Goal: Communication & Community: Answer question/provide support

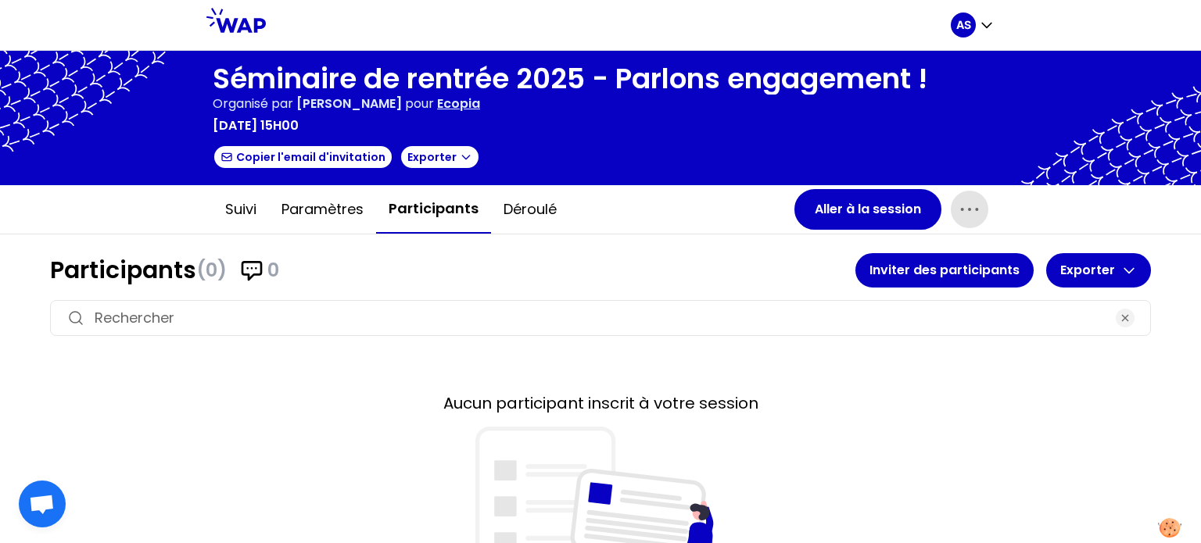
click at [959, 212] on icon "button" at bounding box center [969, 209] width 25 height 25
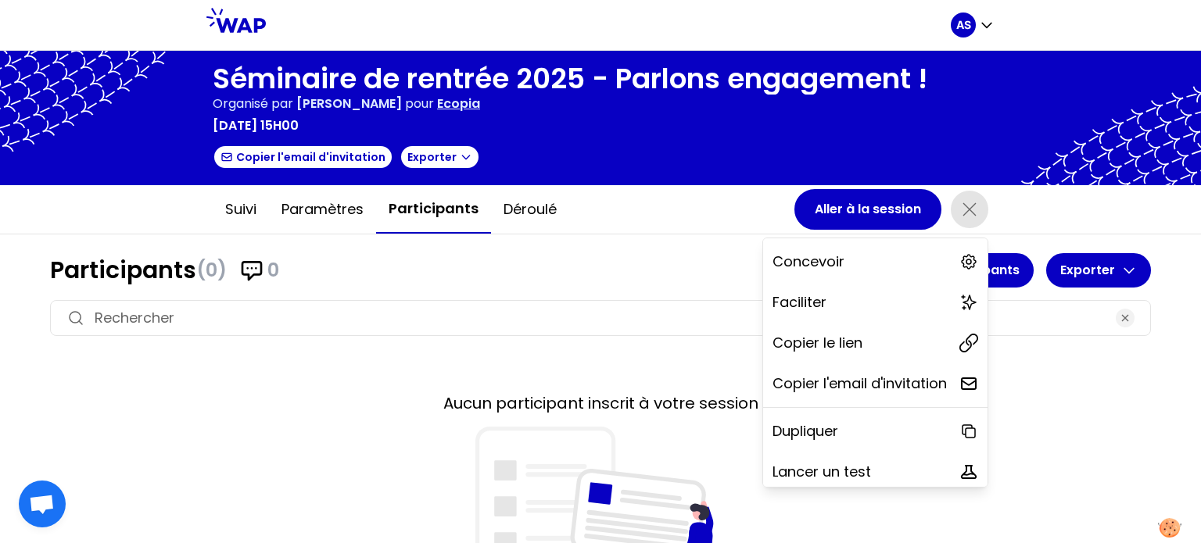
click at [672, 233] on div "Suivi Paramètres Participants Déroulé Aller à la session Concevoir Faciliter Co…" at bounding box center [600, 209] width 1201 height 49
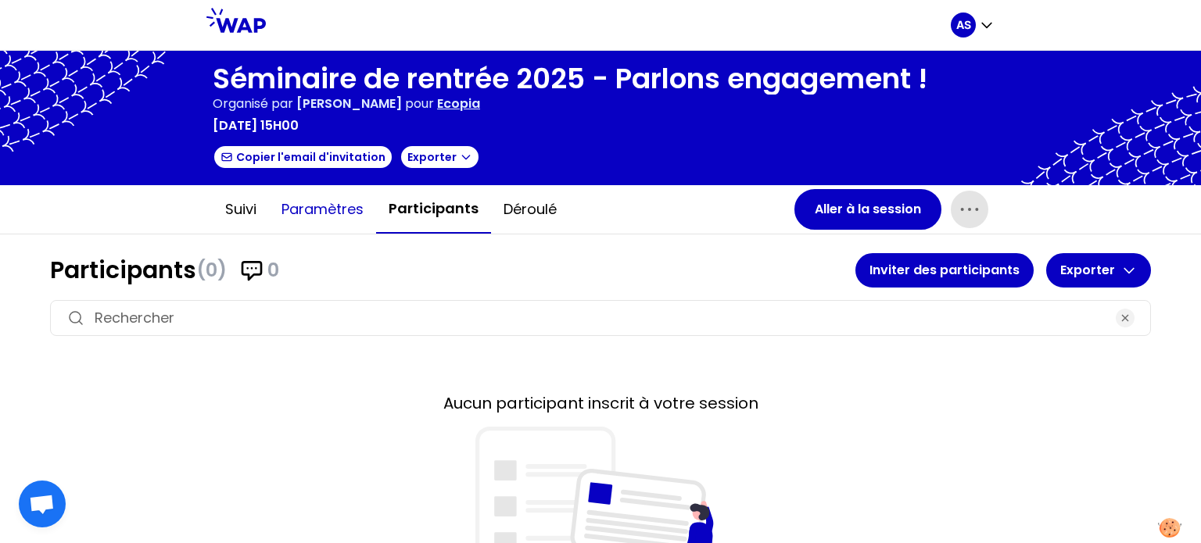
click at [332, 215] on button "Paramètres" at bounding box center [322, 209] width 107 height 47
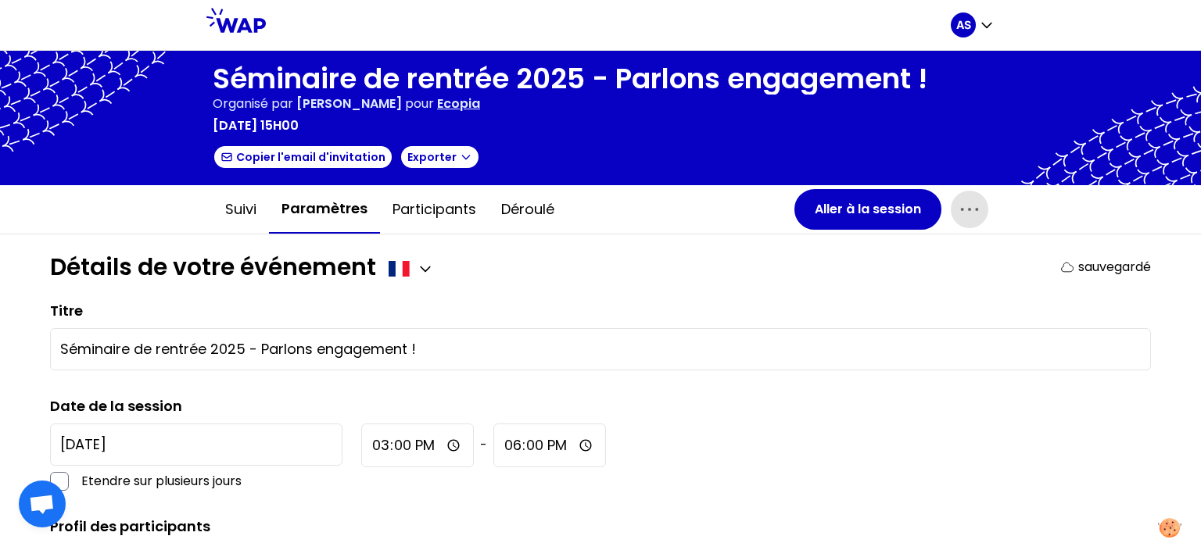
click at [967, 203] on icon "button" at bounding box center [969, 209] width 25 height 25
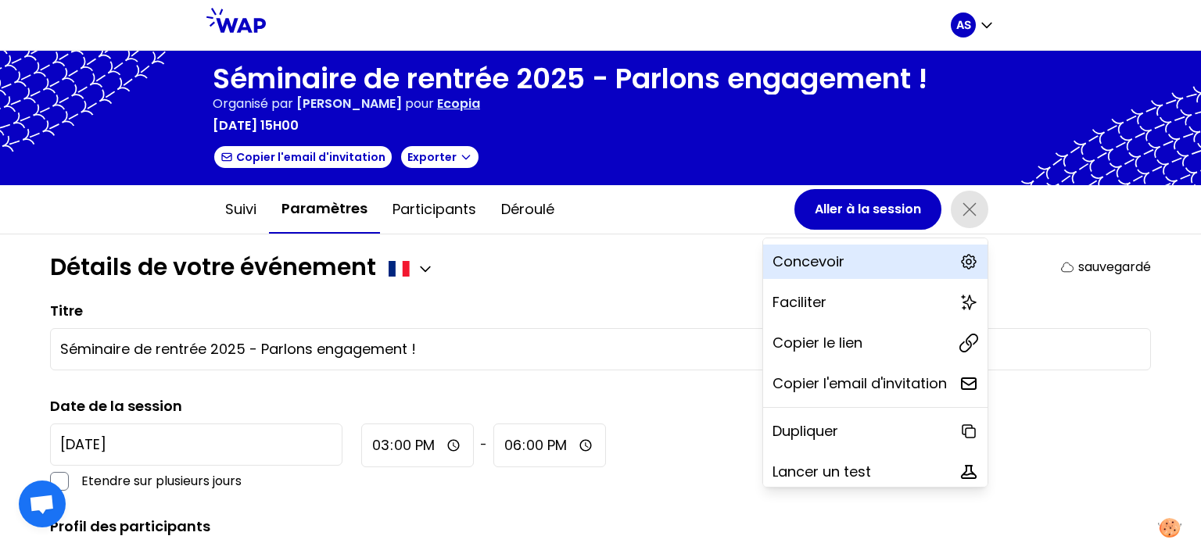
click at [841, 257] on div "Concevoir" at bounding box center [875, 262] width 224 height 34
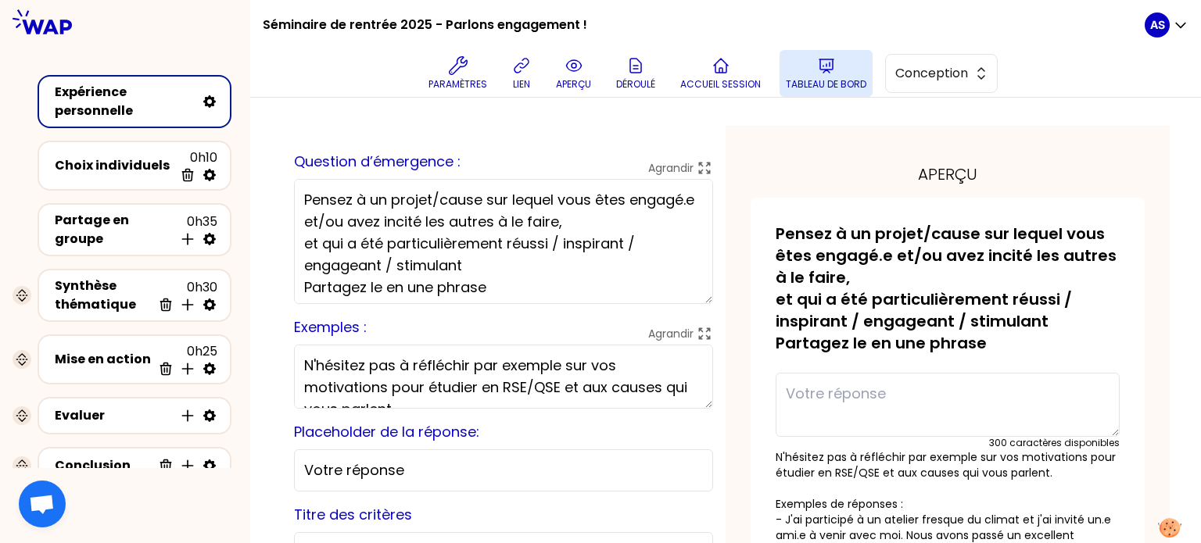
click at [823, 71] on icon at bounding box center [826, 65] width 19 height 19
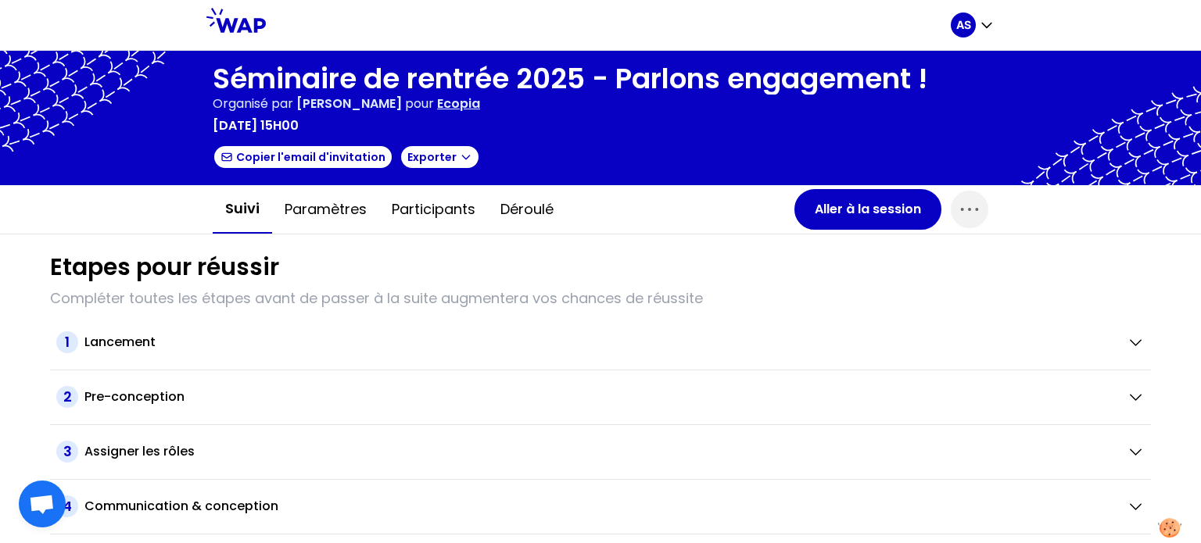
scroll to position [97, 0]
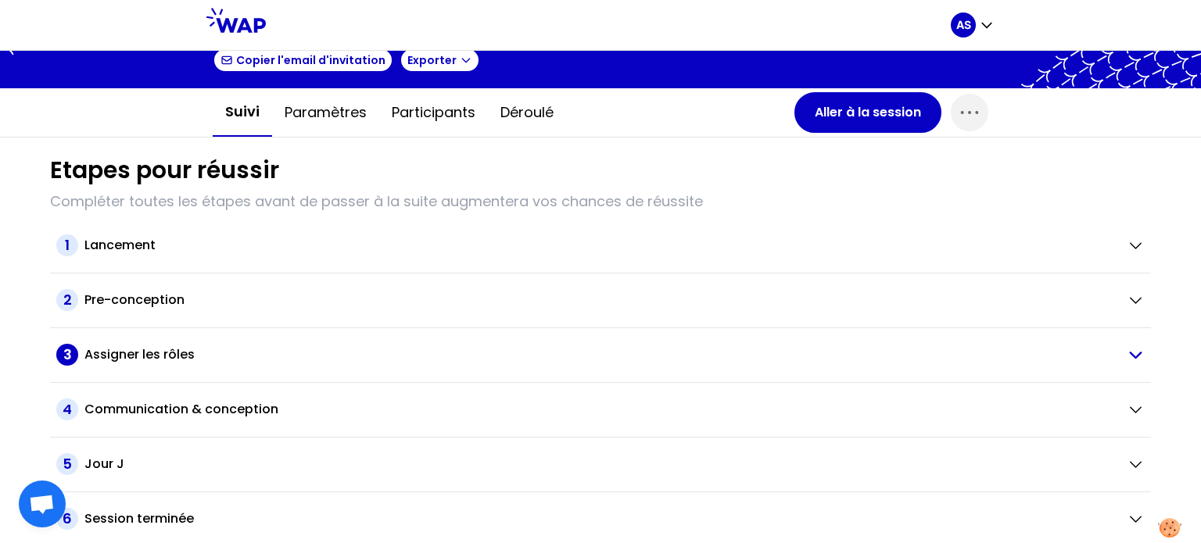
click at [144, 356] on h2 "Assigner les rôles" at bounding box center [139, 355] width 110 height 19
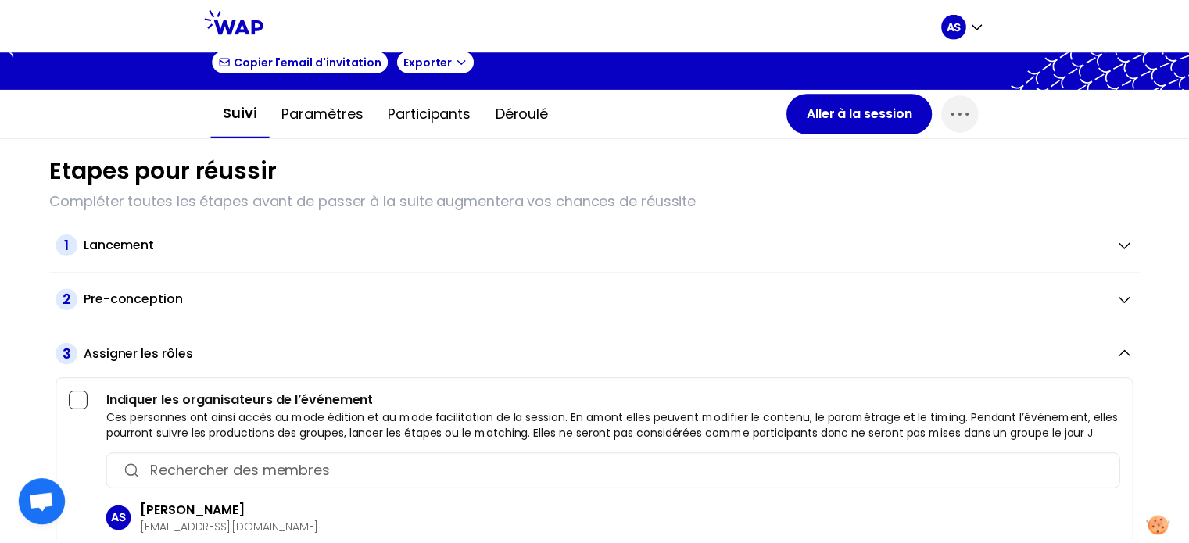
scroll to position [375, 0]
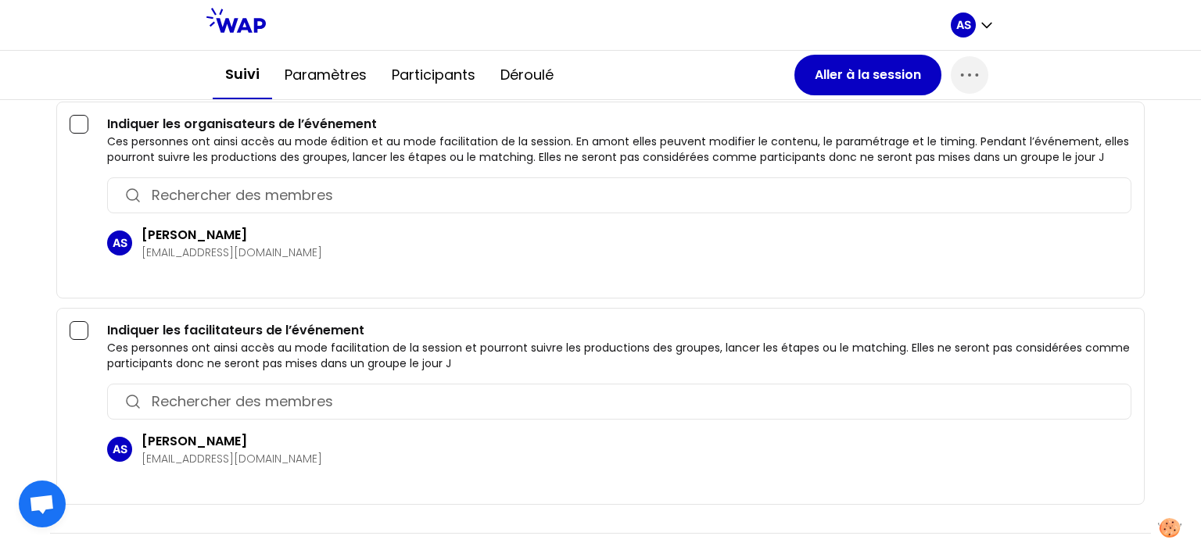
click at [214, 393] on input "button" at bounding box center [633, 402] width 963 height 22
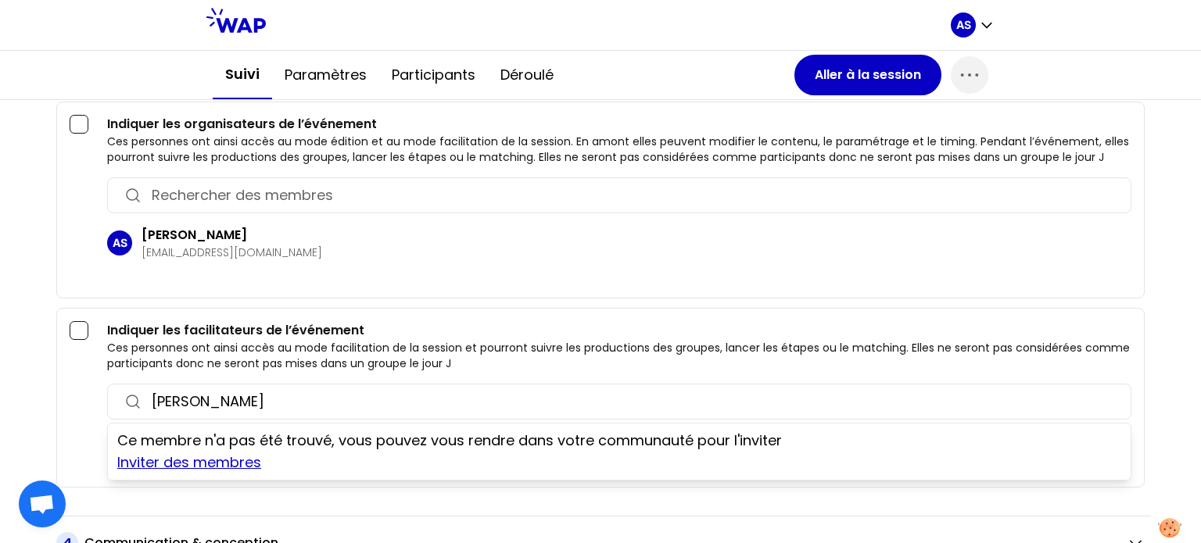
type input "luciano"
click at [217, 459] on link "Inviter des membres" at bounding box center [189, 463] width 144 height 20
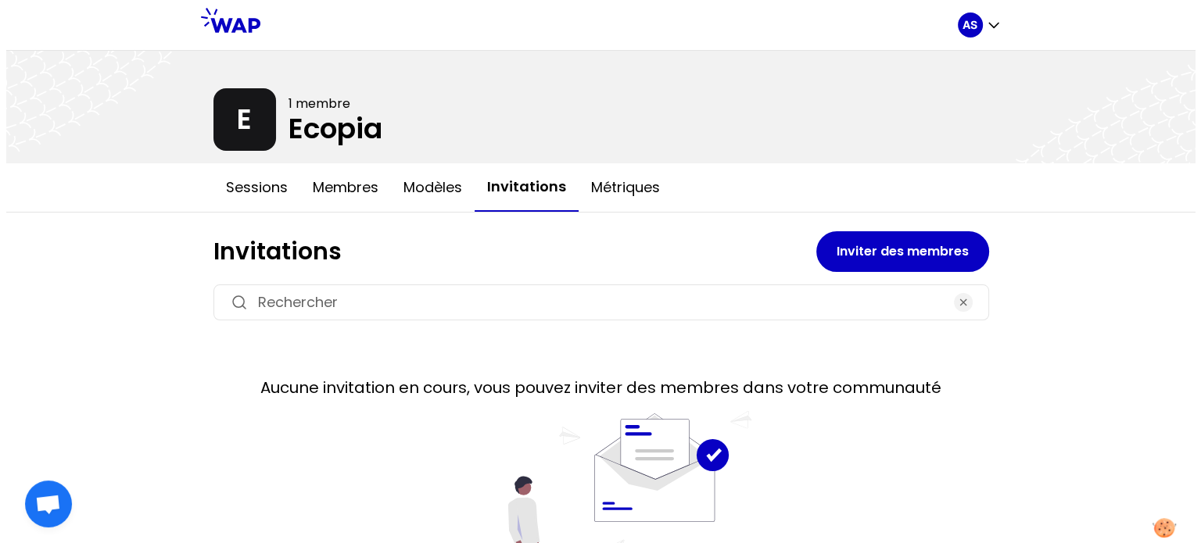
scroll to position [109, 0]
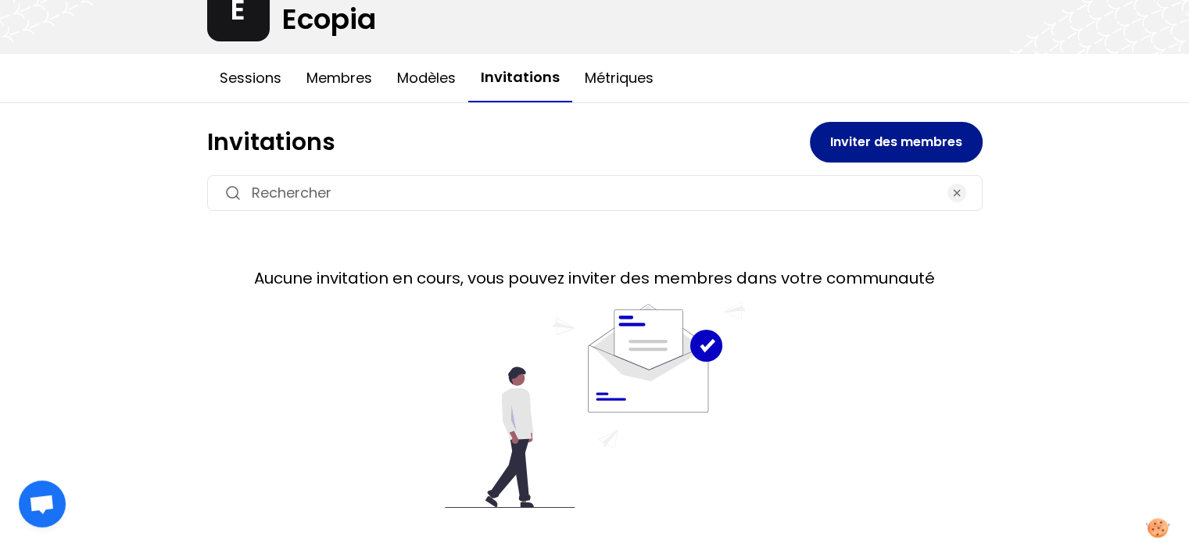
click at [898, 127] on button "Inviter des membres" at bounding box center [896, 142] width 173 height 41
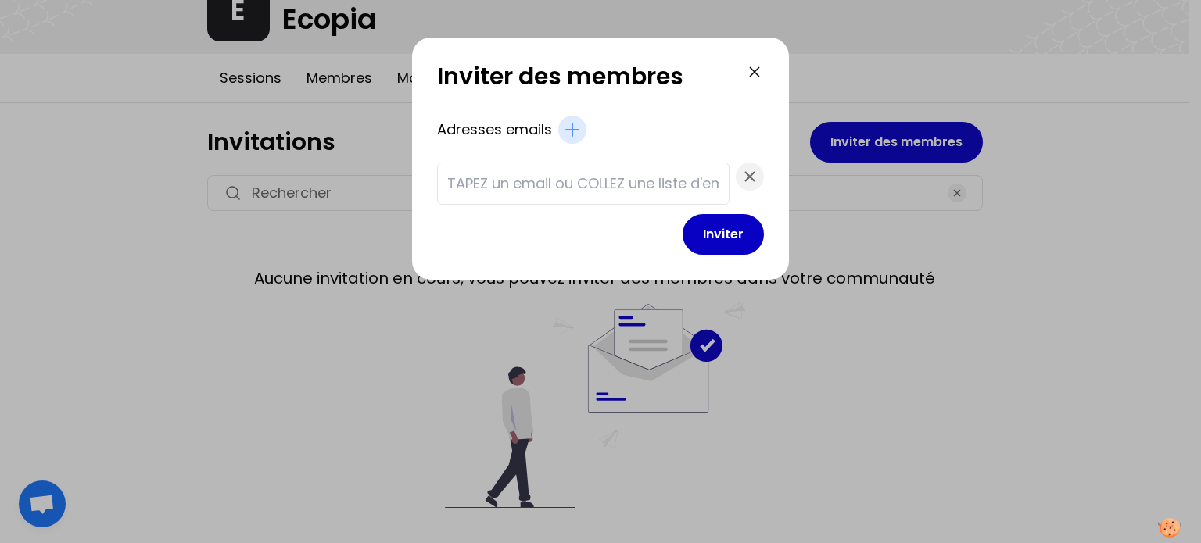
click at [516, 178] on input "text" at bounding box center [583, 184] width 272 height 22
type input "luciano.lebre@ecopia-school.com"
click at [688, 227] on button "Inviter" at bounding box center [723, 234] width 81 height 41
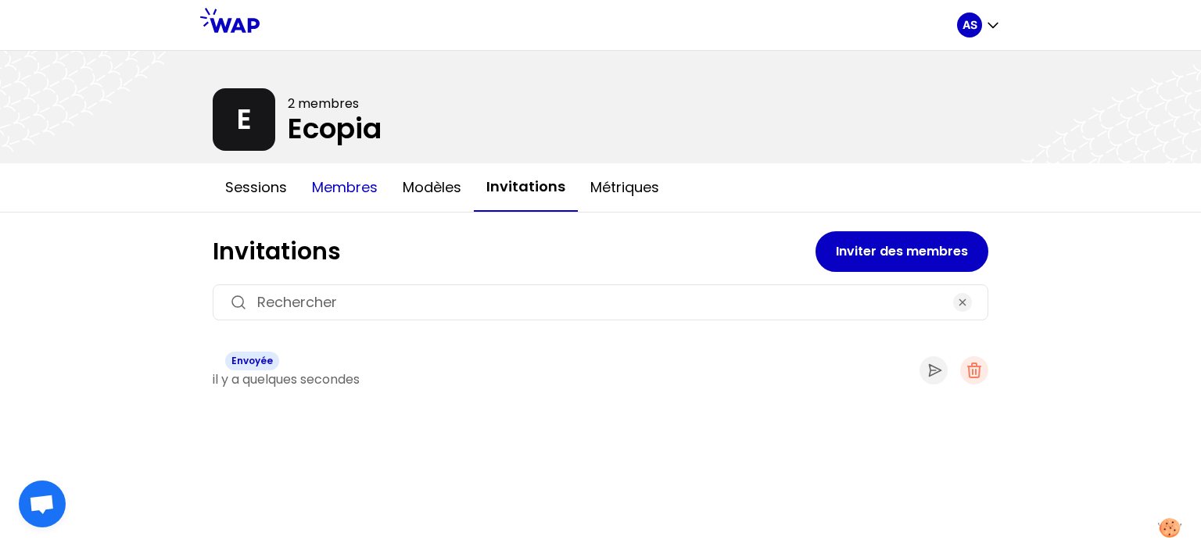
click at [349, 190] on button "Membres" at bounding box center [344, 187] width 91 height 47
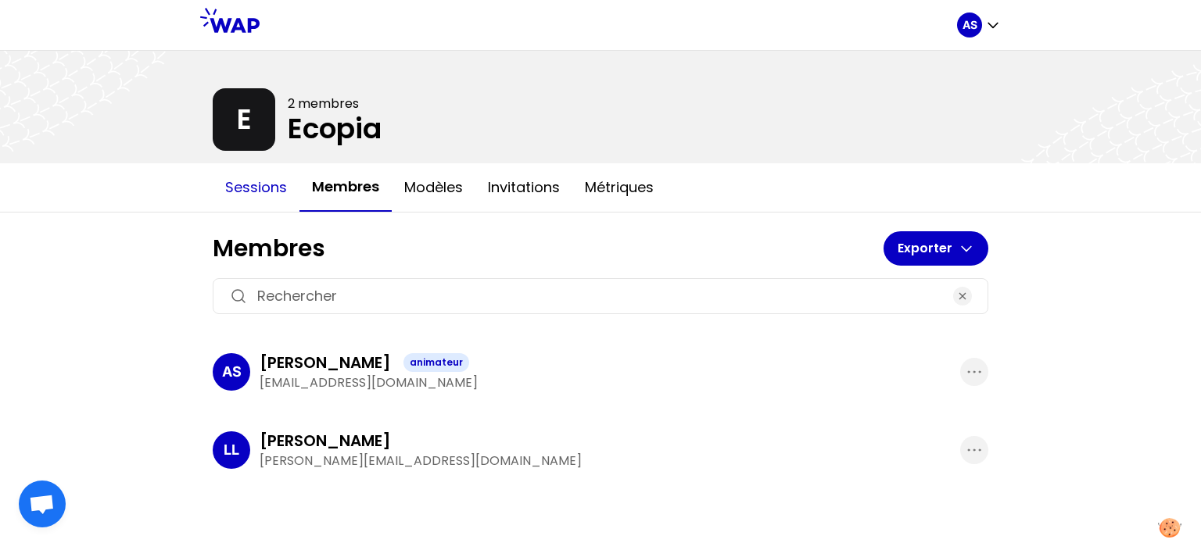
click at [263, 188] on button "Sessions" at bounding box center [256, 187] width 87 height 47
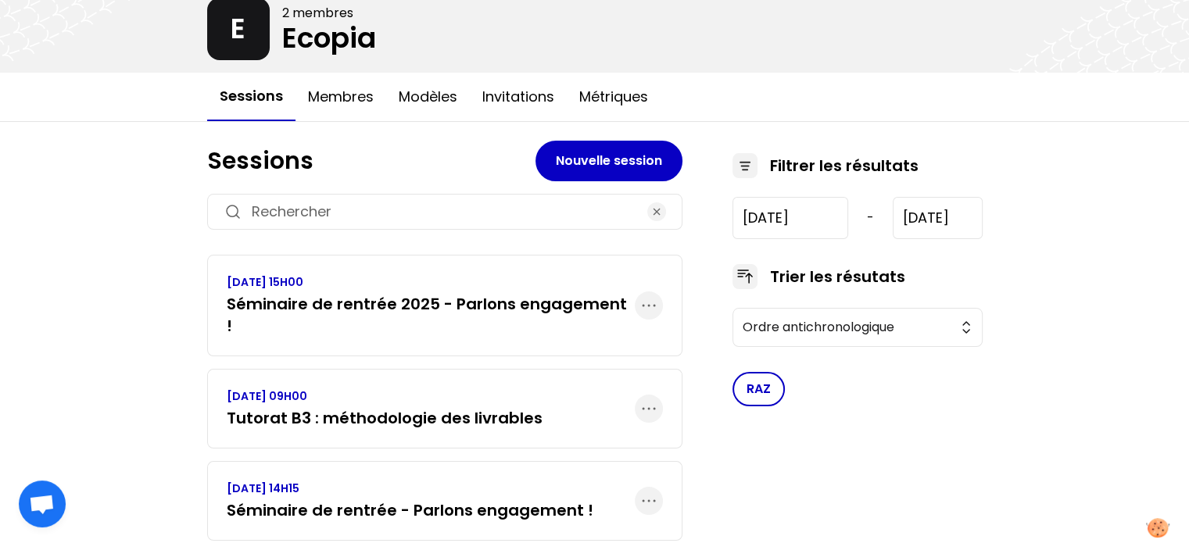
scroll to position [116, 0]
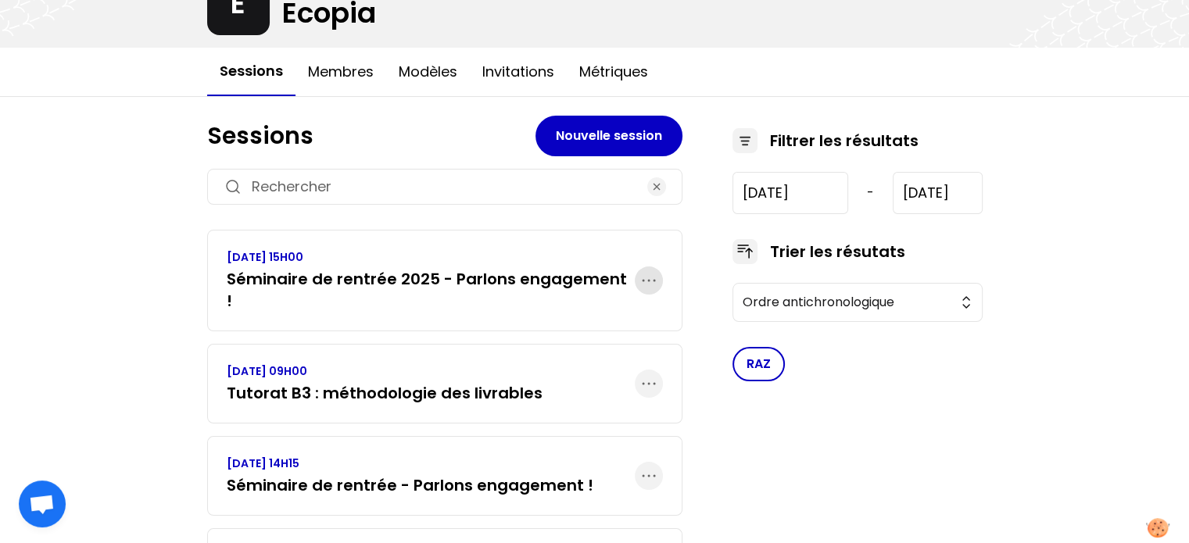
click at [649, 271] on icon "button" at bounding box center [649, 280] width 19 height 19
click at [560, 274] on h3 "Séminaire de rentrée 2025 - Parlons engagement !" at bounding box center [431, 290] width 408 height 44
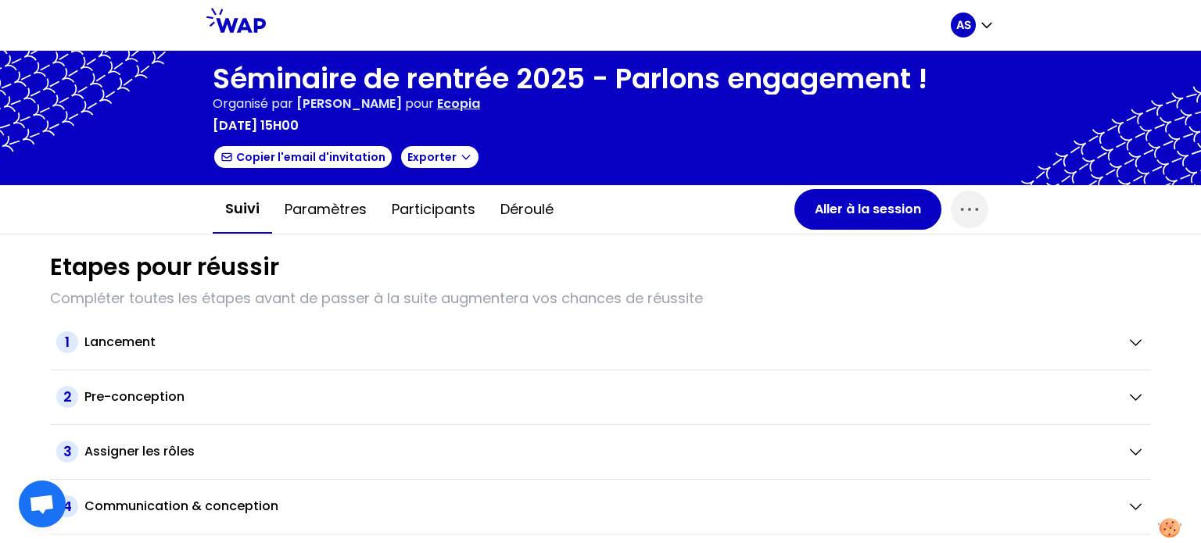
scroll to position [97, 0]
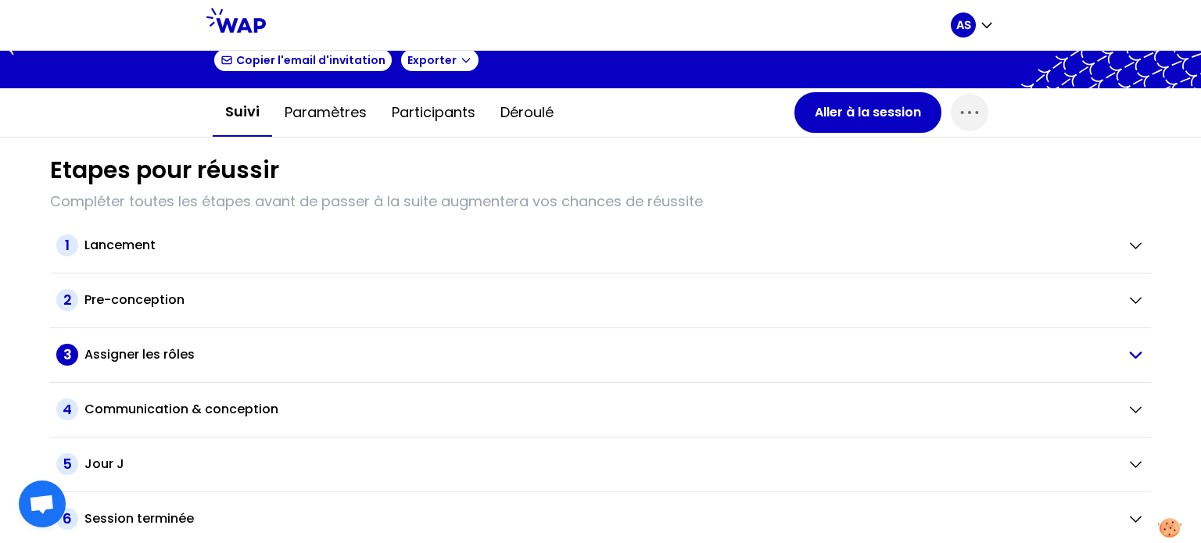
click at [132, 350] on h2 "Assigner les rôles" at bounding box center [139, 355] width 110 height 19
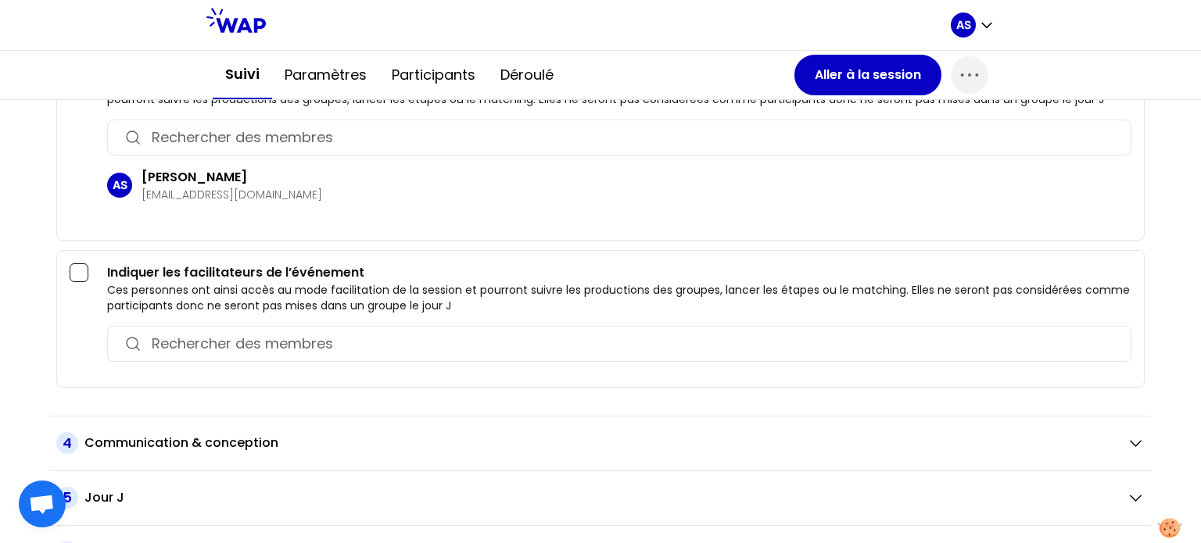
scroll to position [432, 0]
click at [212, 338] on input "button" at bounding box center [633, 345] width 963 height 22
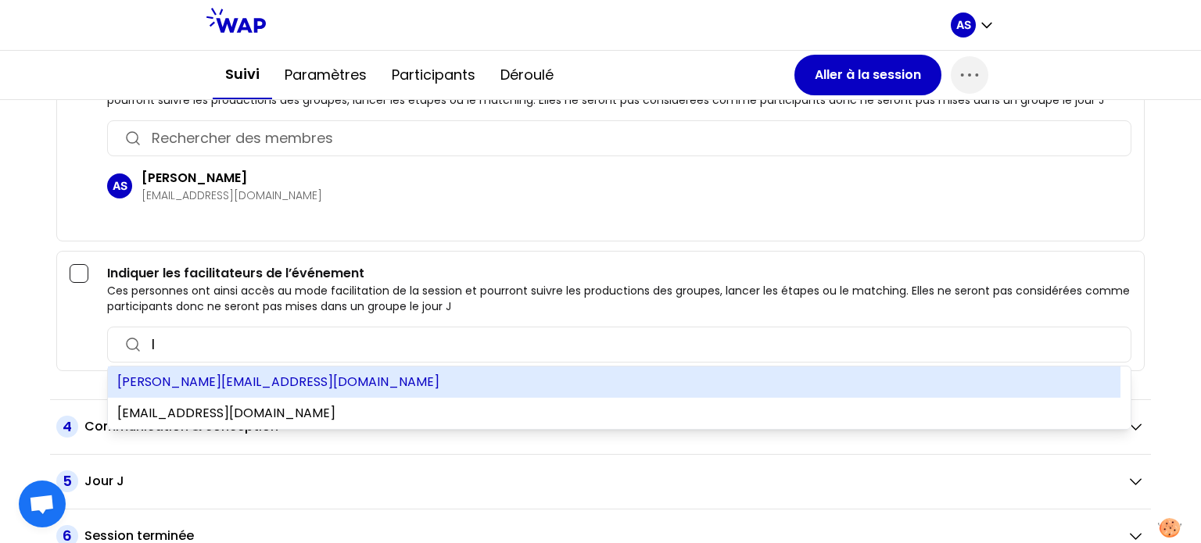
type input "l"
click at [206, 371] on div "luciano.lebre@ecopia-school.com" at bounding box center [614, 382] width 1013 height 31
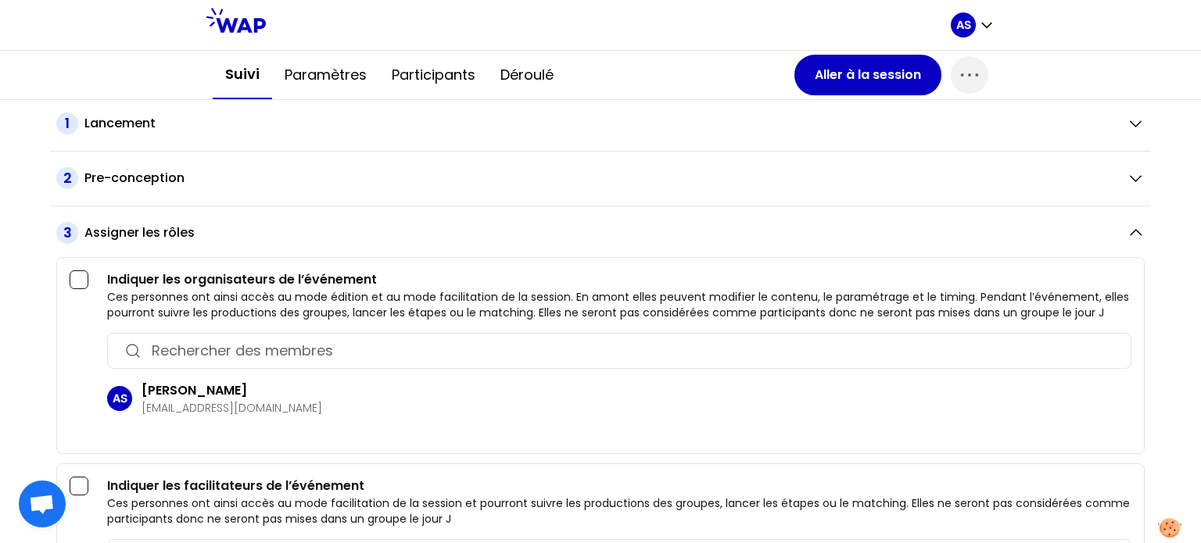
scroll to position [0, 0]
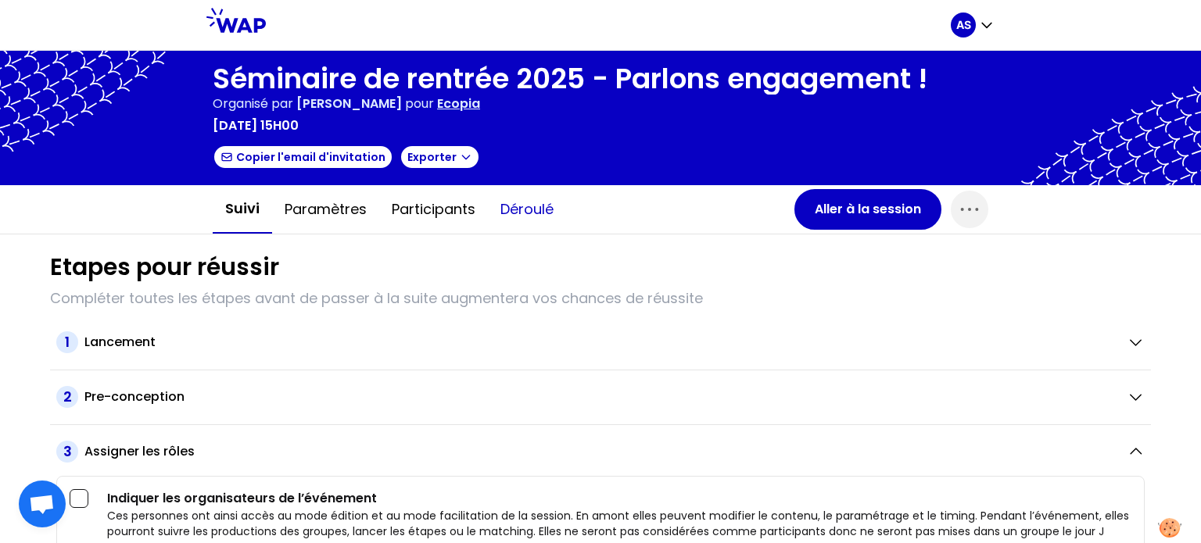
click at [516, 217] on button "Déroulé" at bounding box center [527, 209] width 78 height 47
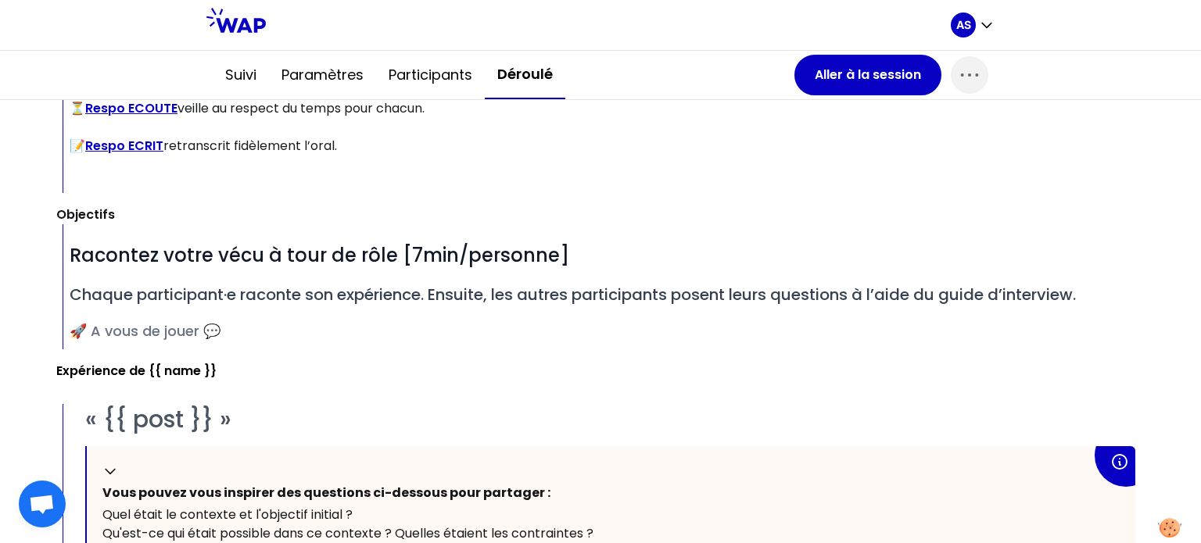
scroll to position [1910, 0]
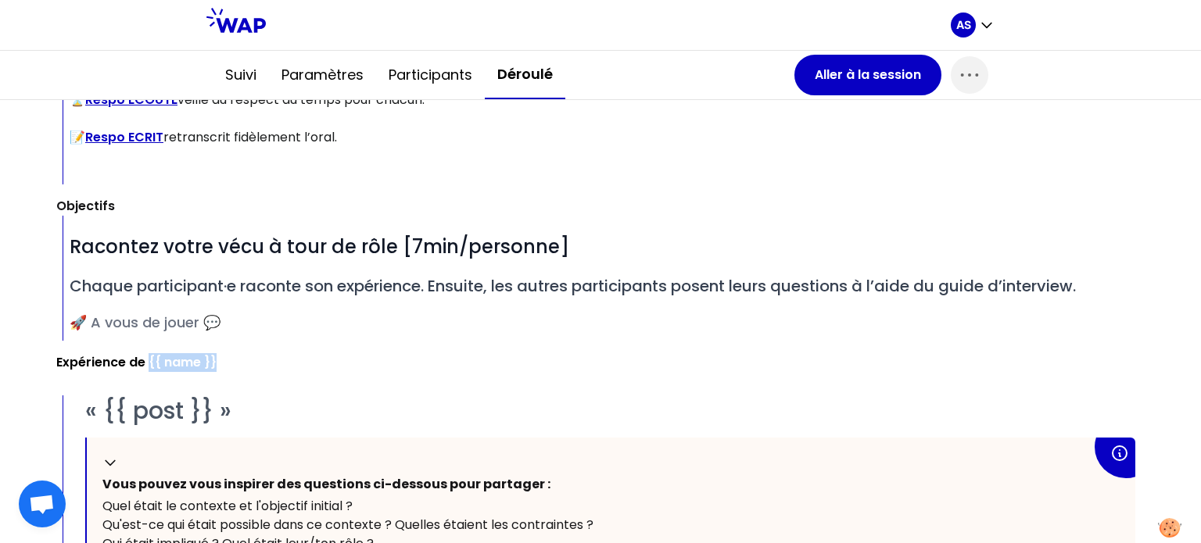
drag, startPoint x: 150, startPoint y: 354, endPoint x: 217, endPoint y: 349, distance: 66.7
click at [217, 349] on div "Paramètres Un document par participant Les participants sont répartis dans des …" at bounding box center [603, 194] width 1095 height 1196
drag, startPoint x: 106, startPoint y: 407, endPoint x: 235, endPoint y: 408, distance: 128.3
click at [235, 408] on div "« {{ post }} »" at bounding box center [610, 411] width 1050 height 30
click at [247, 416] on div "« {{ post }} »" at bounding box center [610, 411] width 1050 height 30
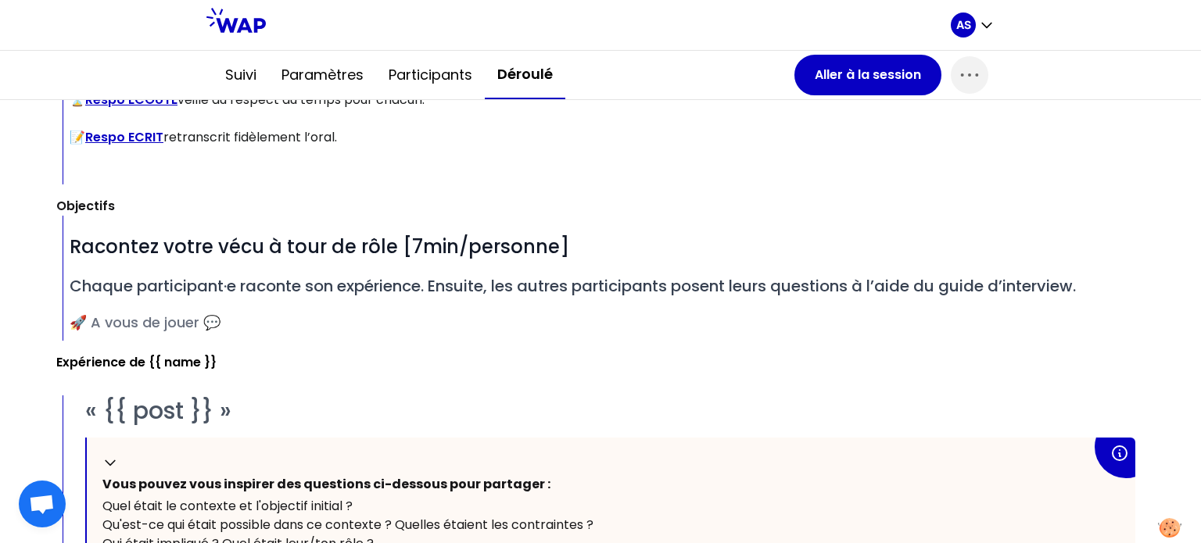
click at [247, 416] on div "« {{ post }} »" at bounding box center [610, 411] width 1050 height 30
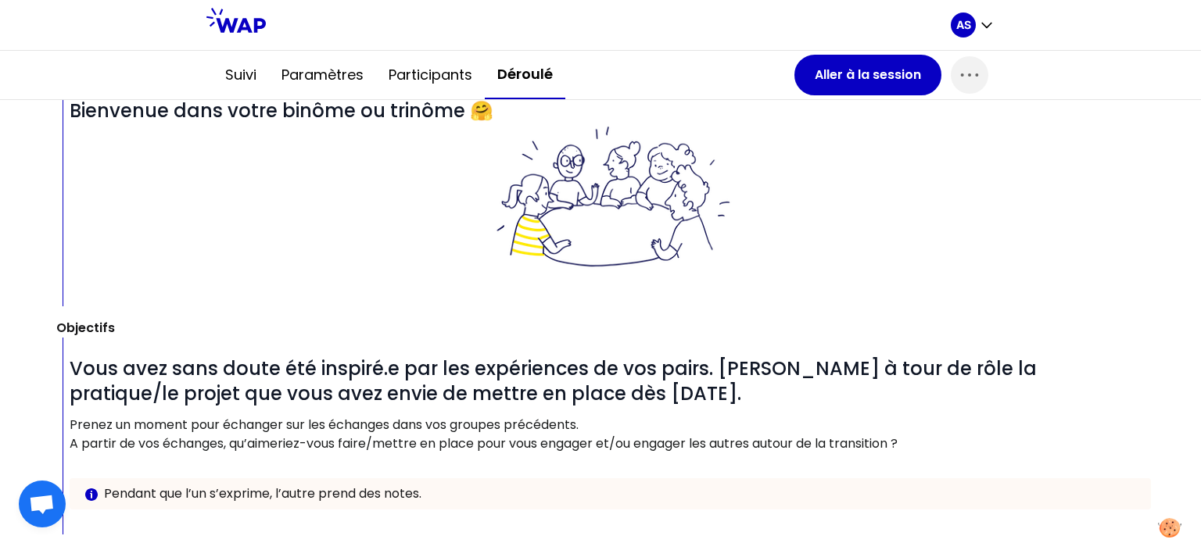
scroll to position [4620, 0]
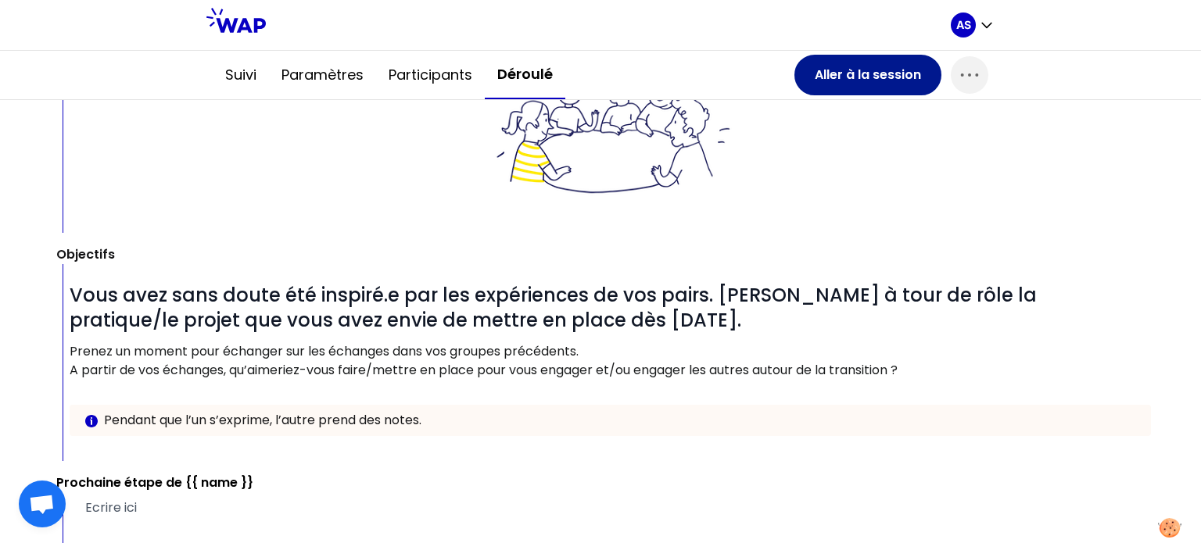
click at [869, 81] on button "Aller à la session" at bounding box center [867, 75] width 147 height 41
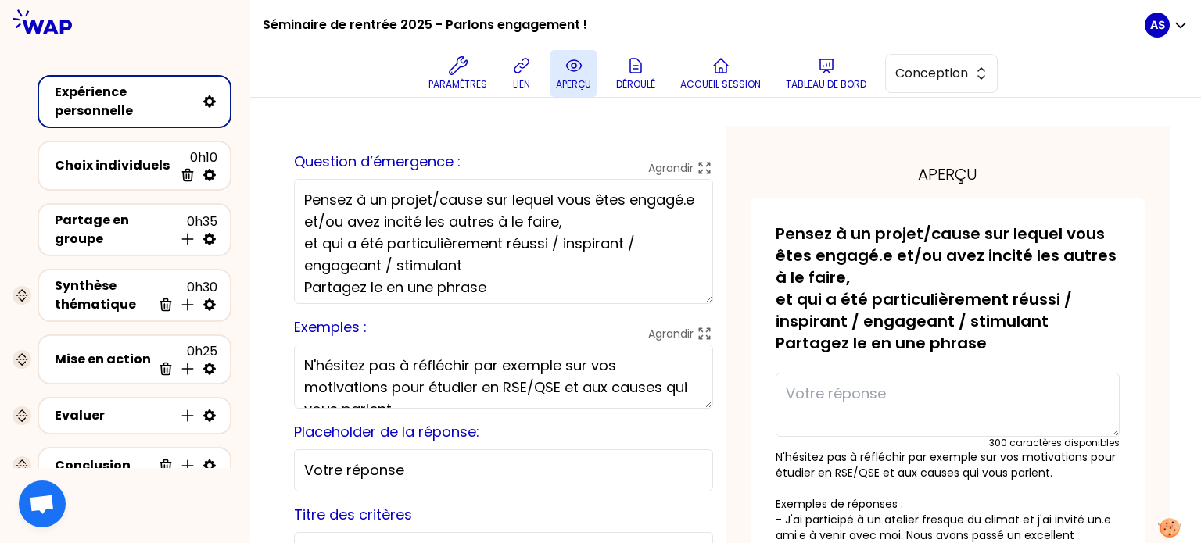
click at [580, 71] on icon at bounding box center [574, 65] width 19 height 19
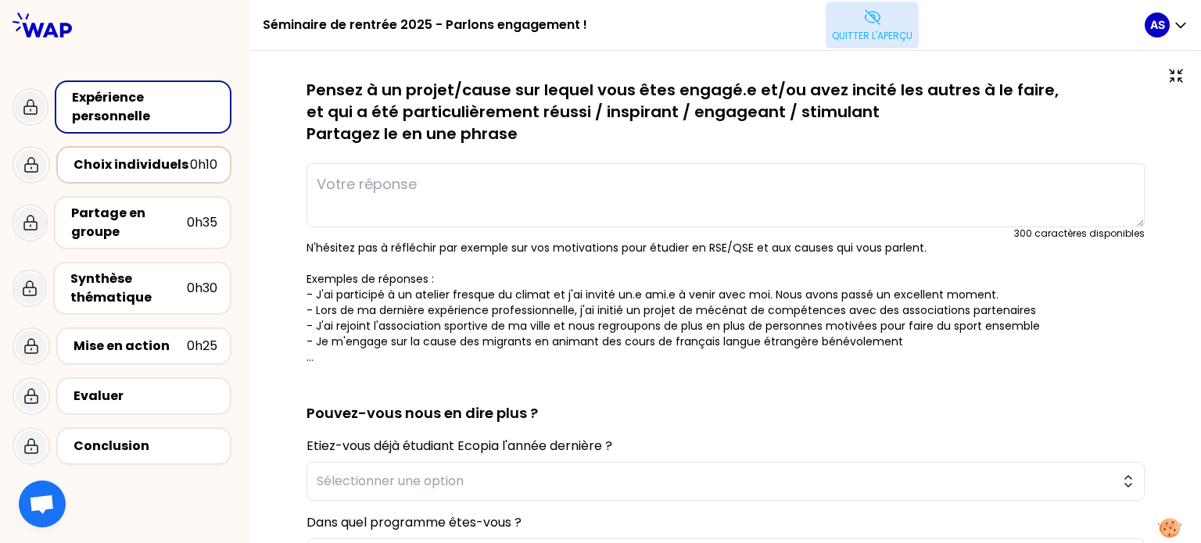
click at [158, 156] on div "Choix individuels" at bounding box center [132, 165] width 117 height 19
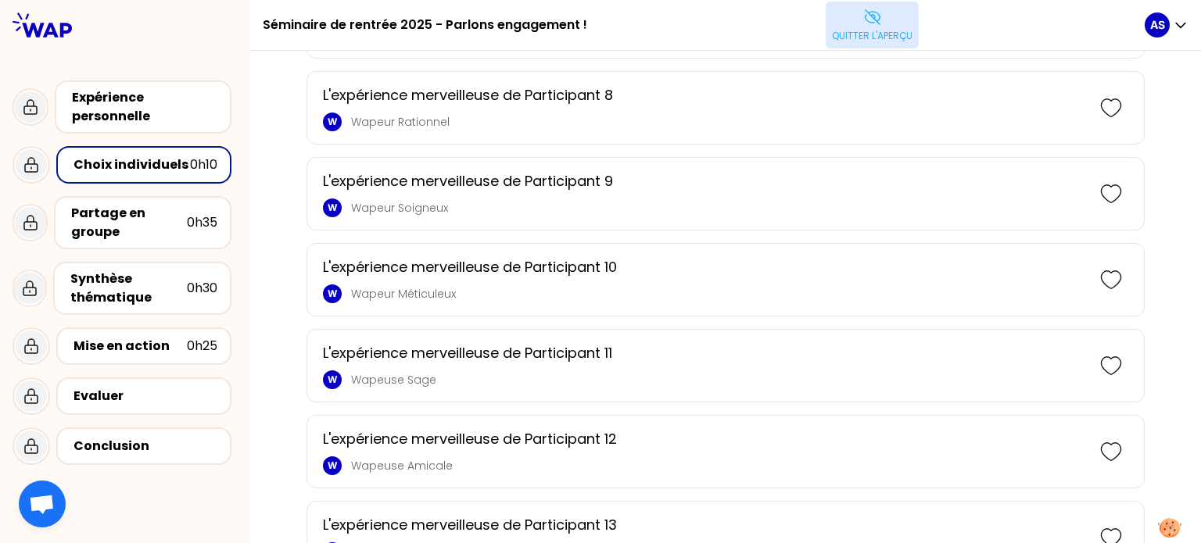
scroll to position [801, 0]
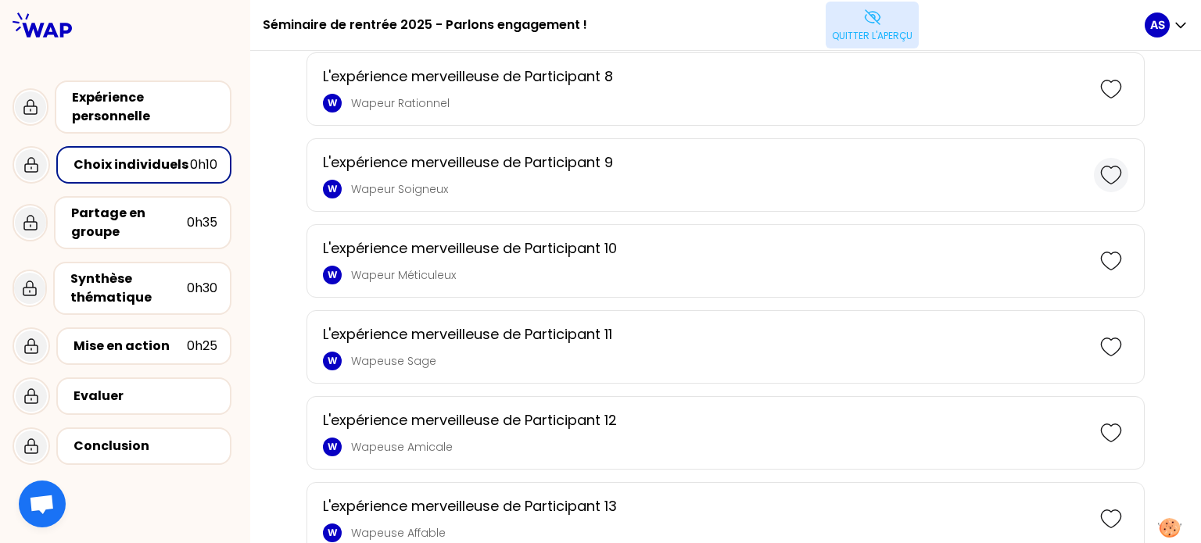
click at [1100, 167] on icon at bounding box center [1111, 175] width 22 height 22
click at [1100, 345] on icon at bounding box center [1111, 347] width 22 height 22
click at [1100, 518] on icon at bounding box center [1111, 519] width 22 height 22
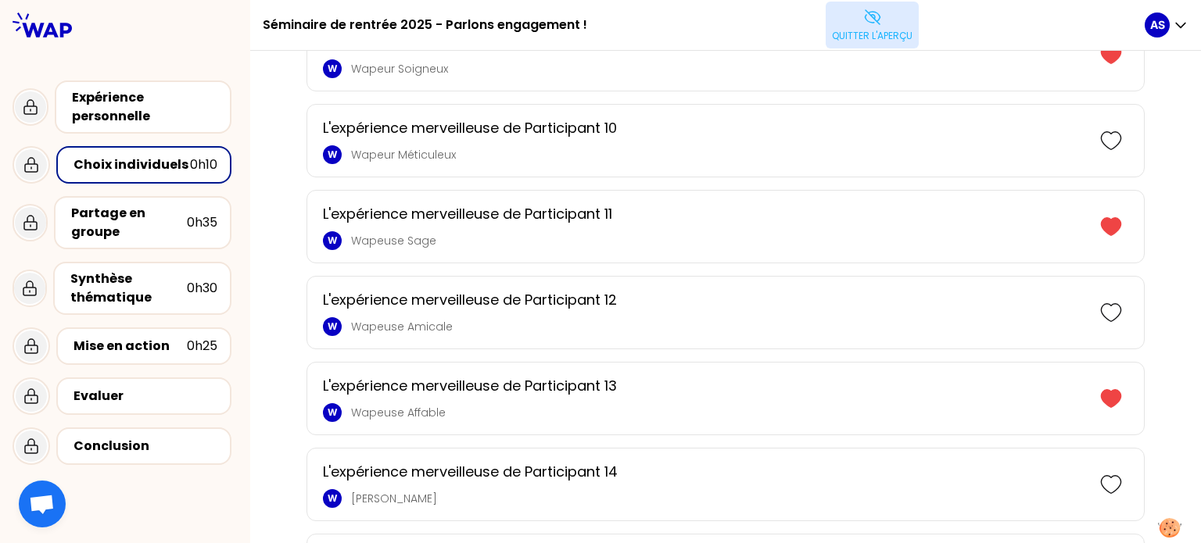
scroll to position [1089, 0]
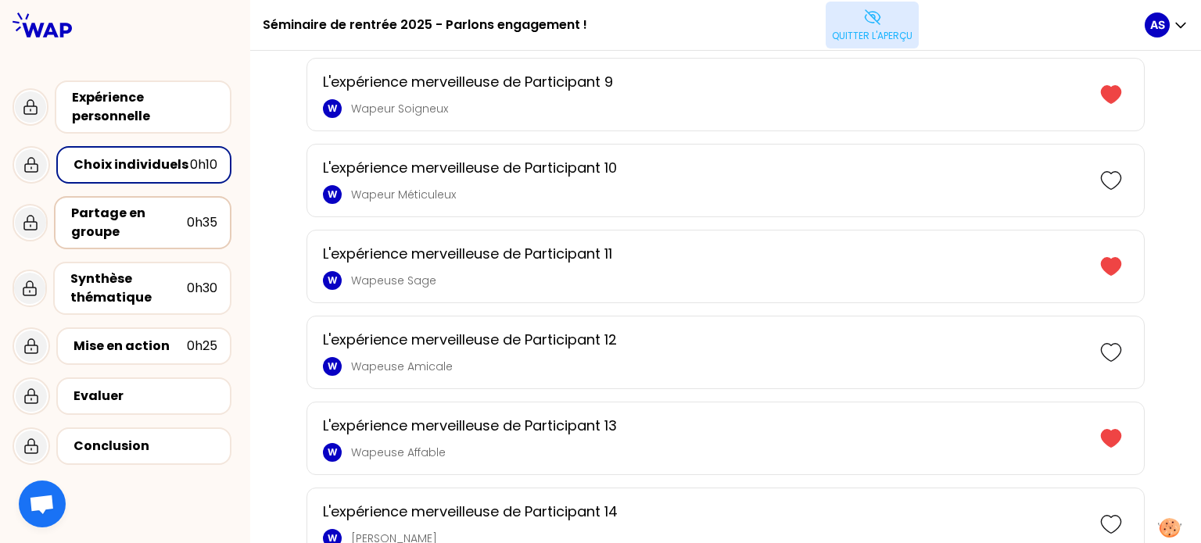
click at [160, 232] on div "Partage en groupe" at bounding box center [129, 223] width 116 height 38
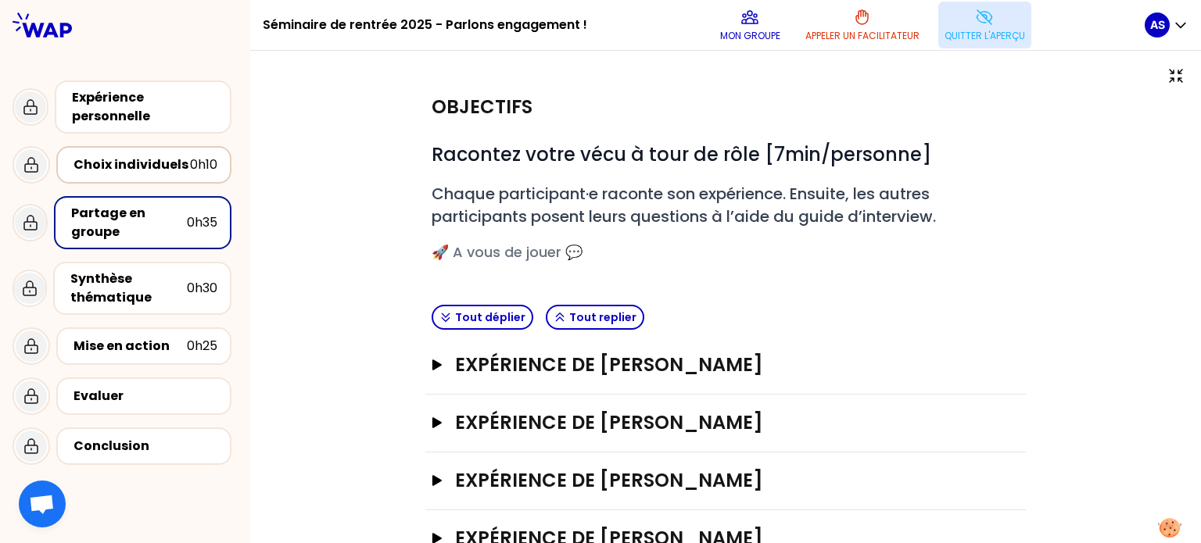
click at [135, 171] on div "Choix individuels" at bounding box center [132, 165] width 117 height 19
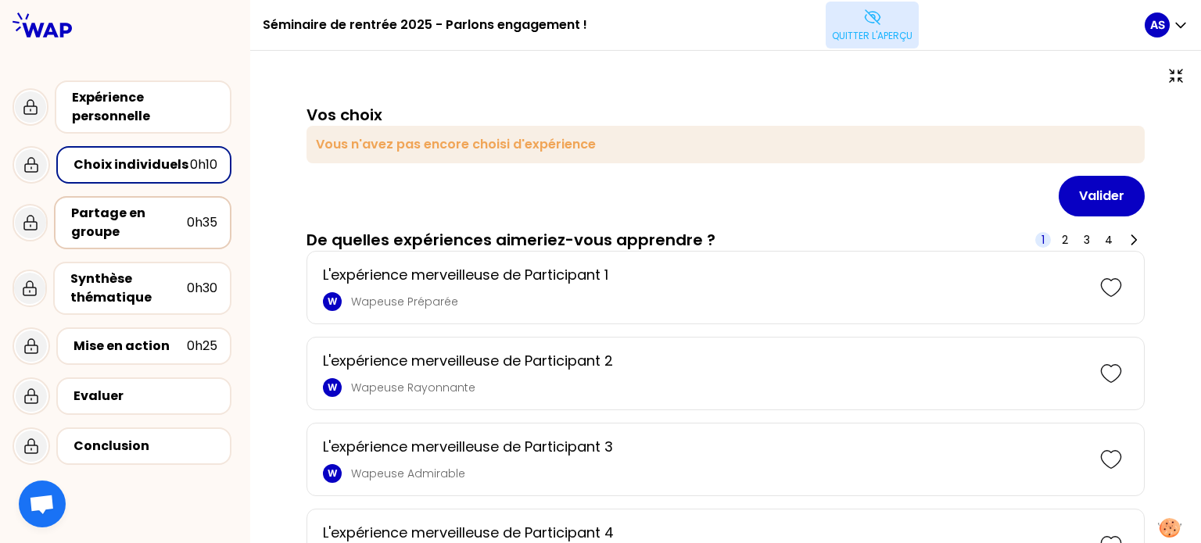
click at [117, 224] on div "Partage en groupe" at bounding box center [129, 223] width 116 height 38
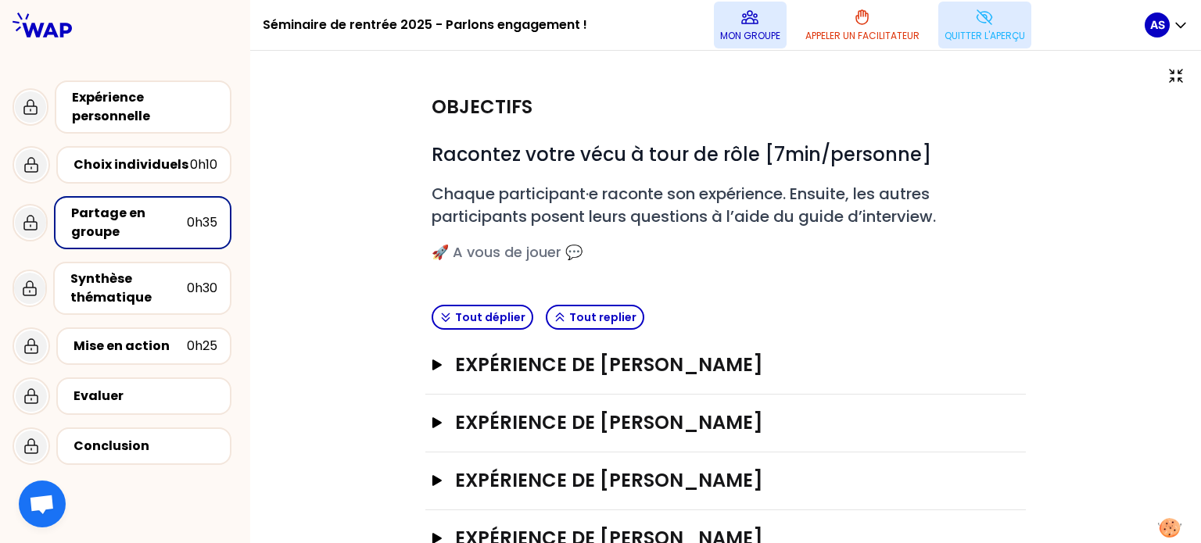
click at [777, 35] on p "Mon groupe" at bounding box center [750, 36] width 60 height 13
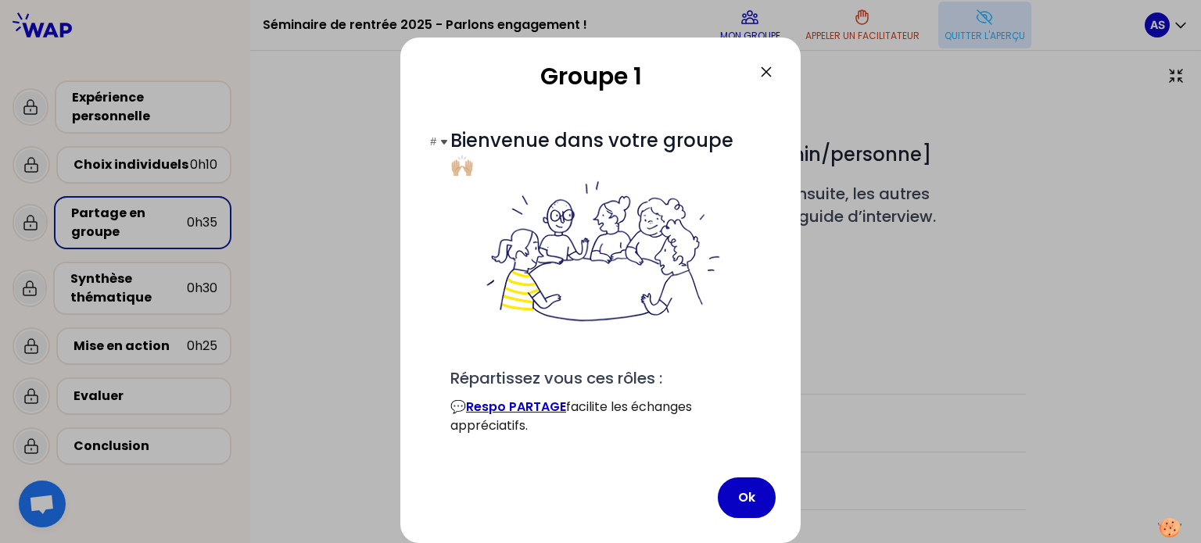
scroll to position [119, 0]
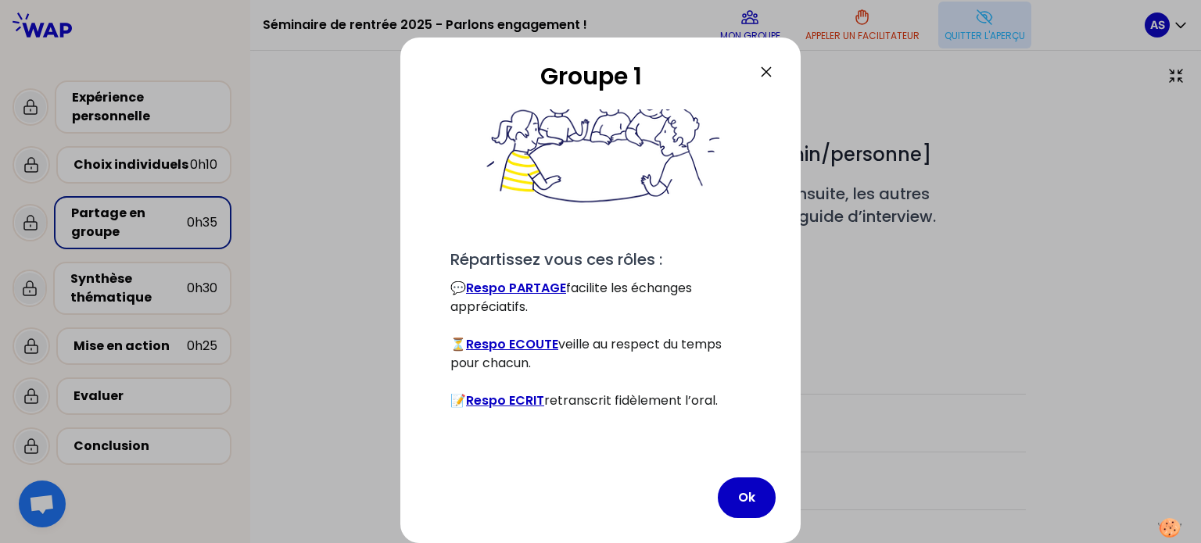
click at [767, 71] on icon at bounding box center [766, 72] width 19 height 19
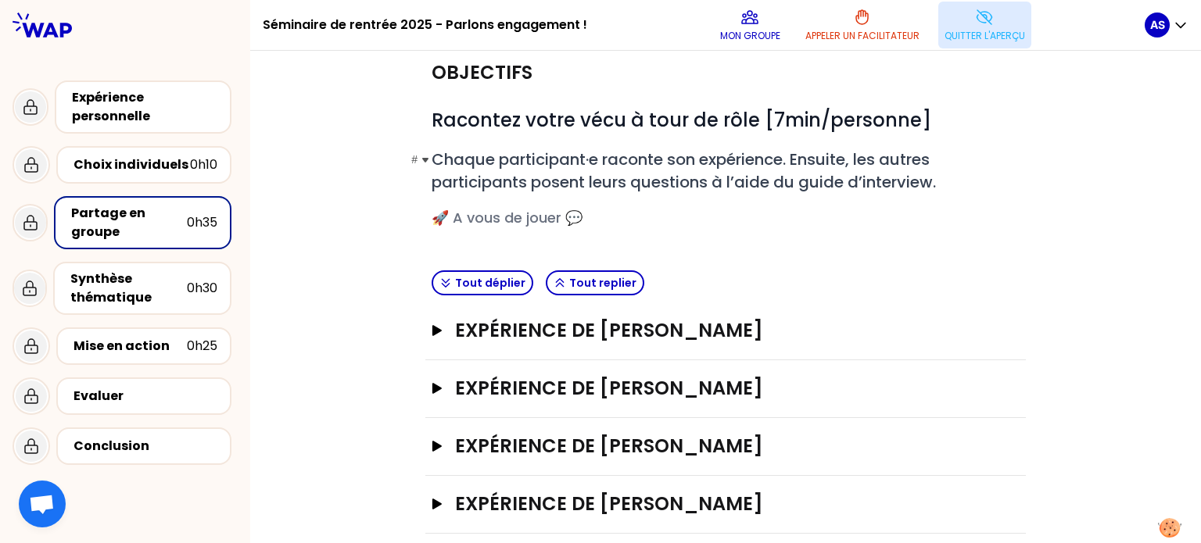
scroll to position [25, 0]
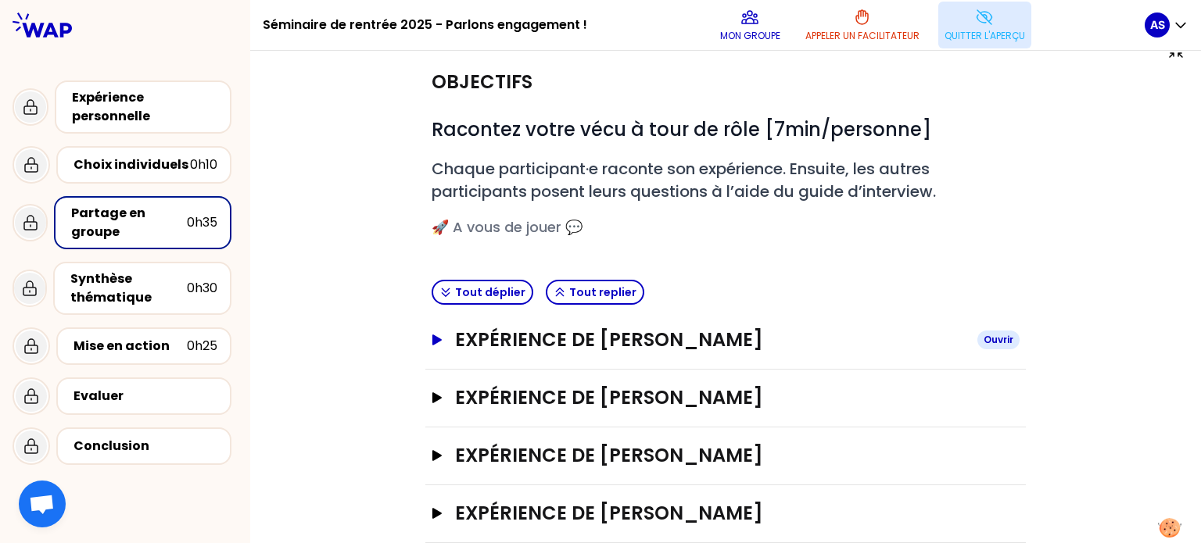
click at [444, 333] on button "Expérience de Aude Serrano Ouvrir" at bounding box center [726, 340] width 588 height 25
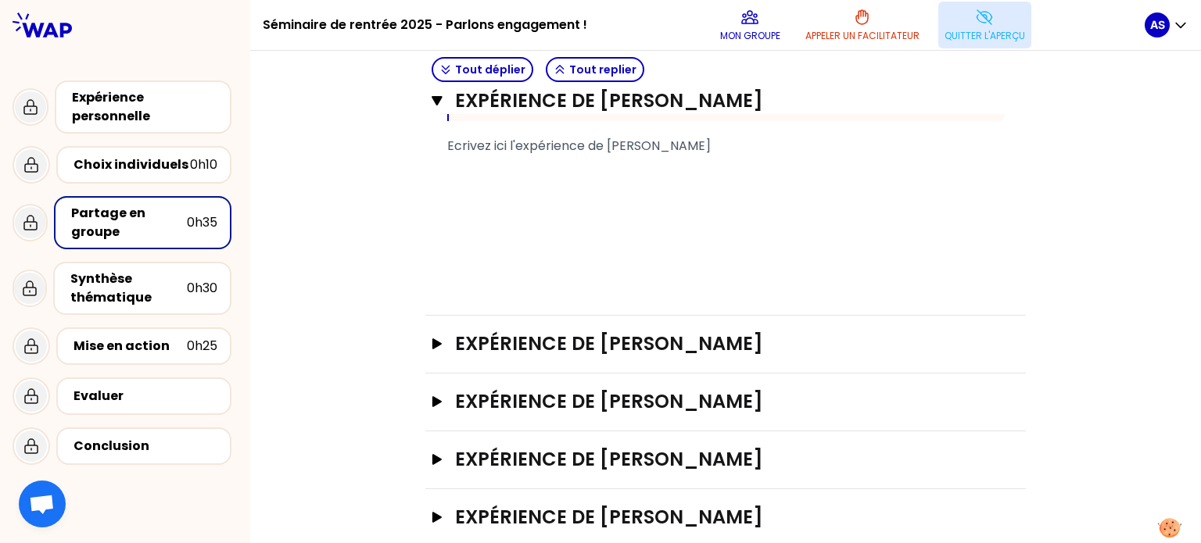
scroll to position [583, 0]
click at [179, 297] on div "Synthèse thématique" at bounding box center [128, 289] width 117 height 38
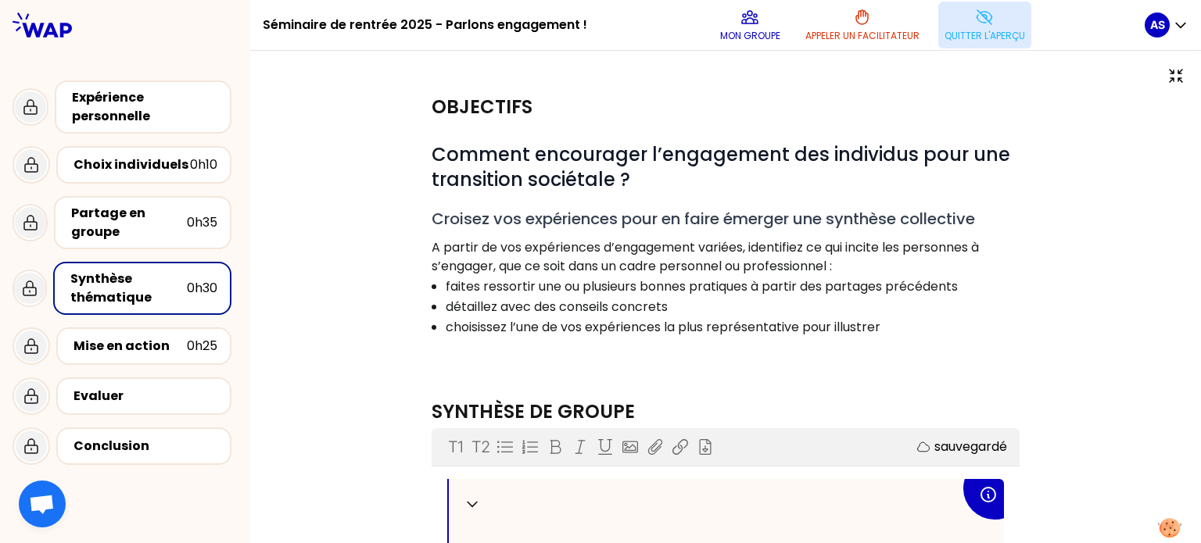
click at [992, 23] on icon at bounding box center [984, 17] width 19 height 19
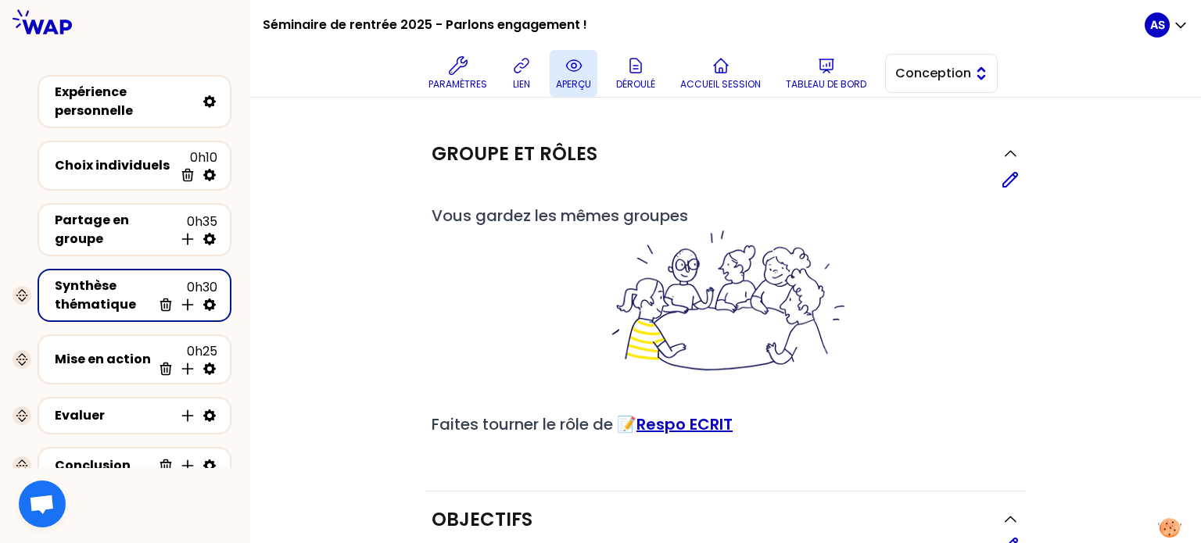
click at [976, 74] on button "Conception" at bounding box center [941, 73] width 113 height 39
click at [960, 133] on span "Facilitation" at bounding box center [950, 137] width 67 height 19
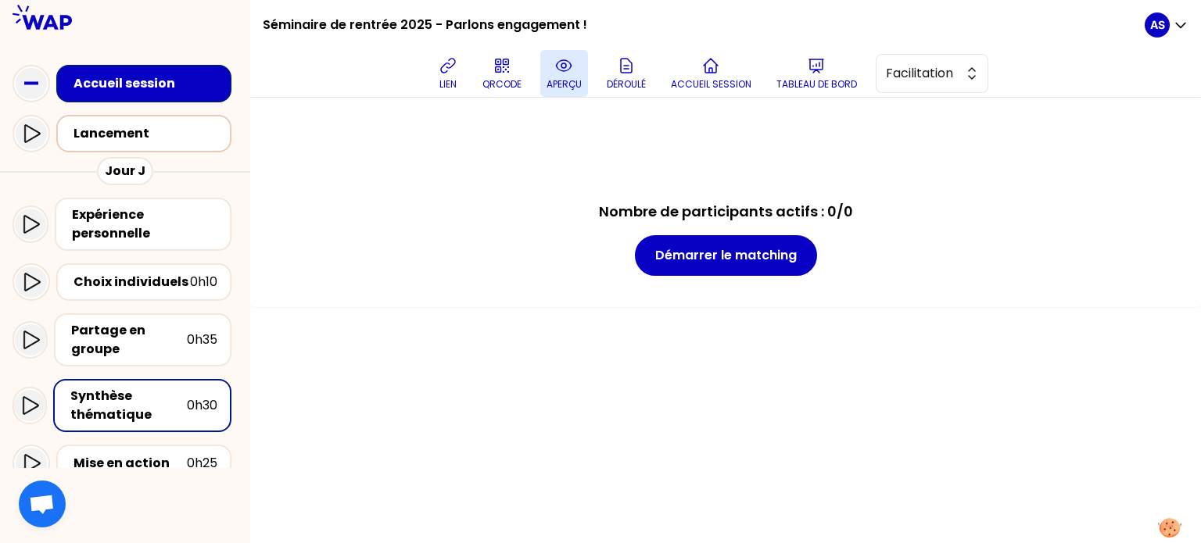
click at [80, 136] on div "Lancement" at bounding box center [149, 133] width 150 height 19
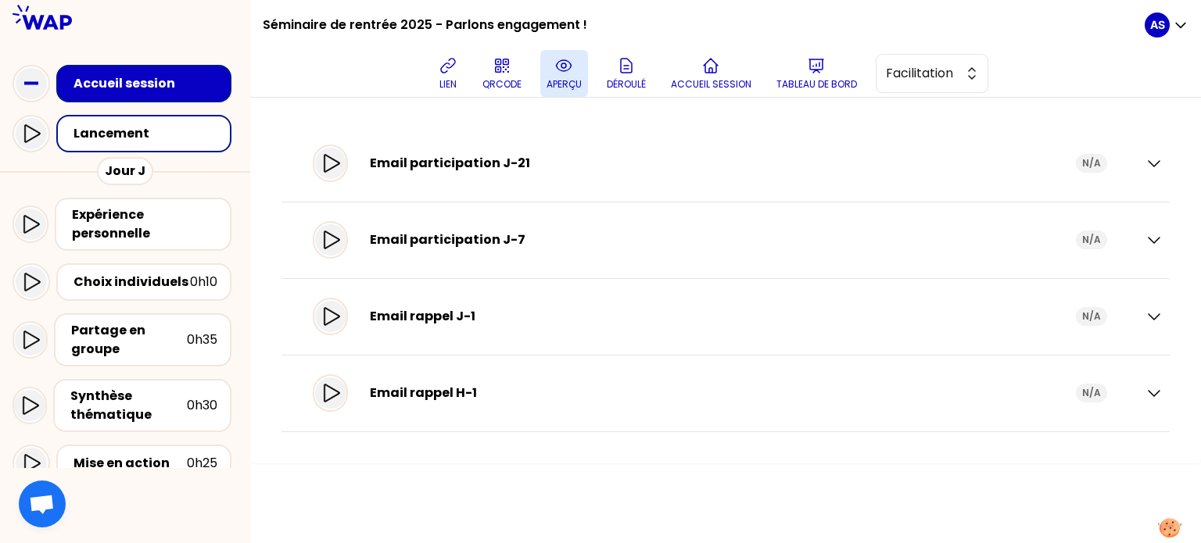
click at [107, 77] on div "Accueil session" at bounding box center [149, 83] width 150 height 19
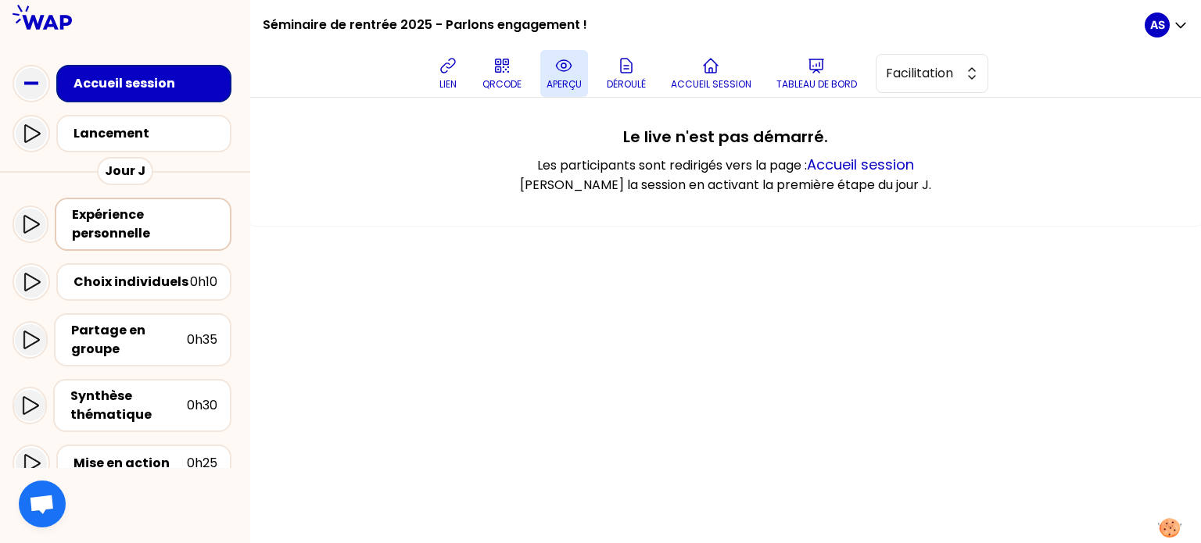
click at [91, 216] on div "Expérience personnelle" at bounding box center [144, 225] width 145 height 38
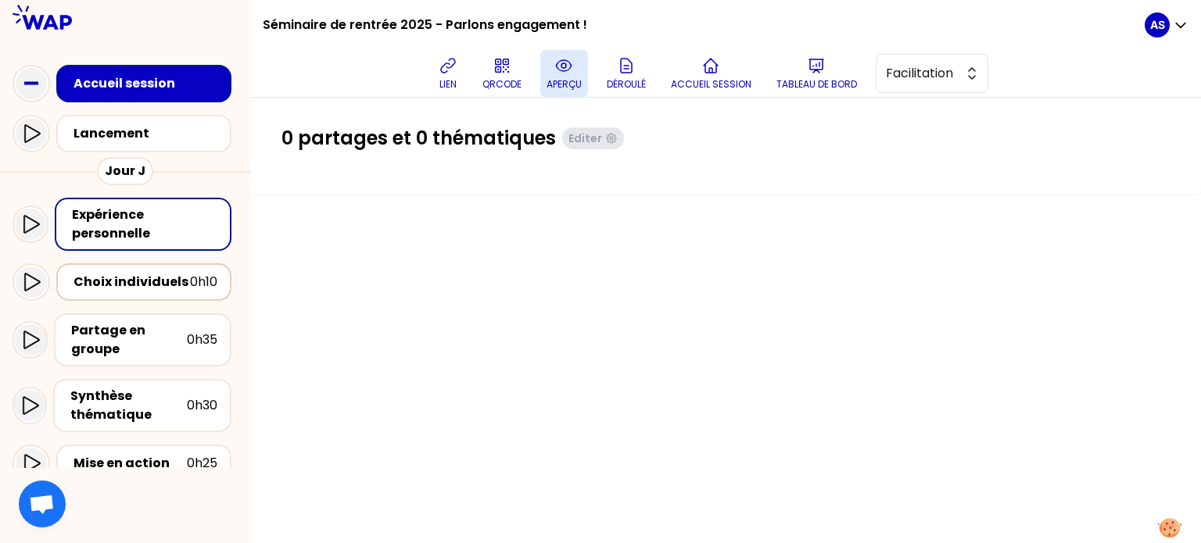
click at [163, 290] on div "Choix individuels" at bounding box center [132, 282] width 117 height 19
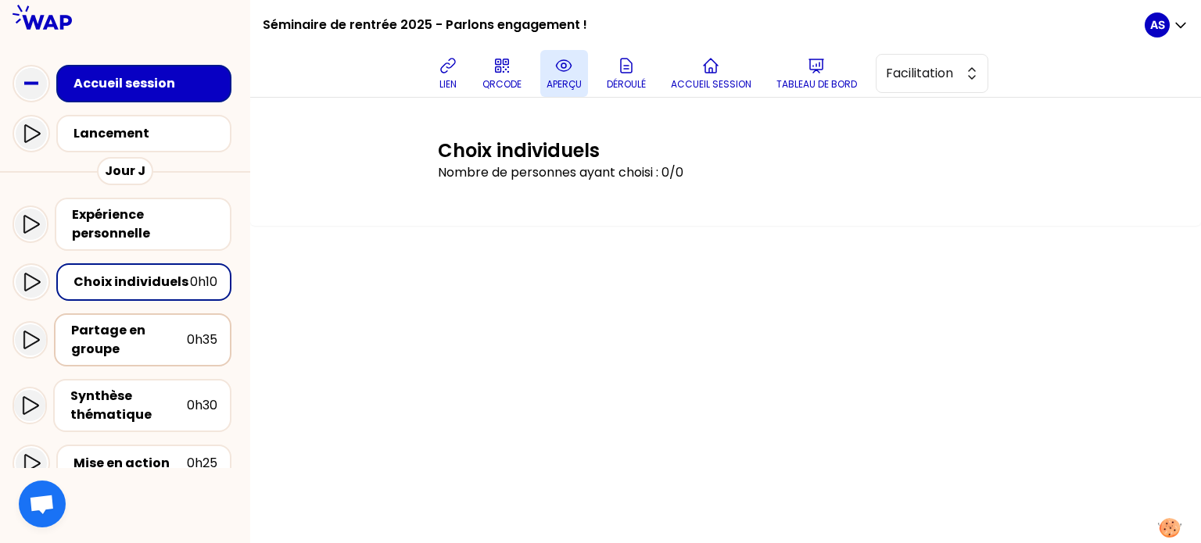
click at [122, 335] on div "Partage en groupe" at bounding box center [129, 340] width 116 height 38
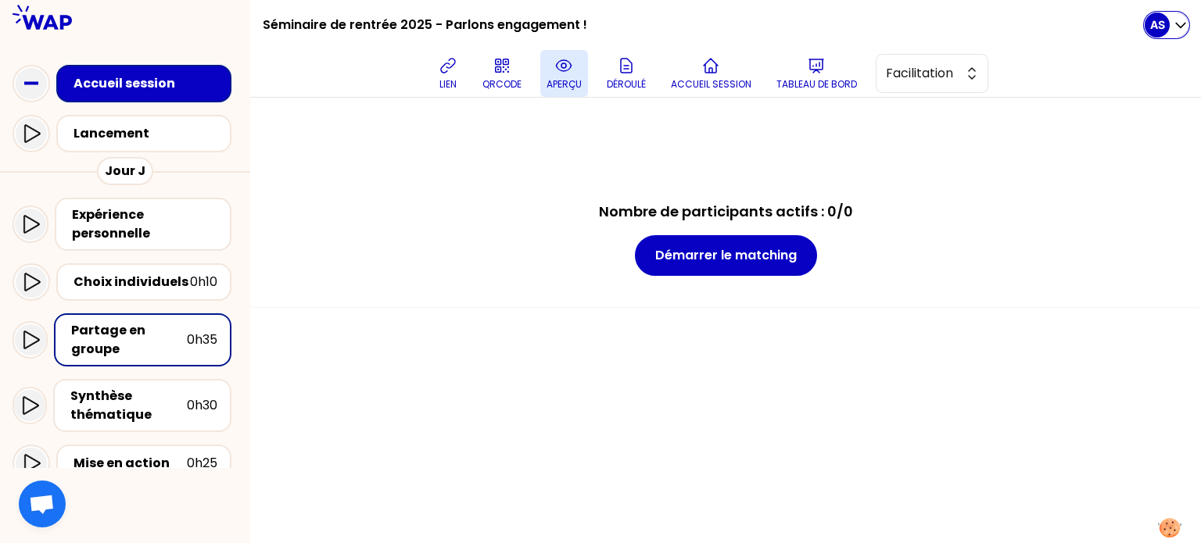
click at [1153, 22] on p "AS" at bounding box center [1157, 25] width 15 height 16
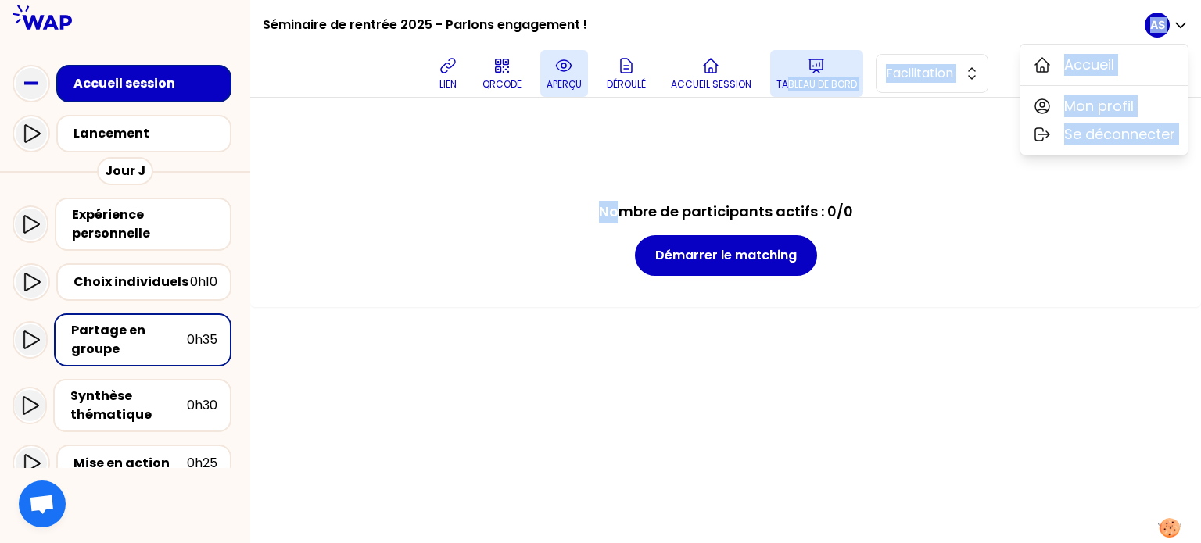
drag, startPoint x: 626, startPoint y: 142, endPoint x: 797, endPoint y: 84, distance: 180.0
click at [797, 84] on div "Séminaire de rentrée 2025 - Parlons engagement ! lien QRCODE aperçu Déroulé Acc…" at bounding box center [725, 271] width 951 height 543
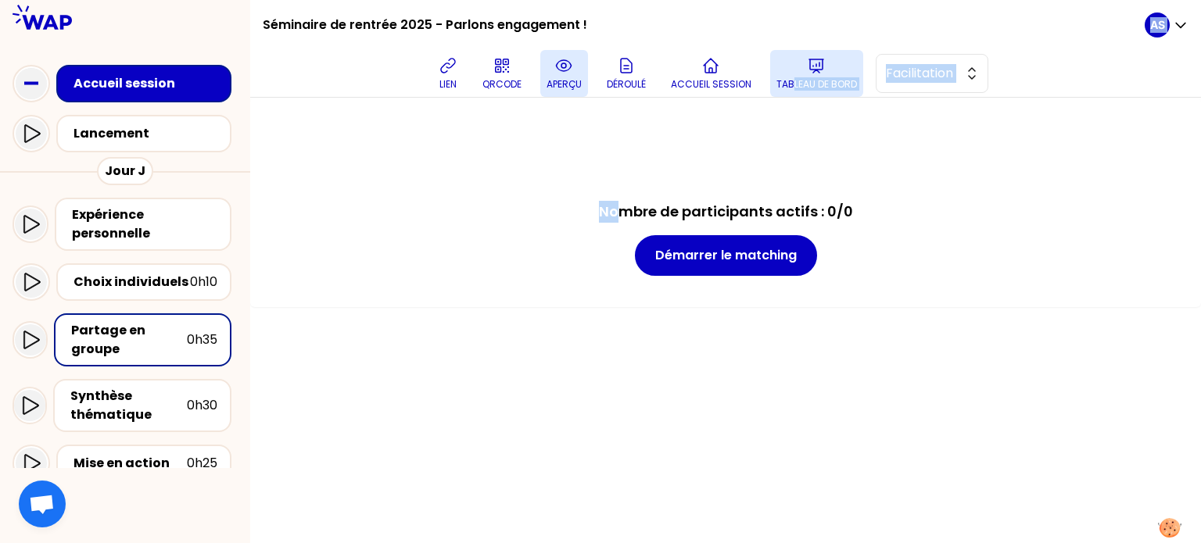
click at [797, 84] on p "Tableau de bord" at bounding box center [816, 84] width 81 height 13
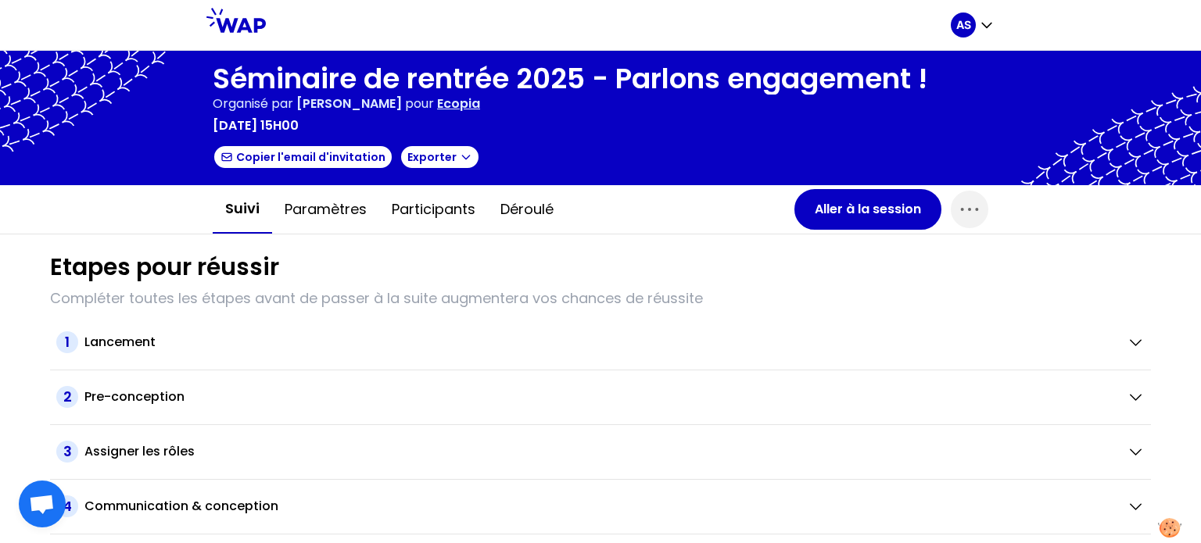
click at [240, 16] on icon at bounding box center [235, 20] width 59 height 25
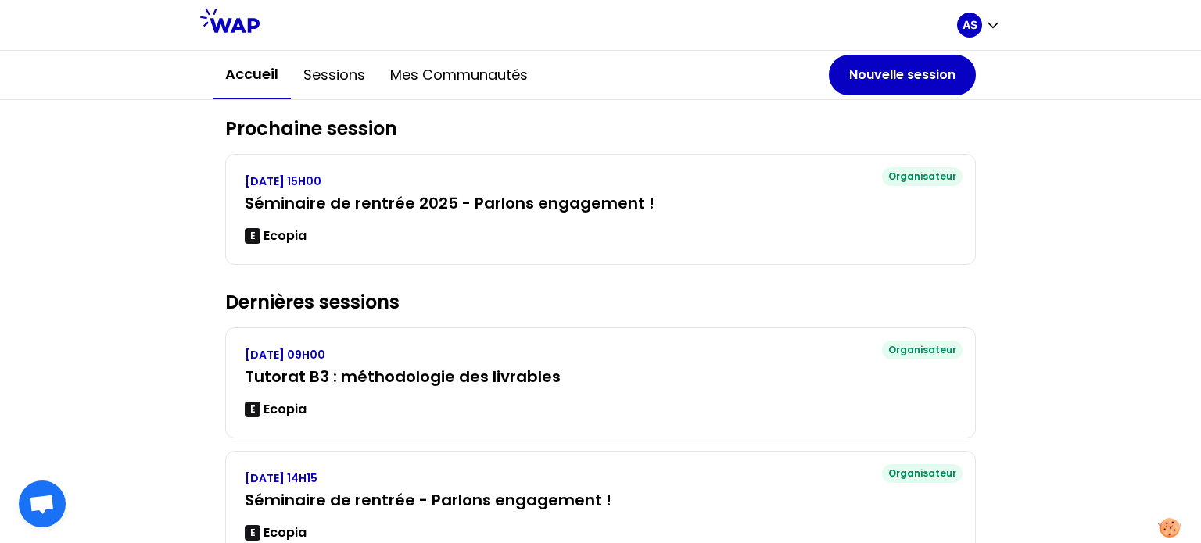
scroll to position [163, 0]
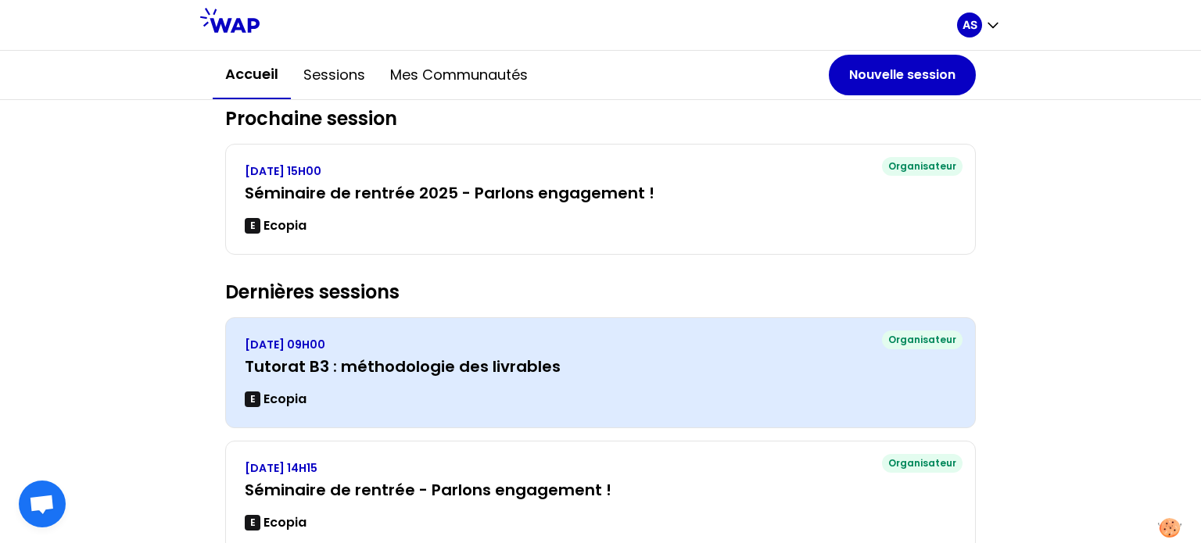
click at [671, 382] on div "LUNDI 13 NOVEMBRE 2023, 09H00 Tutorat B3 : méthodologie des livrables E Ecopia" at bounding box center [601, 373] width 712 height 72
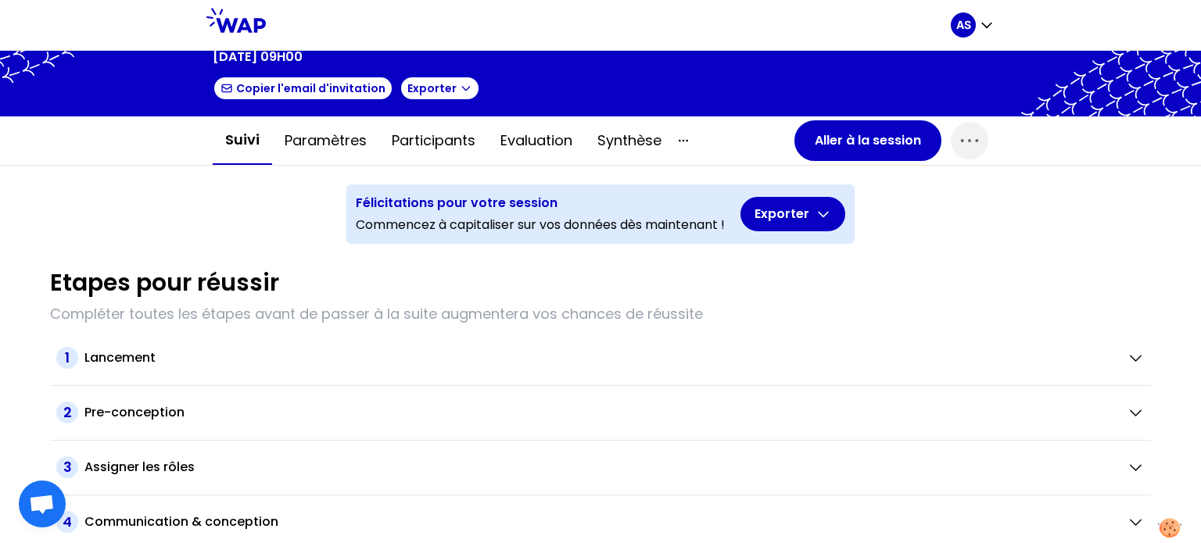
scroll to position [68, 0]
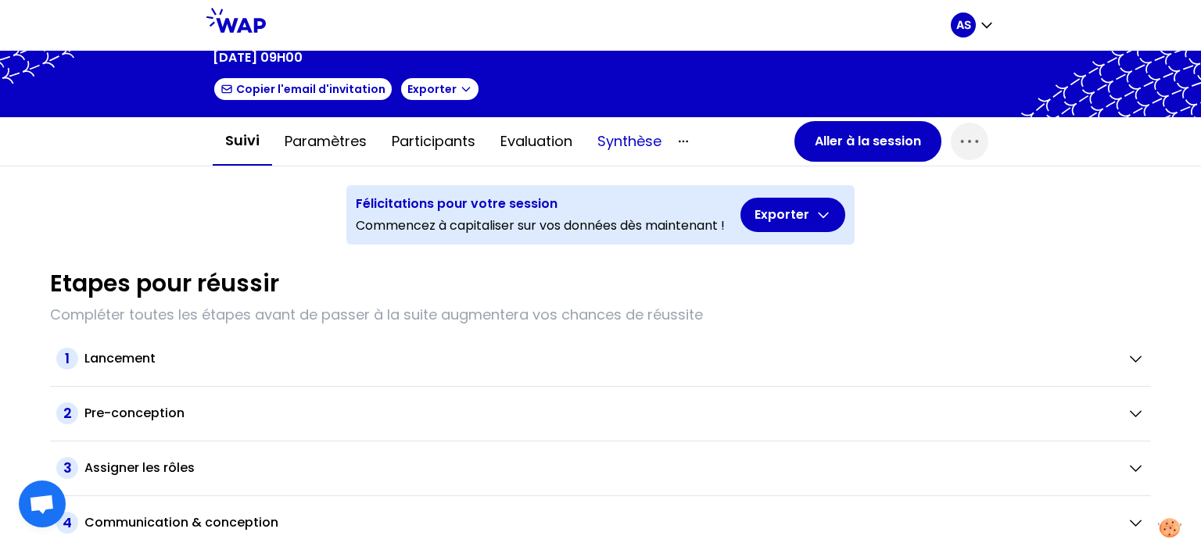
click at [597, 146] on button "Synthèse" at bounding box center [629, 141] width 89 height 47
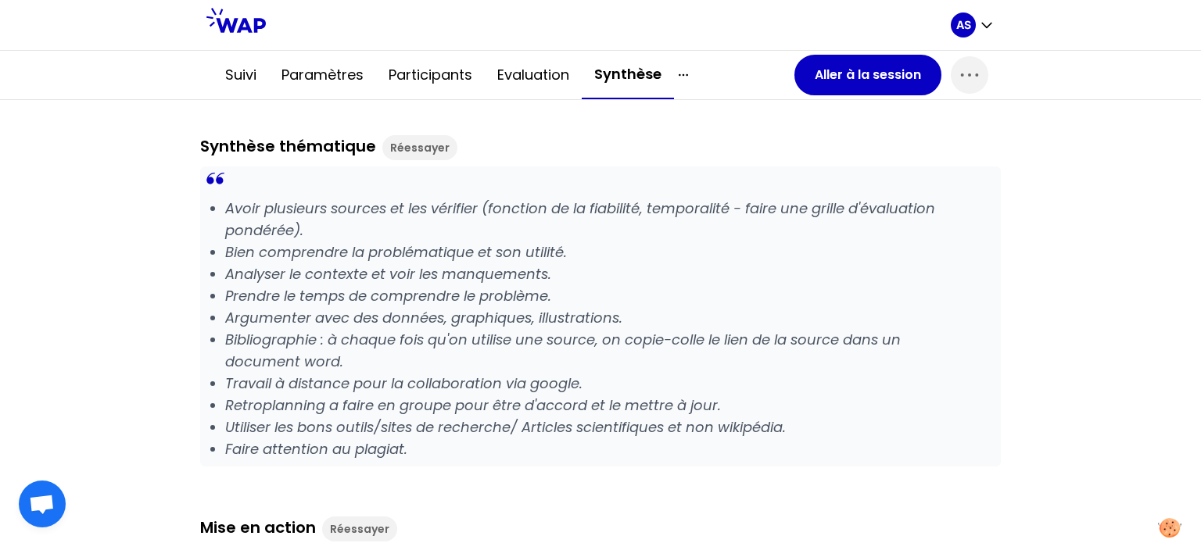
scroll to position [976, 0]
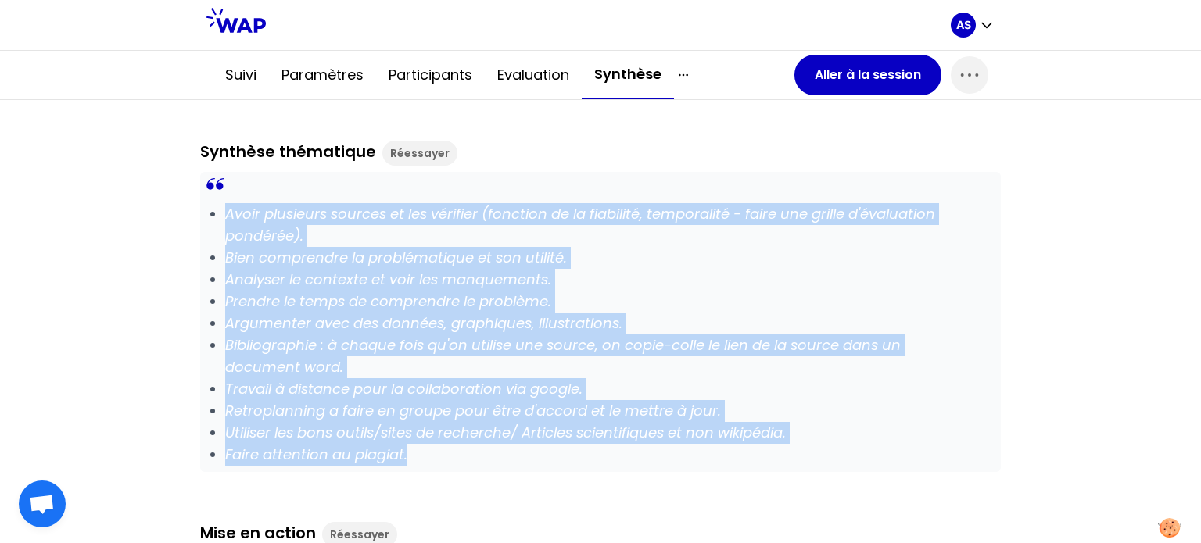
drag, startPoint x: 221, startPoint y: 209, endPoint x: 475, endPoint y: 449, distance: 349.6
click at [475, 449] on ul "Avoir plusieurs sources et les vérifier (fonction de la fiabilité, temporalité …" at bounding box center [600, 334] width 751 height 263
click at [475, 449] on li "Faire attention au plagiat." at bounding box center [600, 455] width 751 height 22
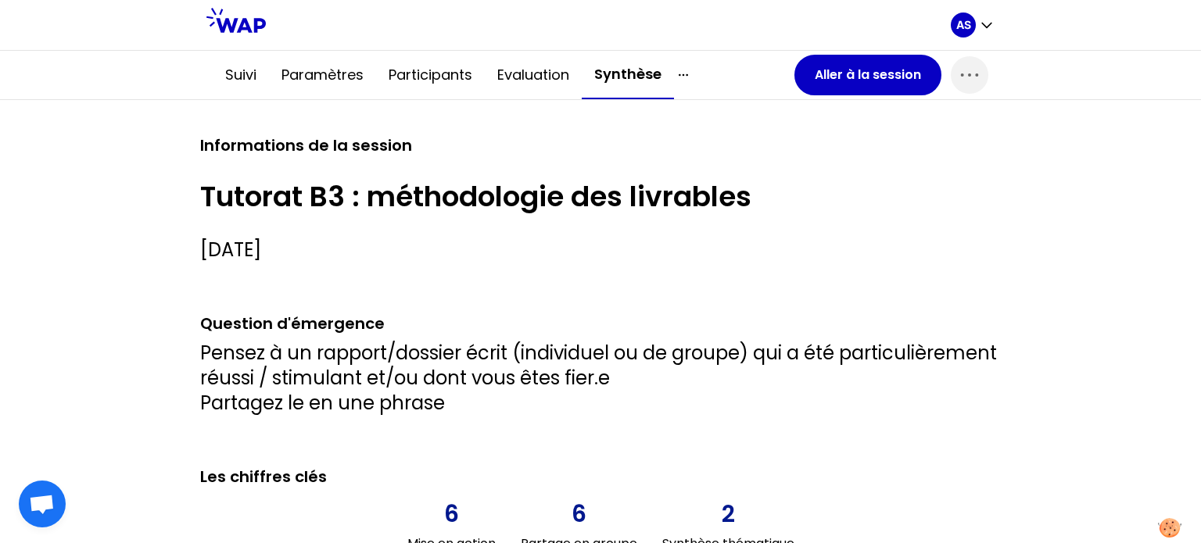
scroll to position [0, 0]
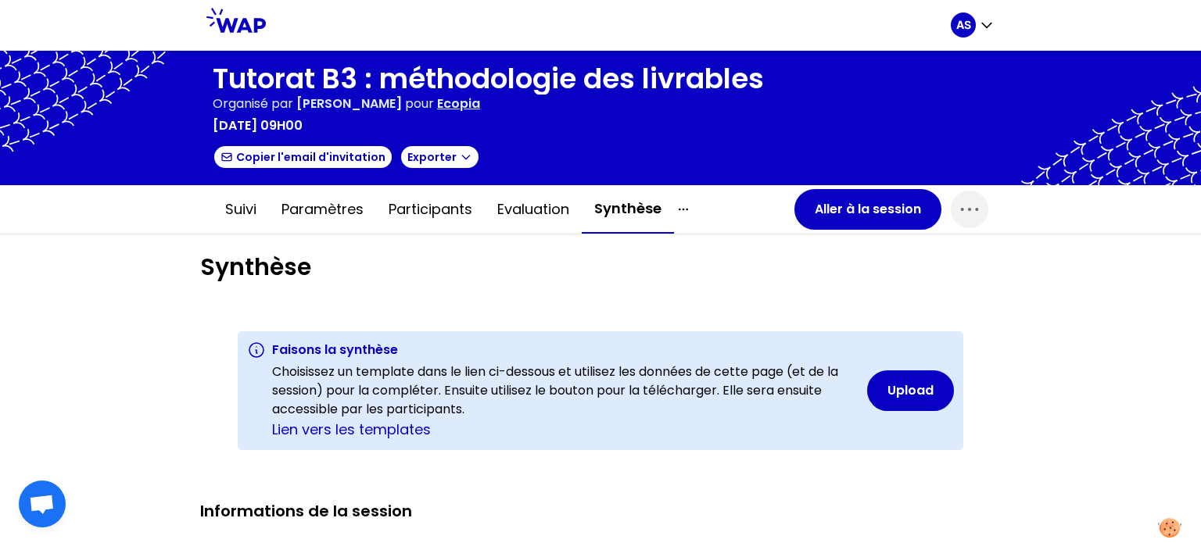
click at [247, 28] on icon at bounding box center [235, 20] width 59 height 25
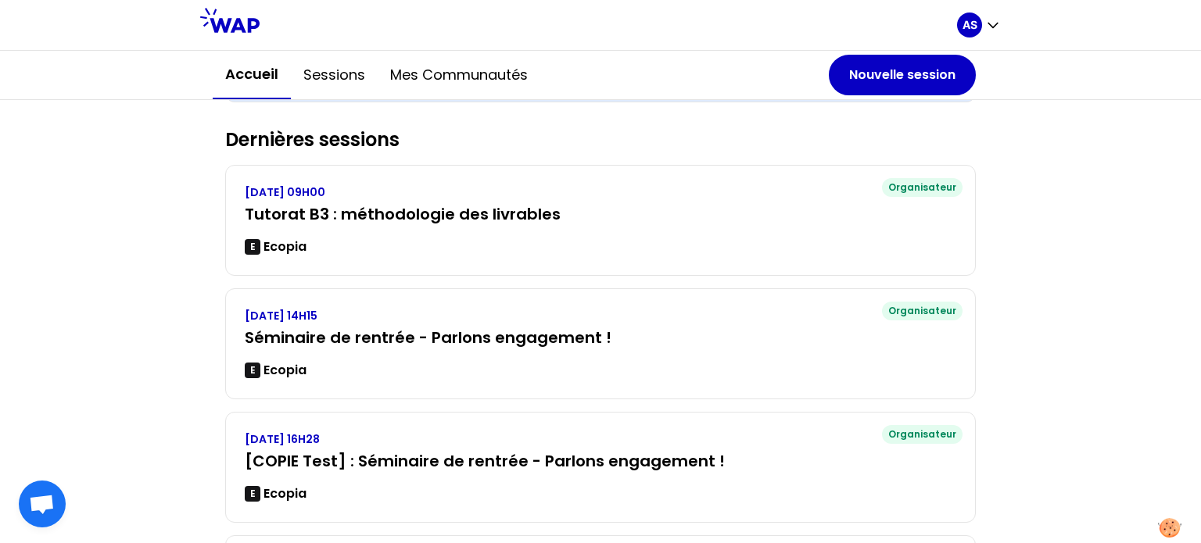
scroll to position [317, 0]
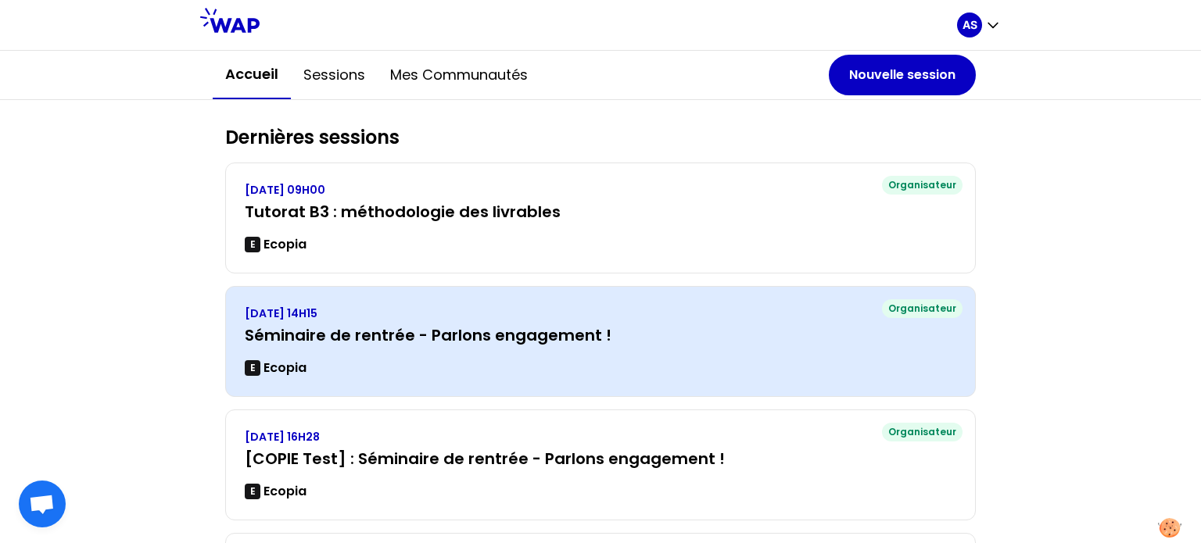
click at [519, 345] on div "[DATE] 14H15 Séminaire de rentrée - Parlons engagement ! E Ecopia" at bounding box center [601, 342] width 712 height 72
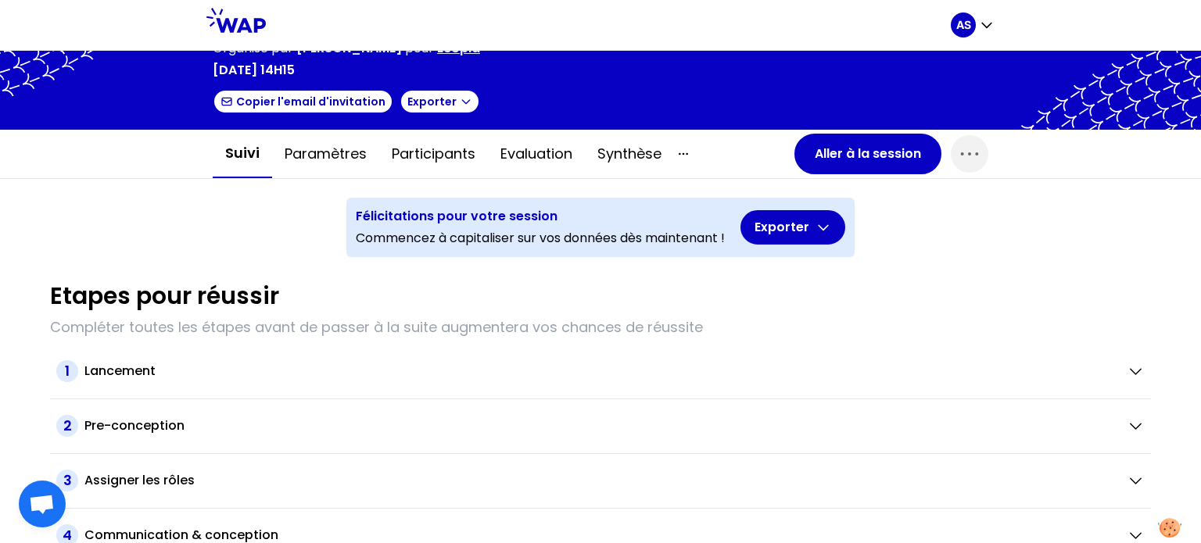
scroll to position [56, 0]
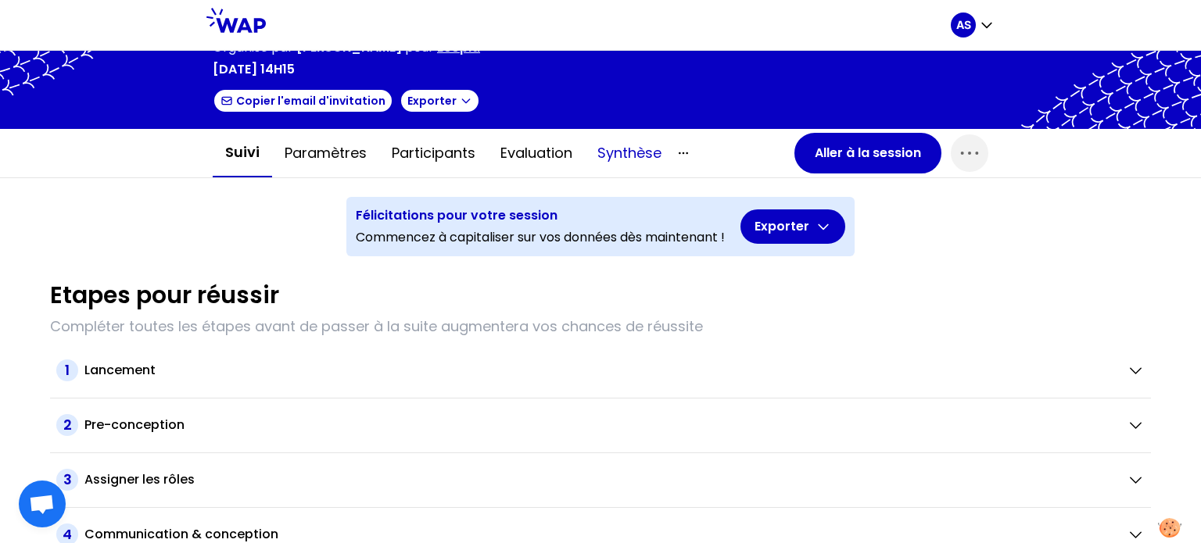
click at [634, 152] on button "Synthèse" at bounding box center [629, 153] width 89 height 47
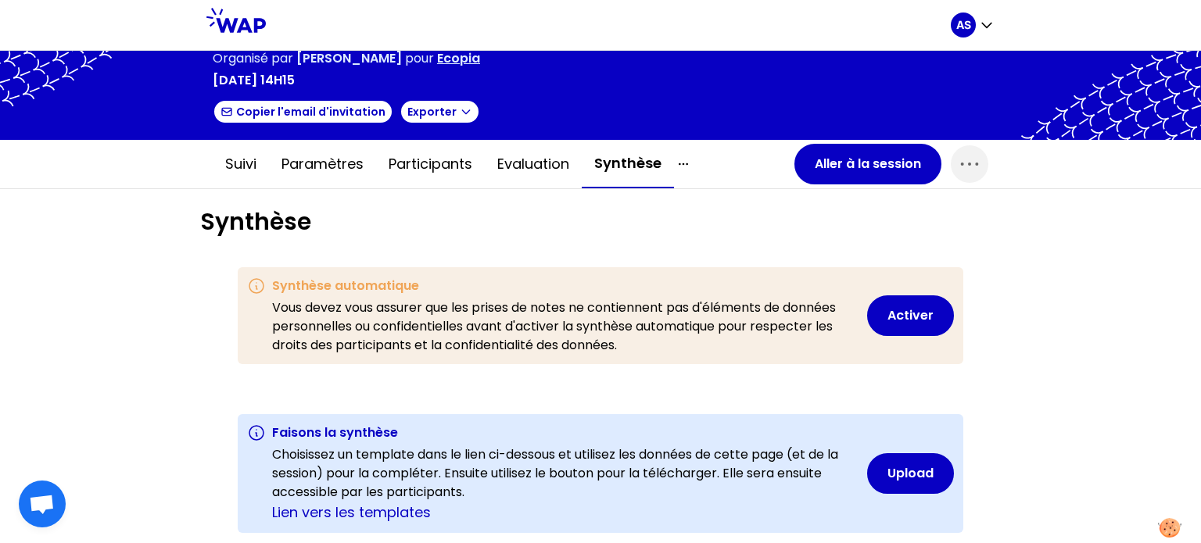
scroll to position [46, 0]
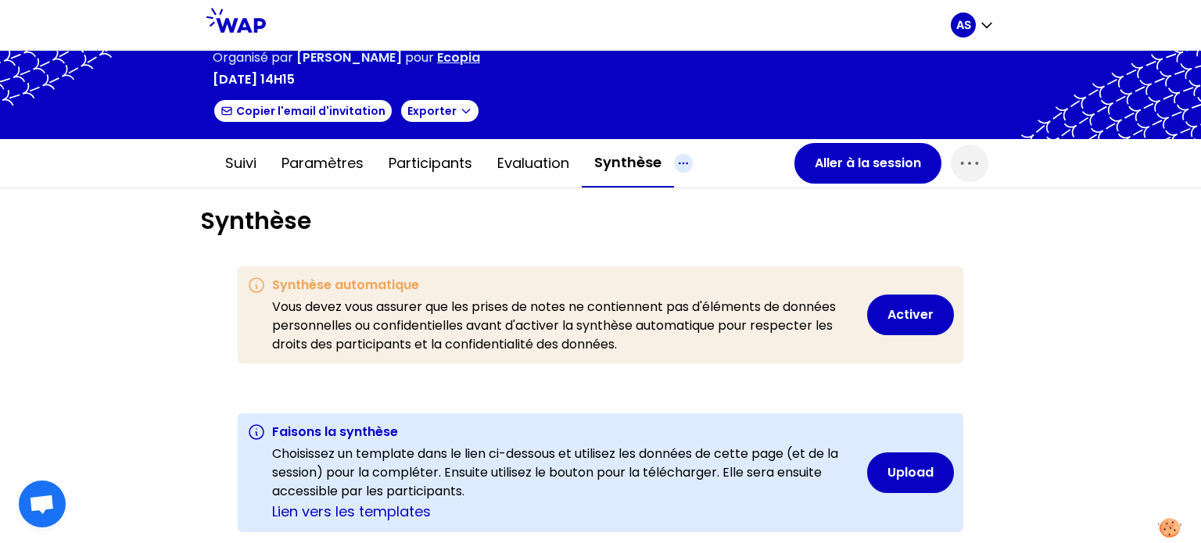
click at [674, 163] on icon "button" at bounding box center [683, 163] width 19 height 19
click at [737, 192] on div "Tous les contenus" at bounding box center [753, 194] width 157 height 28
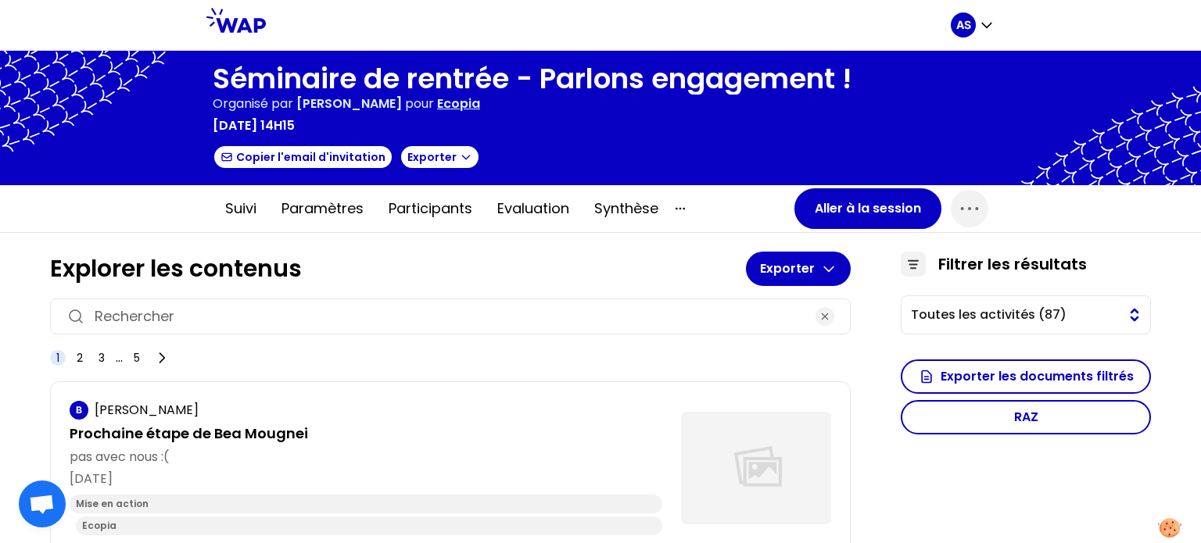
click at [1010, 315] on span "Toutes les activités (87)" at bounding box center [1015, 315] width 208 height 19
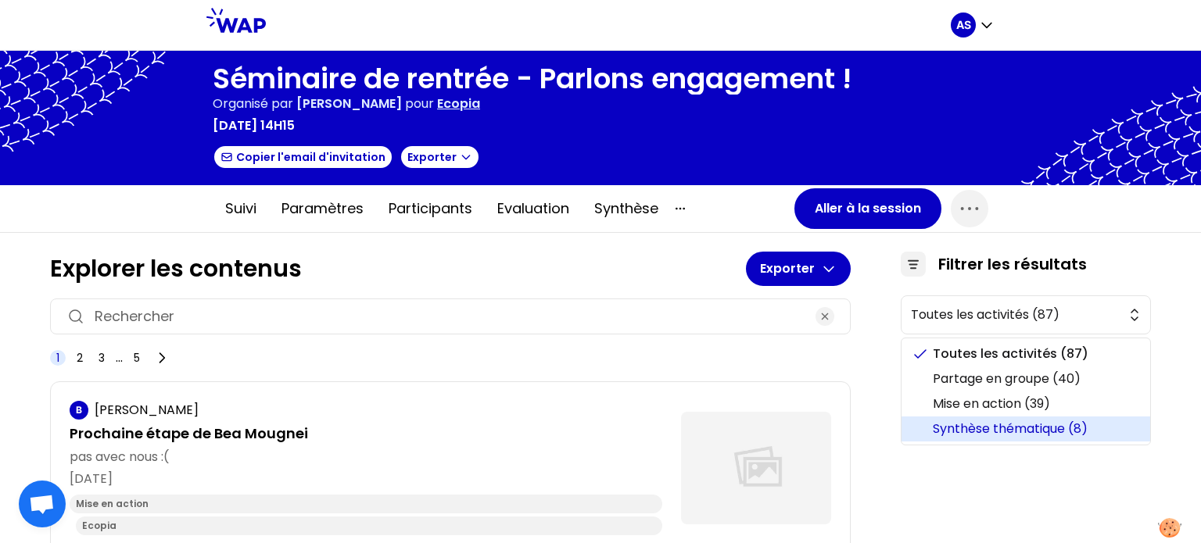
click at [1028, 426] on span "Synthèse thématique (8)" at bounding box center [1035, 429] width 205 height 19
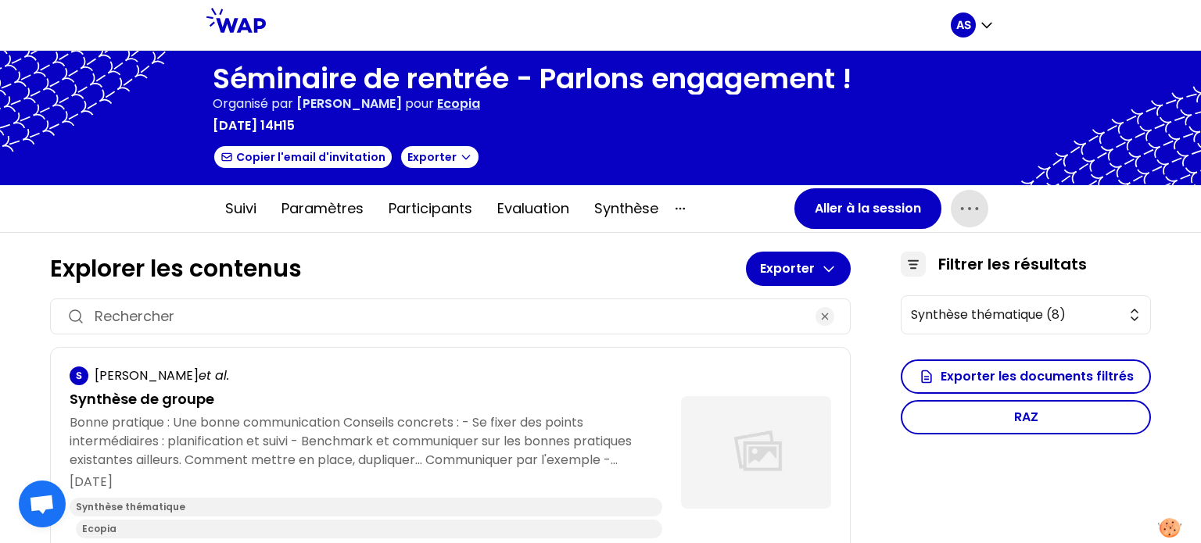
click at [961, 209] on icon "button" at bounding box center [969, 209] width 16 height 2
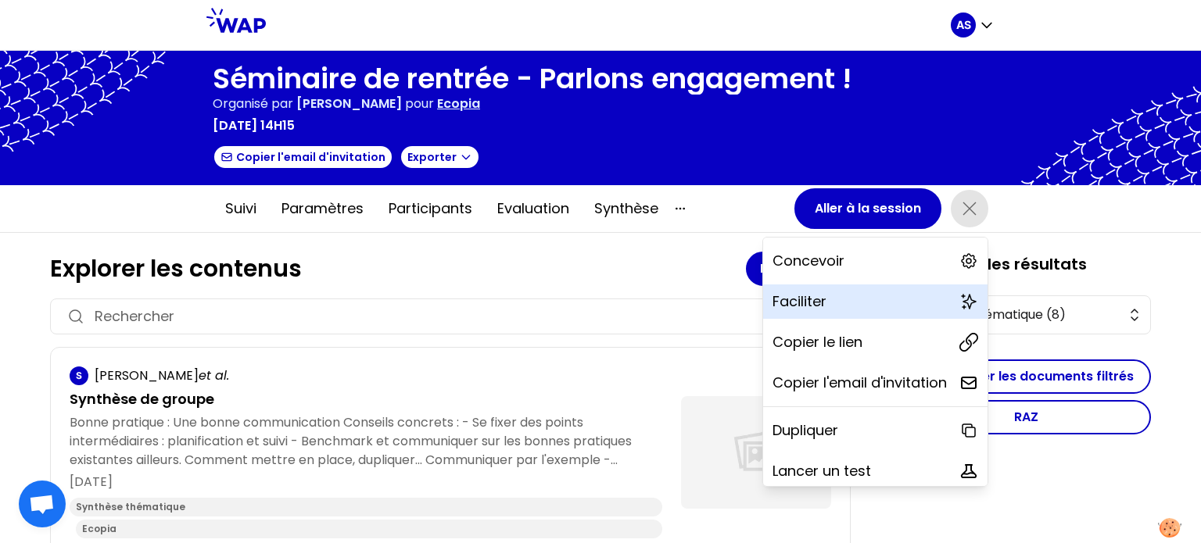
click at [785, 293] on p "Faciliter" at bounding box center [800, 302] width 54 height 22
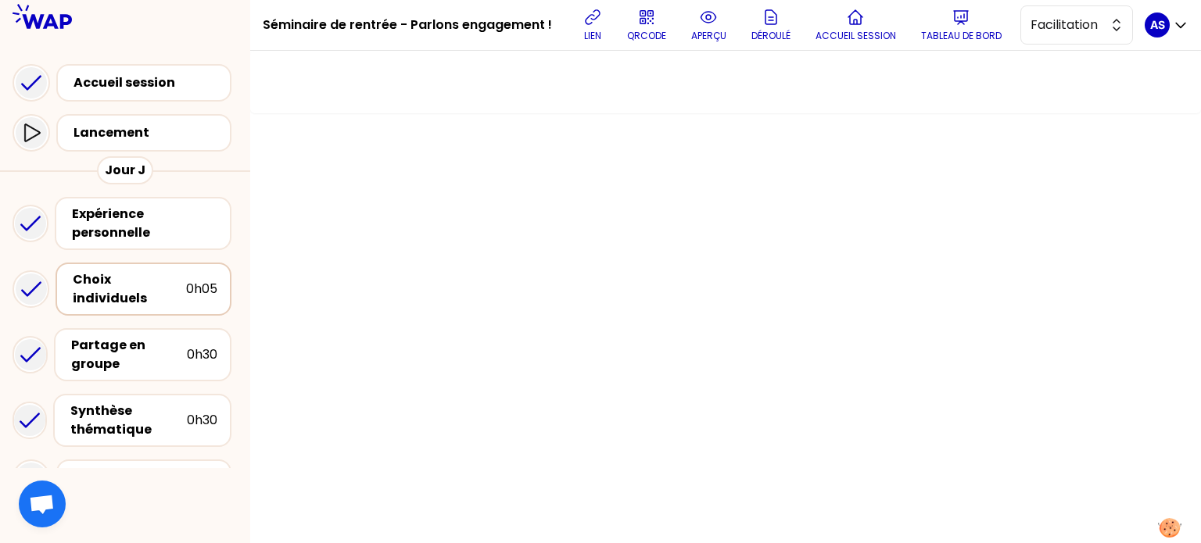
click at [90, 288] on div "Choix individuels" at bounding box center [129, 290] width 113 height 38
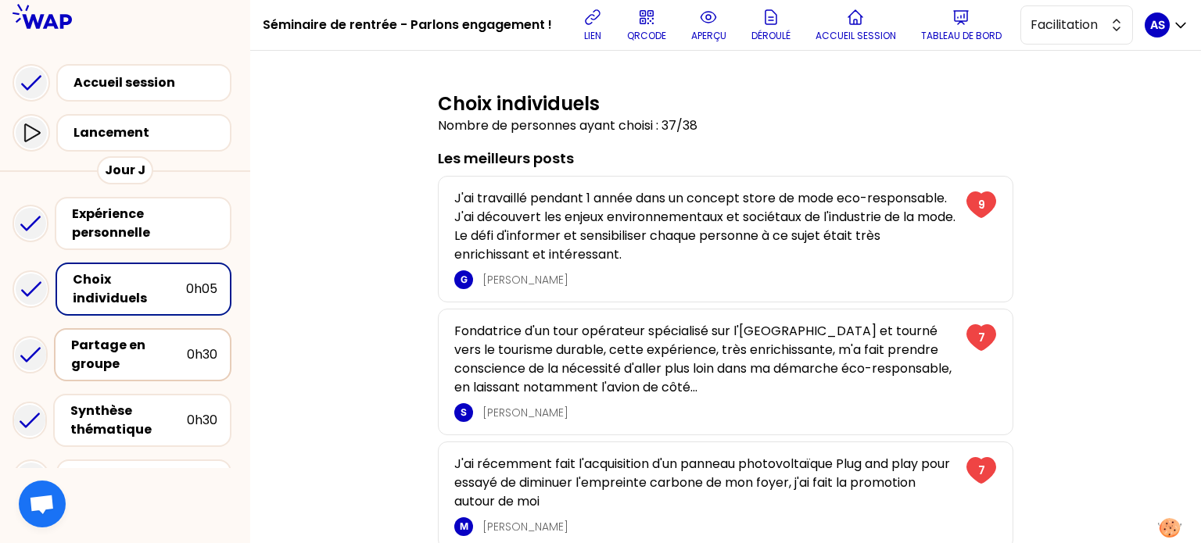
click at [106, 336] on div "Partage en groupe" at bounding box center [129, 355] width 116 height 38
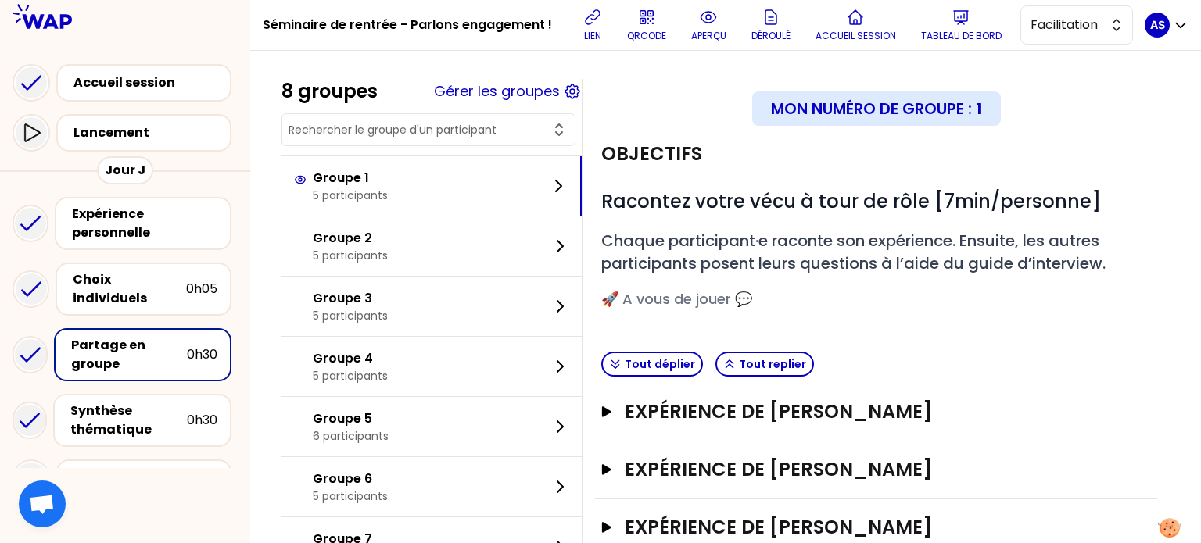
click at [426, 134] on input "text" at bounding box center [419, 130] width 261 height 16
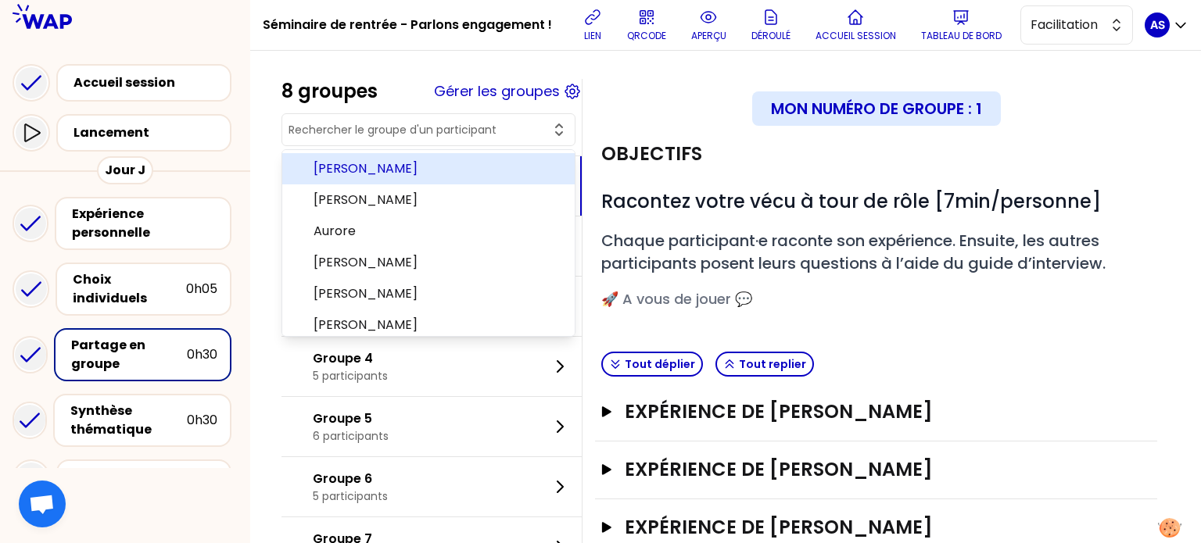
click at [647, 96] on div "Mon numéro de groupe : 1" at bounding box center [876, 108] width 562 height 34
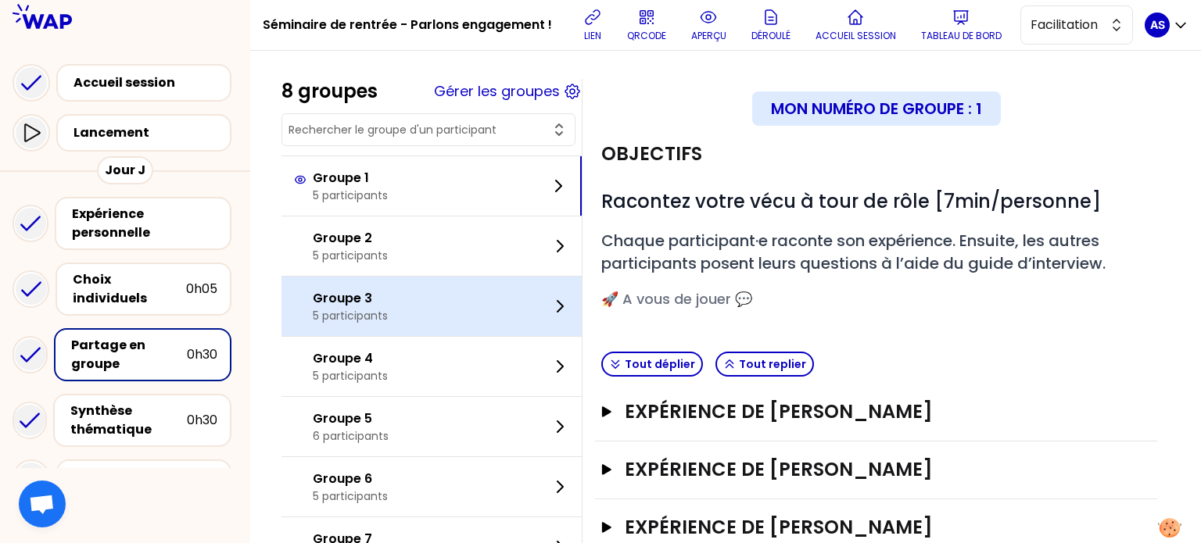
scroll to position [170, 0]
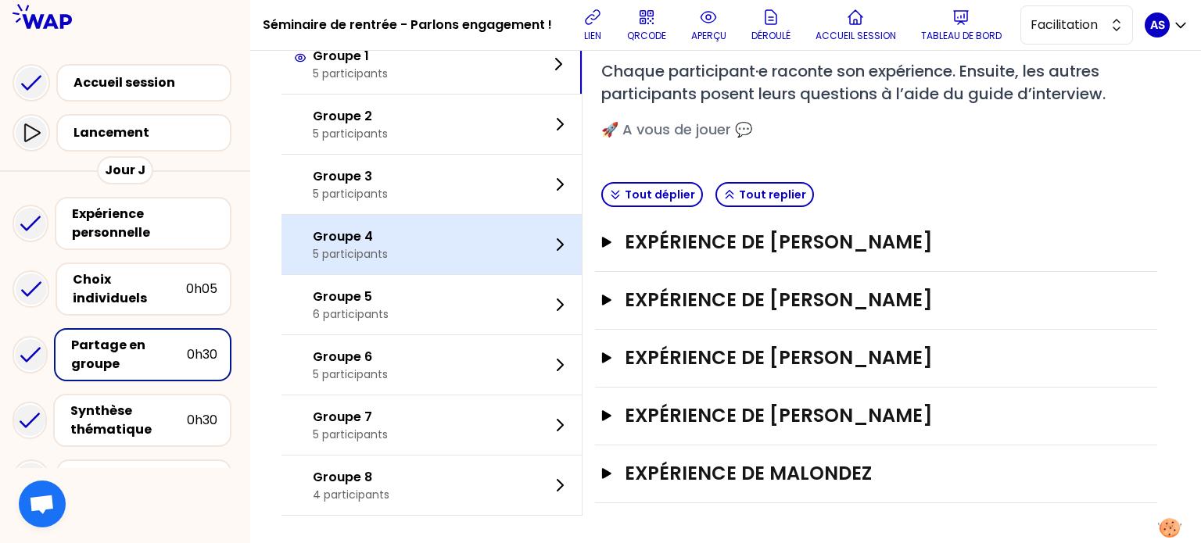
click at [439, 236] on div "Groupe 4 5 participants" at bounding box center [432, 244] width 300 height 59
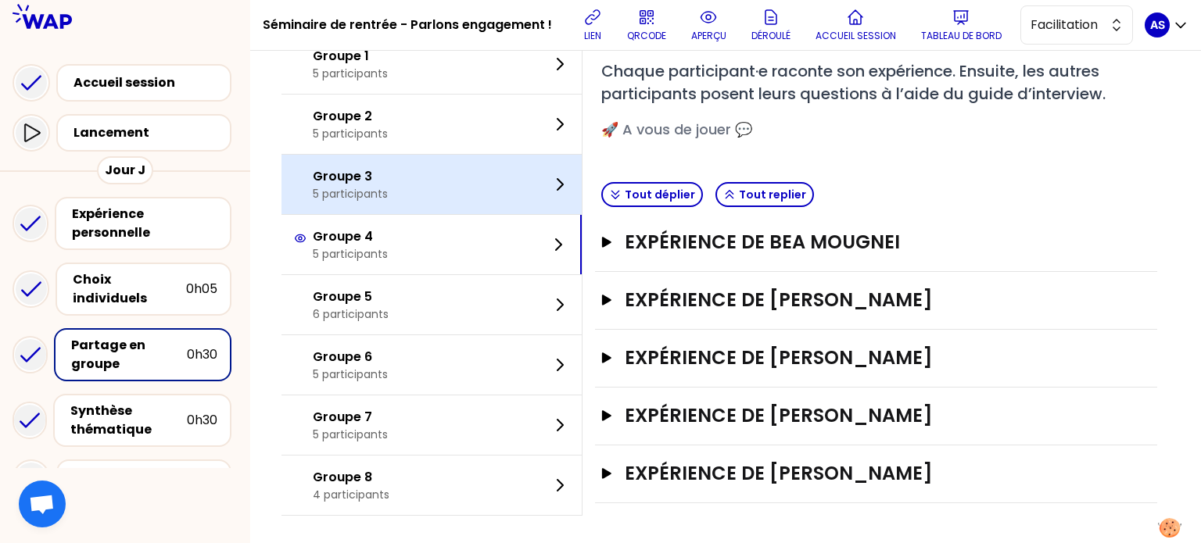
scroll to position [0, 0]
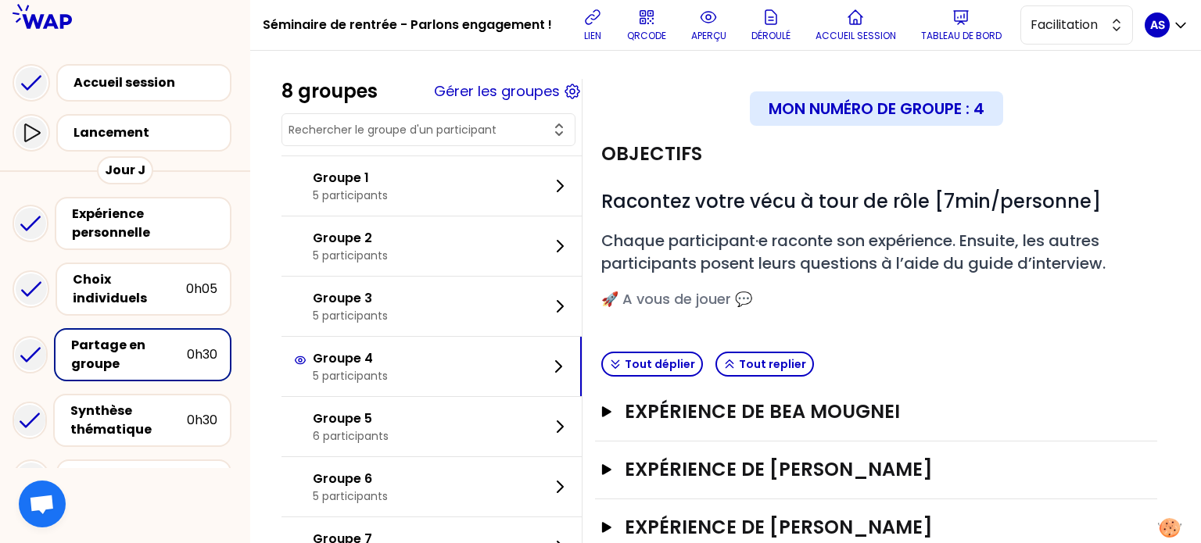
click at [575, 90] on icon at bounding box center [572, 91] width 5 height 5
click at [580, 88] on icon at bounding box center [572, 91] width 19 height 19
click at [537, 91] on button "Gérer les groupes" at bounding box center [497, 92] width 126 height 22
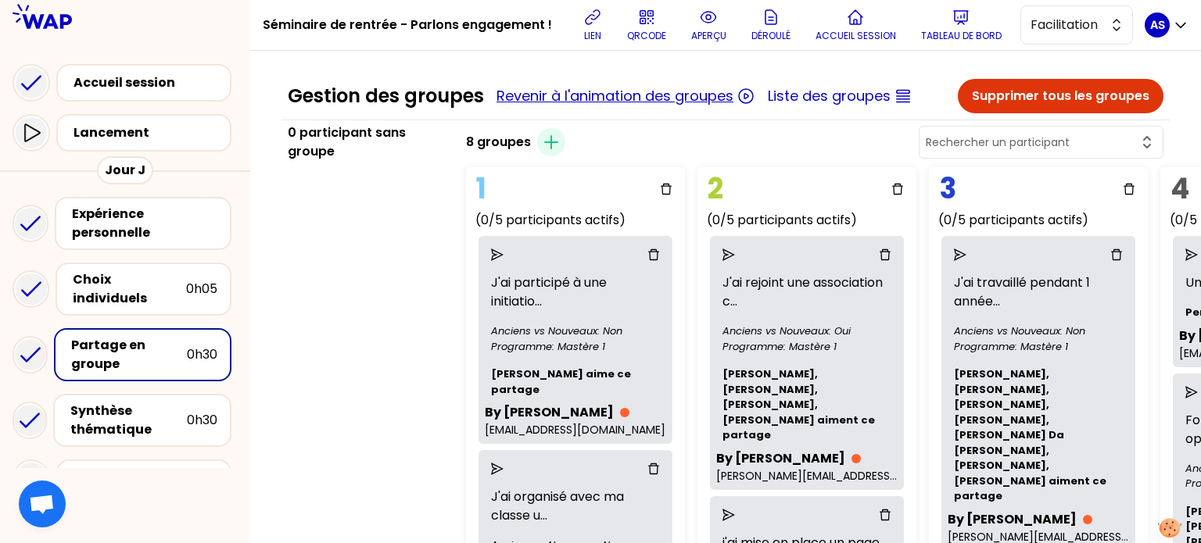
click at [594, 103] on button "Revenir à l'animation des groupes" at bounding box center [615, 96] width 237 height 22
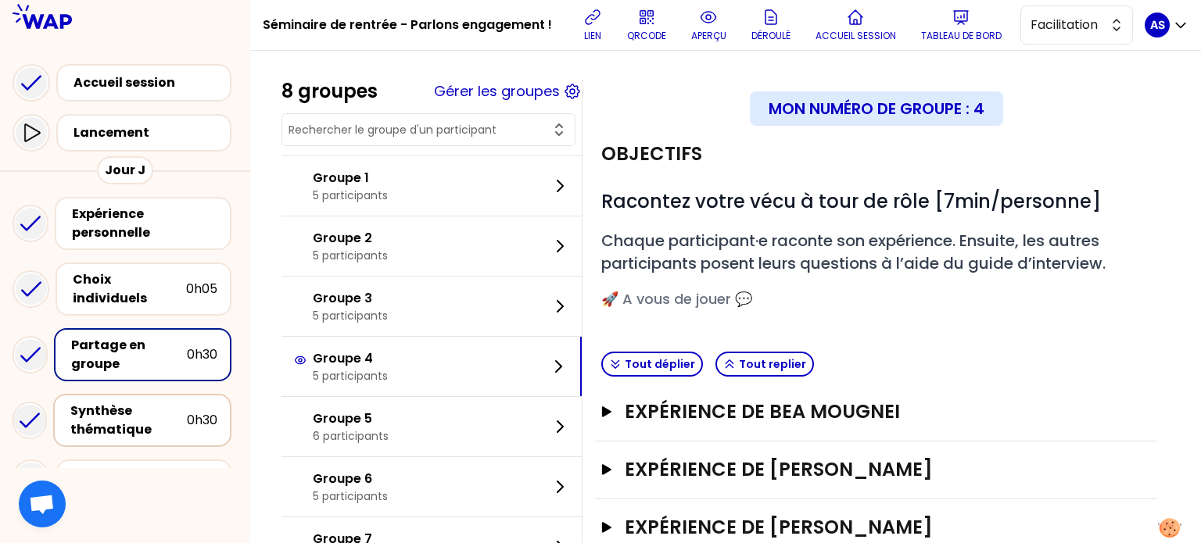
click at [150, 403] on div "Synthèse thématique" at bounding box center [128, 421] width 117 height 38
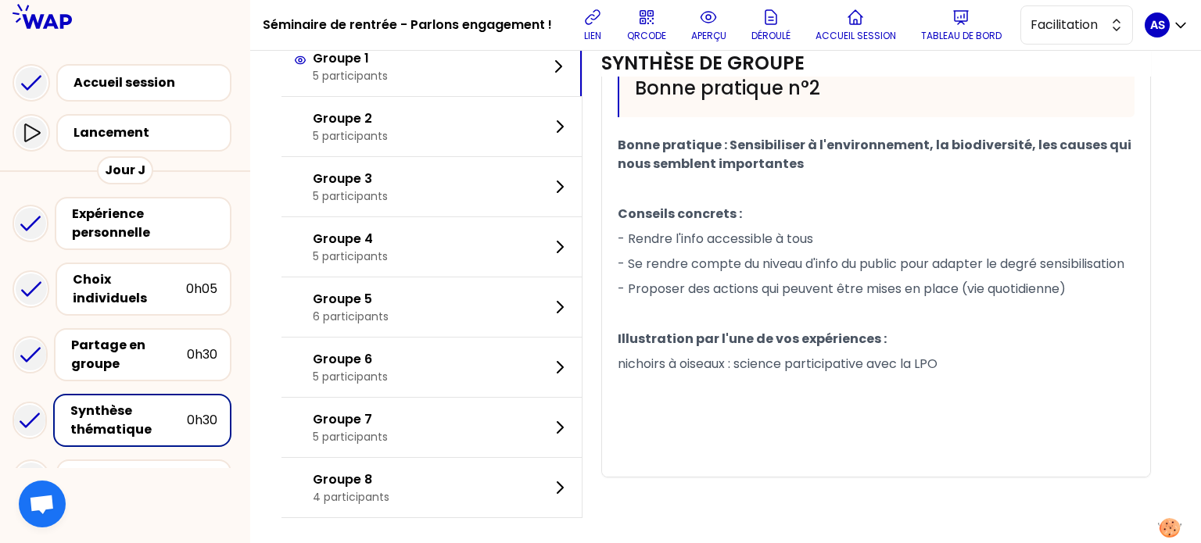
scroll to position [926, 0]
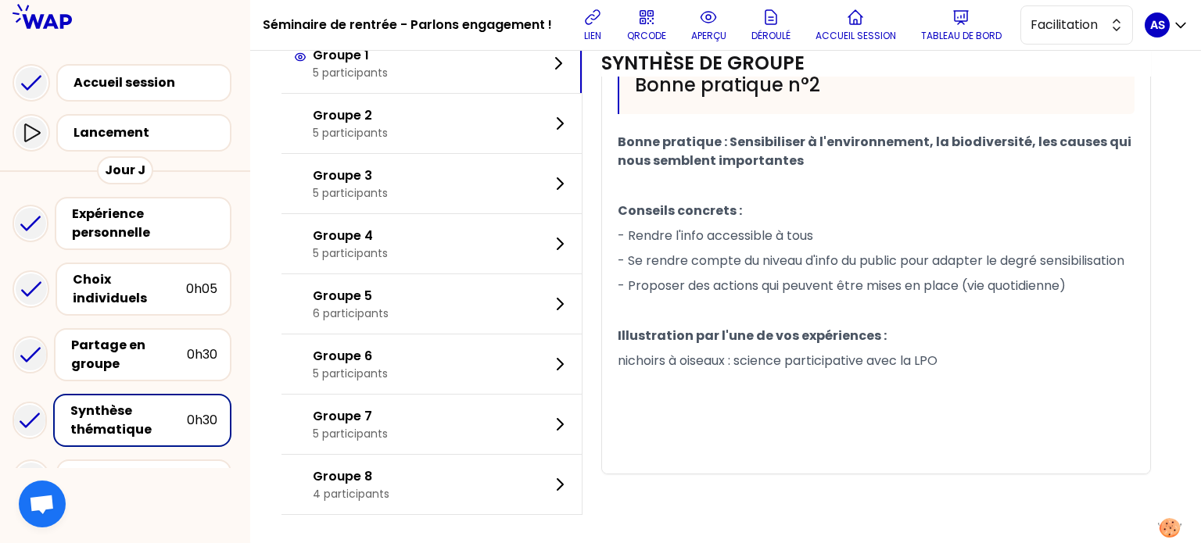
click at [969, 374] on p "nichoirs à oiseaux : science participative avec la LPO" at bounding box center [876, 361] width 517 height 25
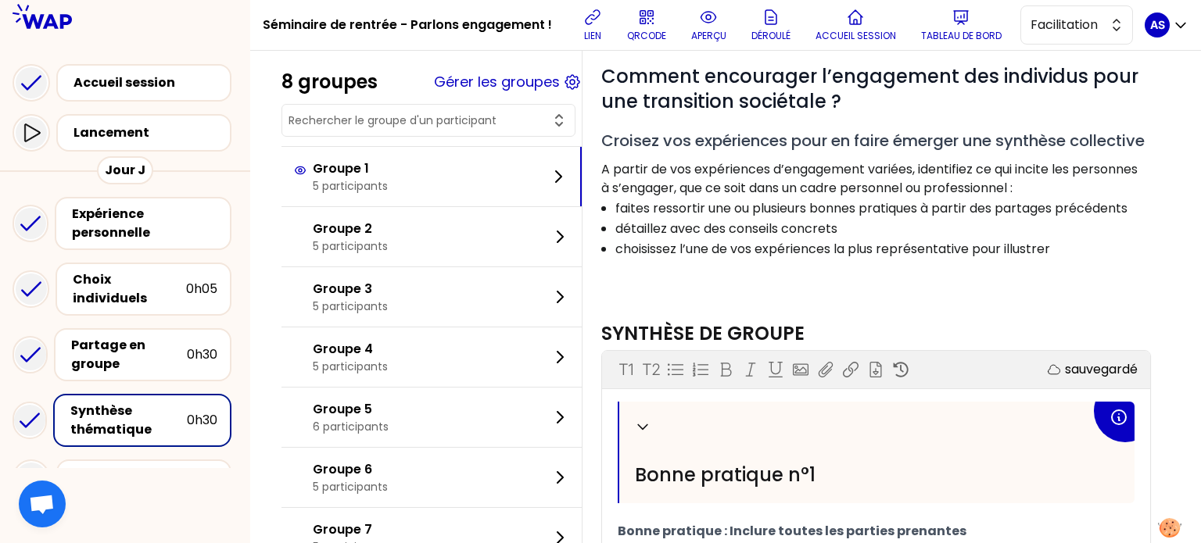
scroll to position [122, 0]
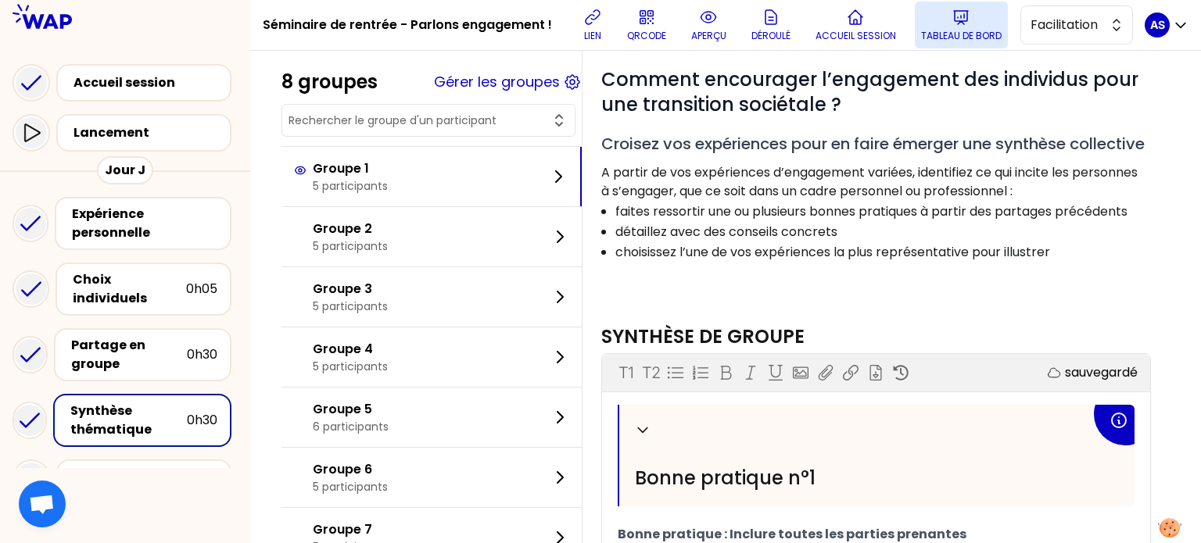
click at [954, 21] on button "Tableau de bord" at bounding box center [961, 25] width 93 height 47
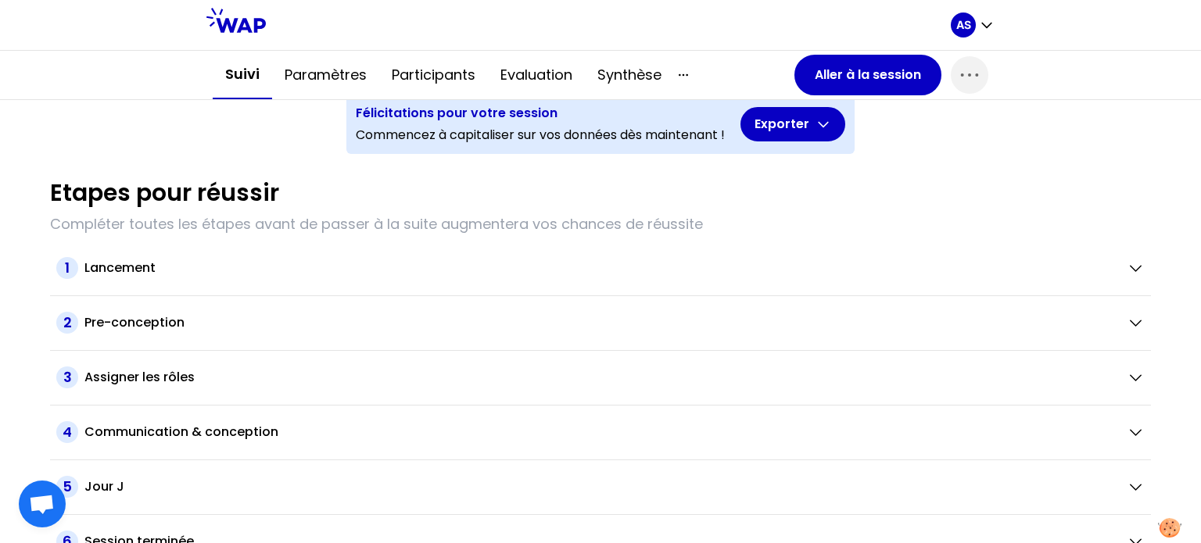
scroll to position [181, 0]
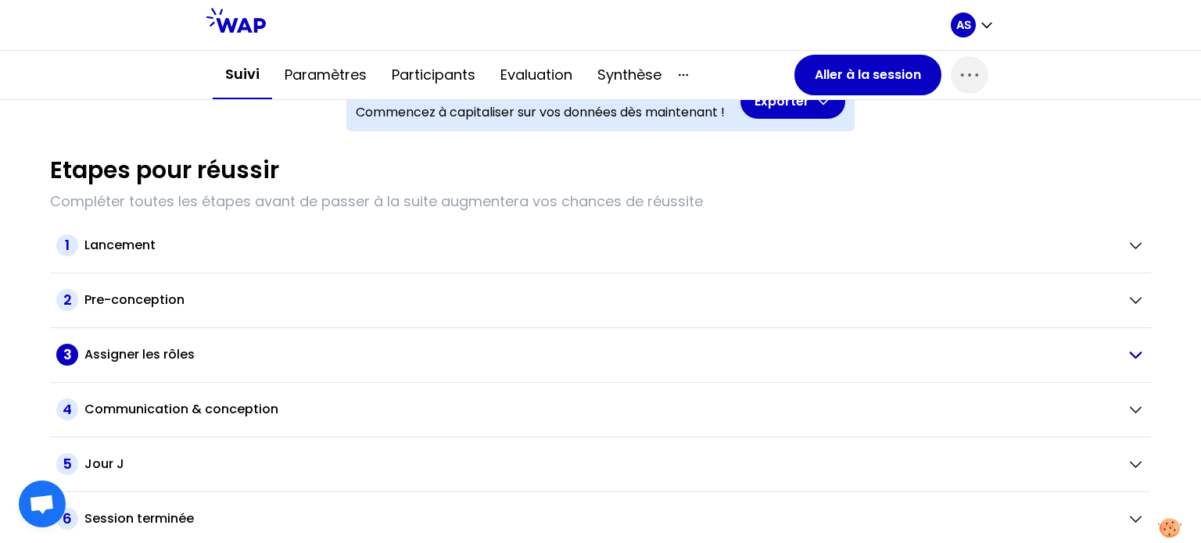
click at [169, 350] on h2 "Assigner les rôles" at bounding box center [139, 355] width 110 height 19
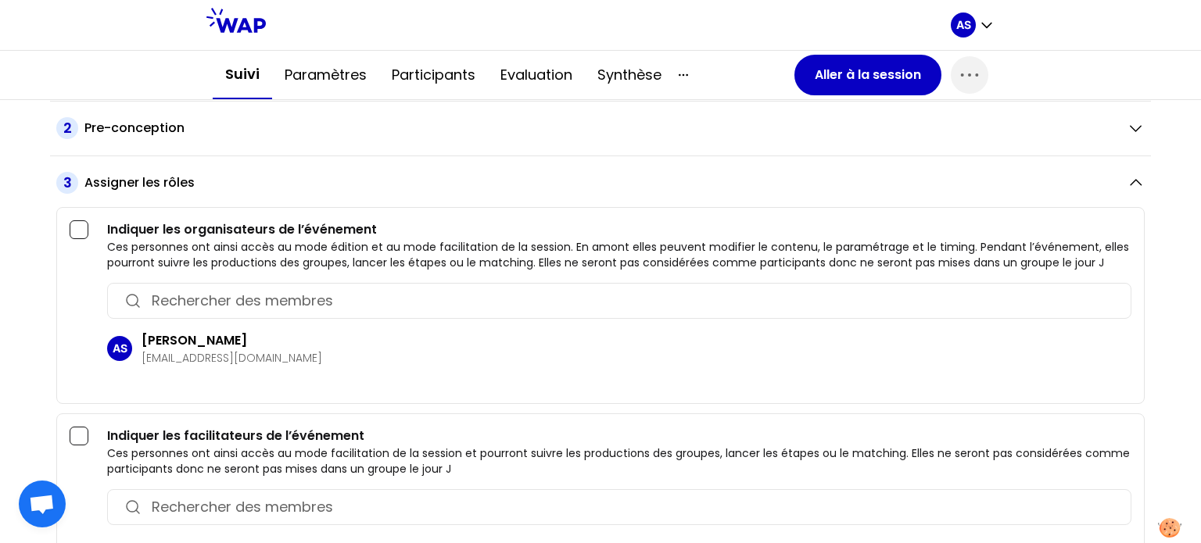
scroll to position [415, 0]
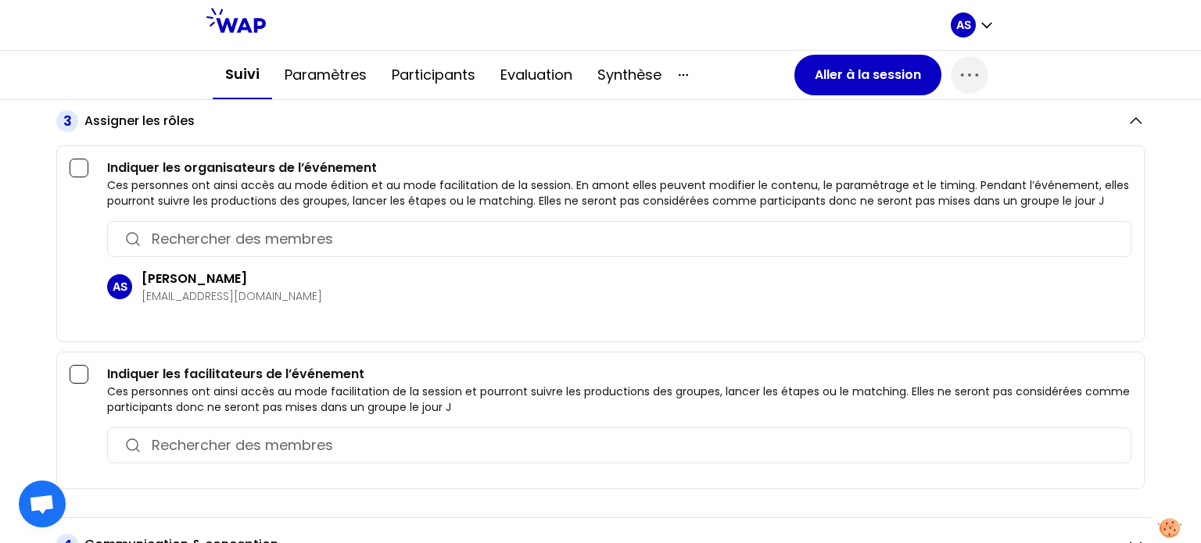
click at [216, 439] on input "button" at bounding box center [633, 446] width 963 height 22
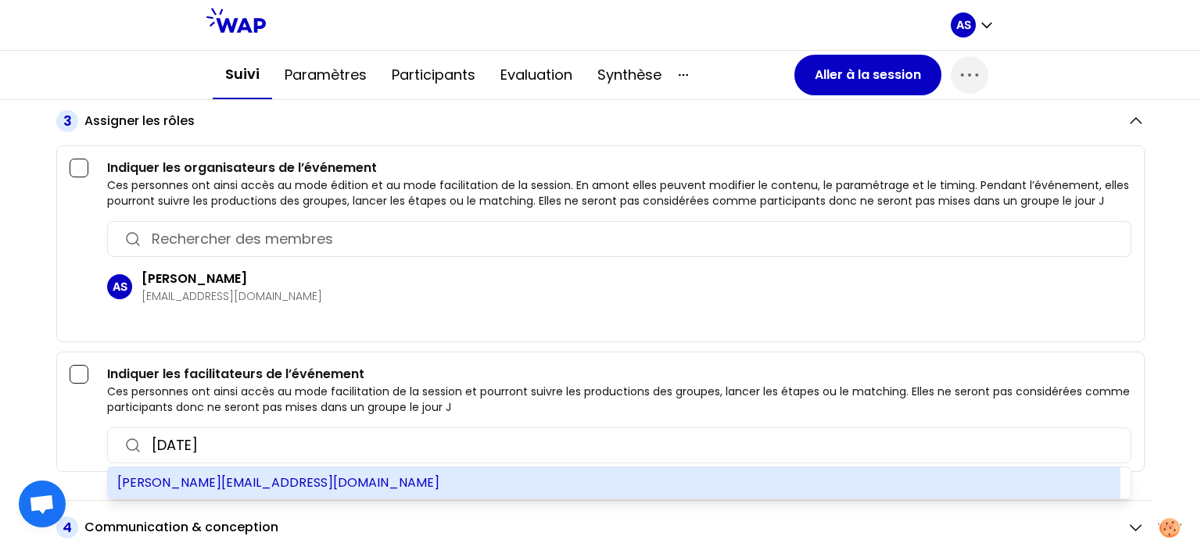
type input "lucia"
click at [221, 481] on div "luciano.lebre@ecopia-school.com" at bounding box center [614, 483] width 1013 height 31
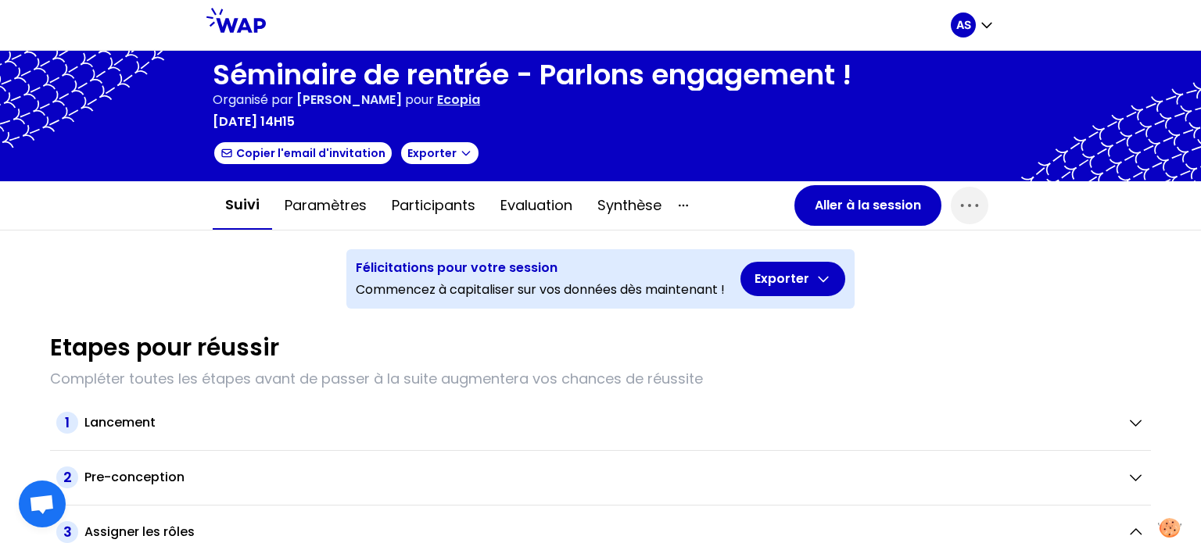
scroll to position [0, 0]
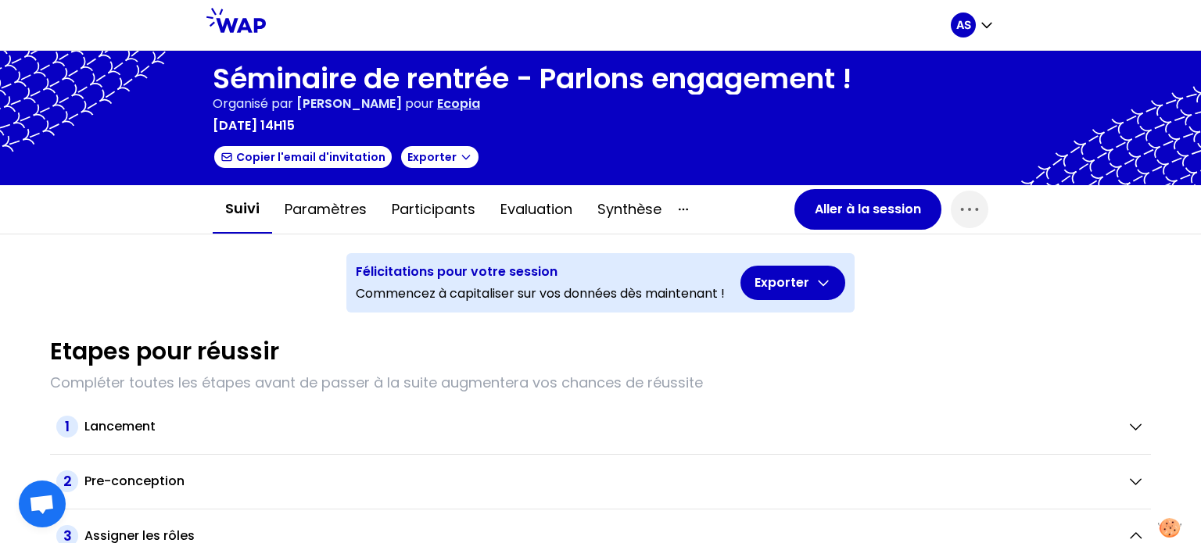
click at [251, 20] on icon at bounding box center [235, 20] width 59 height 25
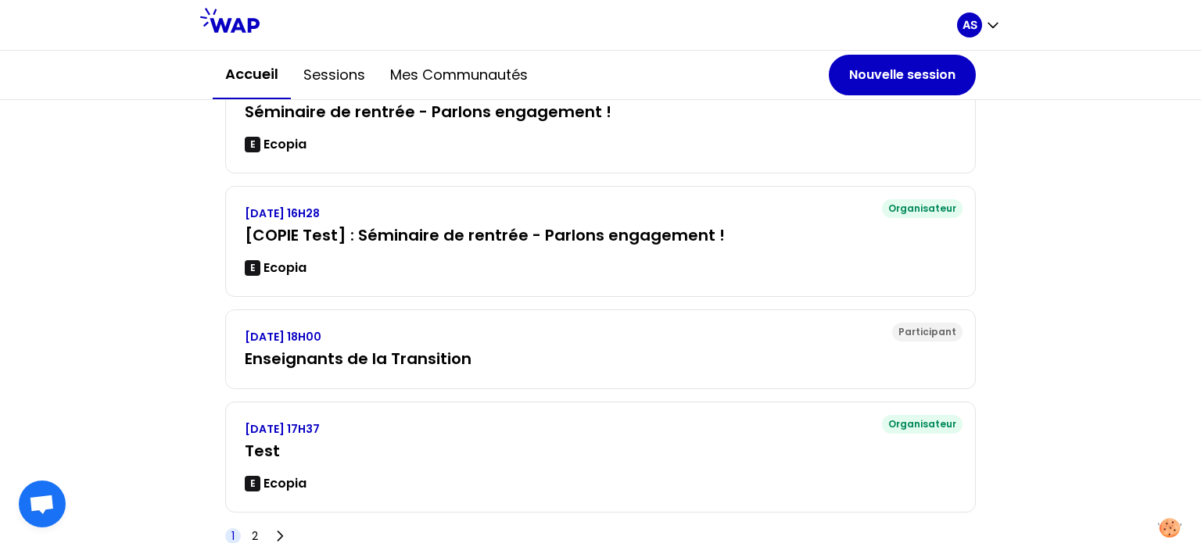
scroll to position [587, 0]
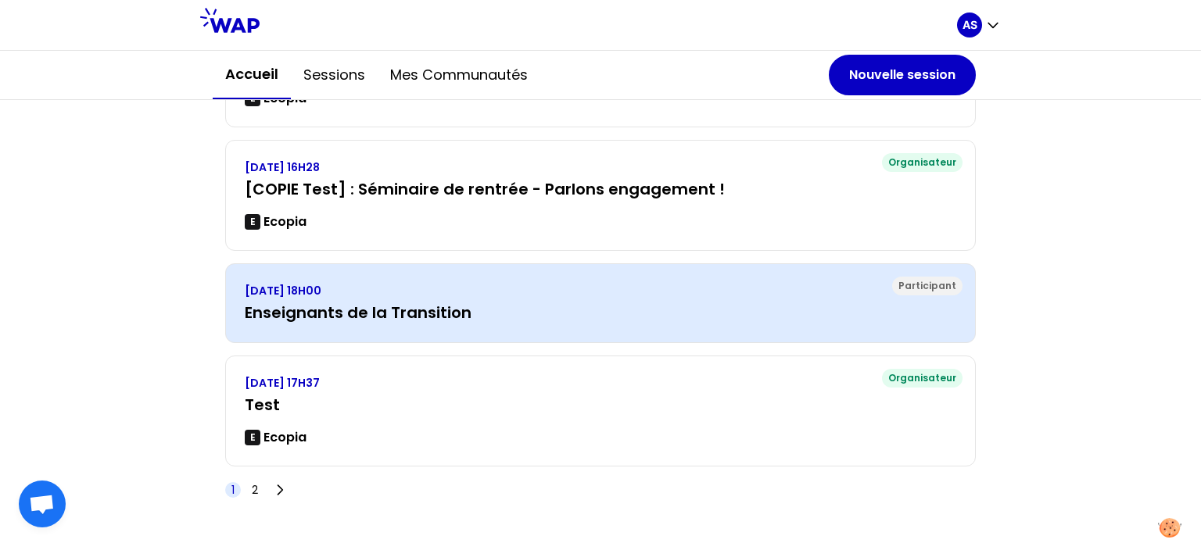
click at [532, 310] on h3 "Enseignants de la Transition" at bounding box center [601, 313] width 712 height 22
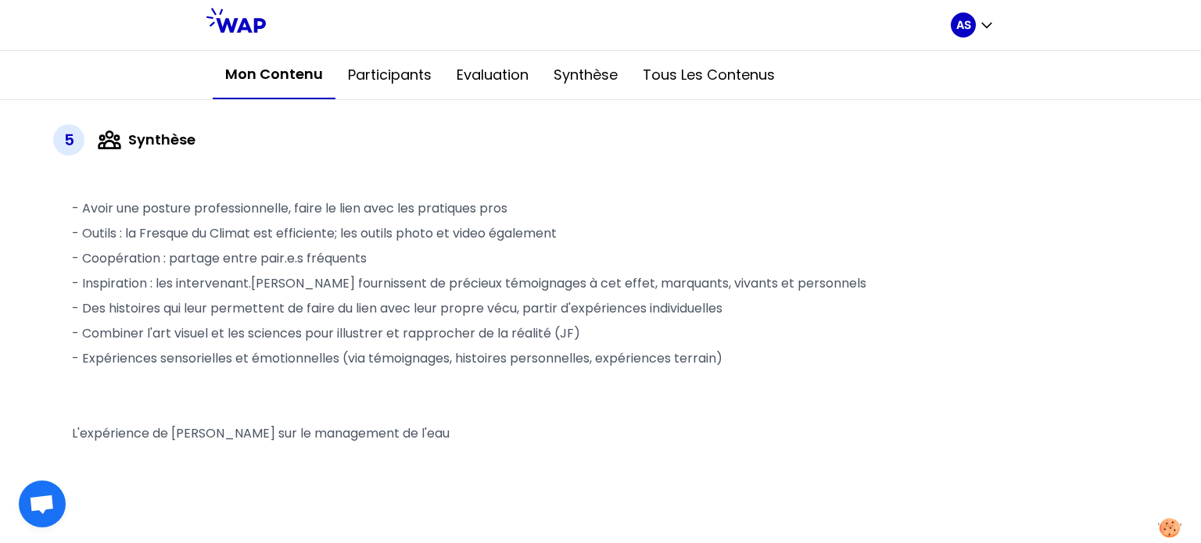
scroll to position [1673, 0]
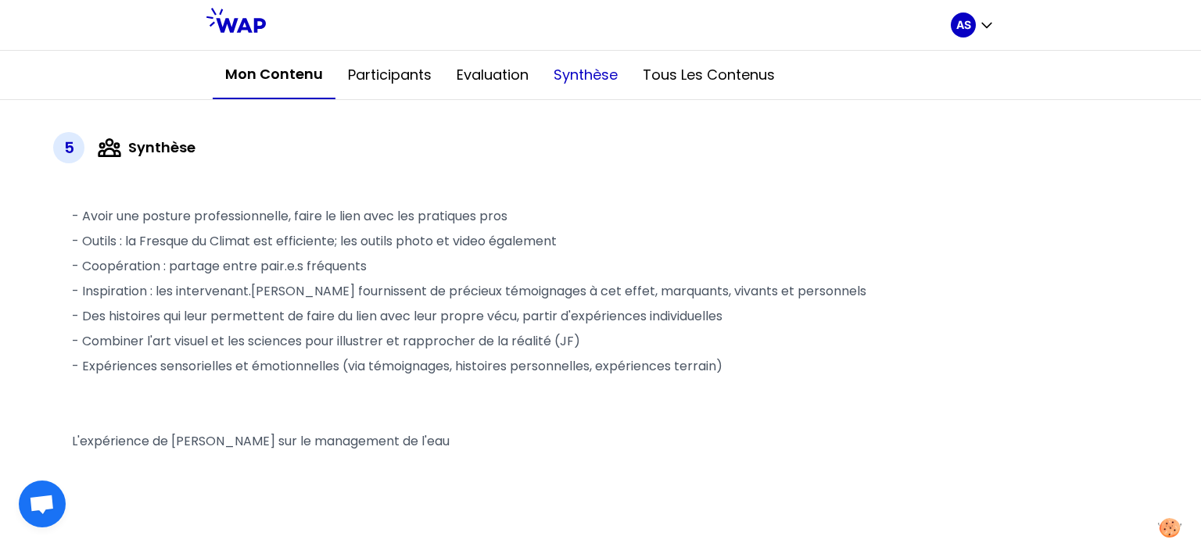
click at [586, 73] on button "Synthèse" at bounding box center [585, 75] width 89 height 47
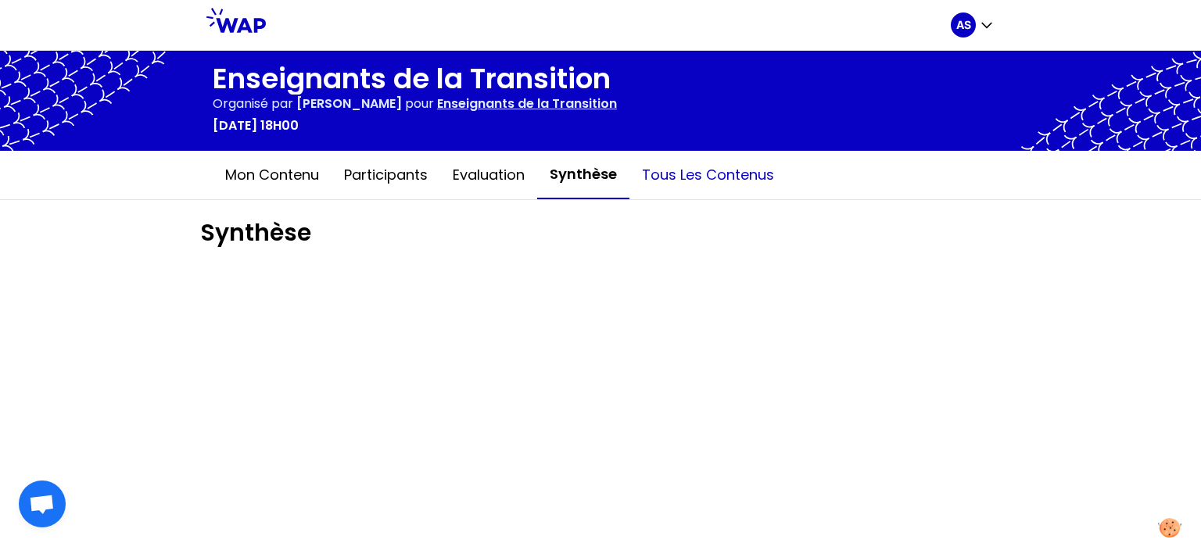
click at [672, 187] on button "Tous les contenus" at bounding box center [707, 175] width 157 height 47
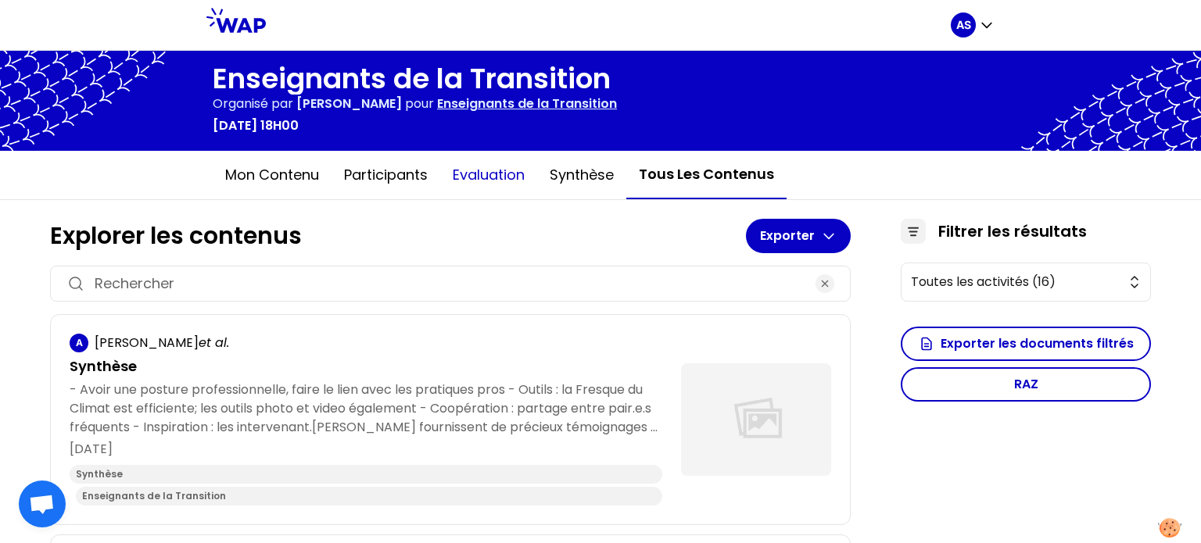
click at [490, 168] on button "Evaluation" at bounding box center [488, 175] width 97 height 47
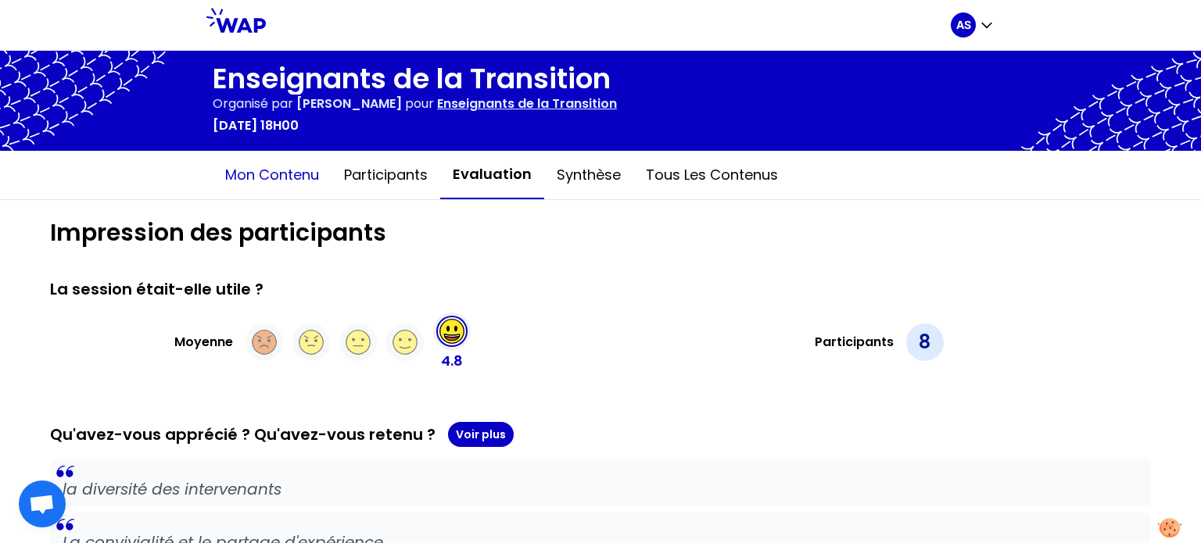
click at [298, 171] on button "Mon contenu" at bounding box center [272, 175] width 119 height 47
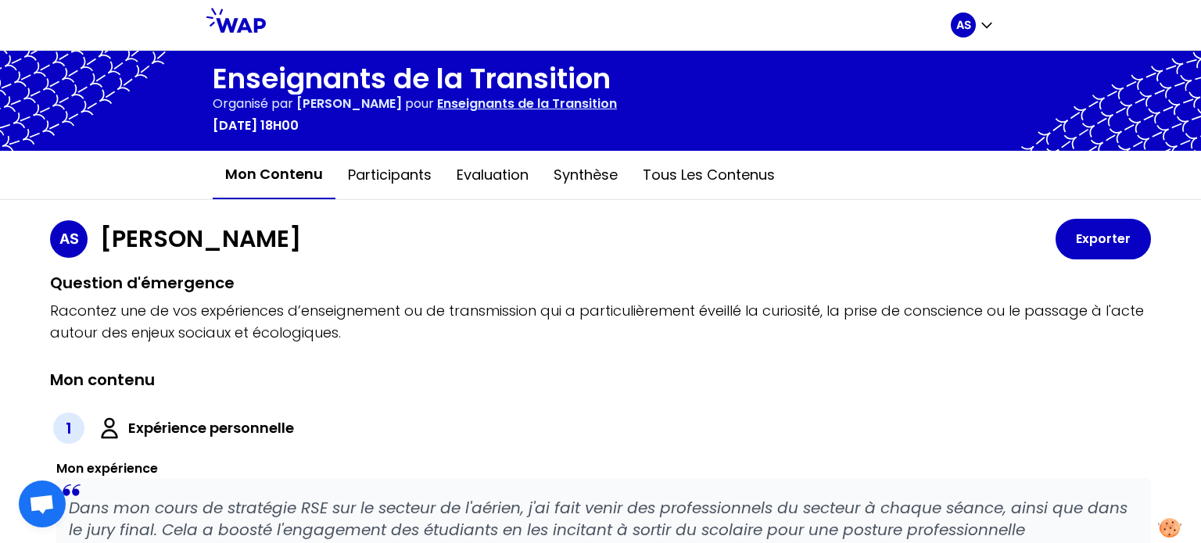
click at [246, 17] on icon at bounding box center [235, 20] width 59 height 25
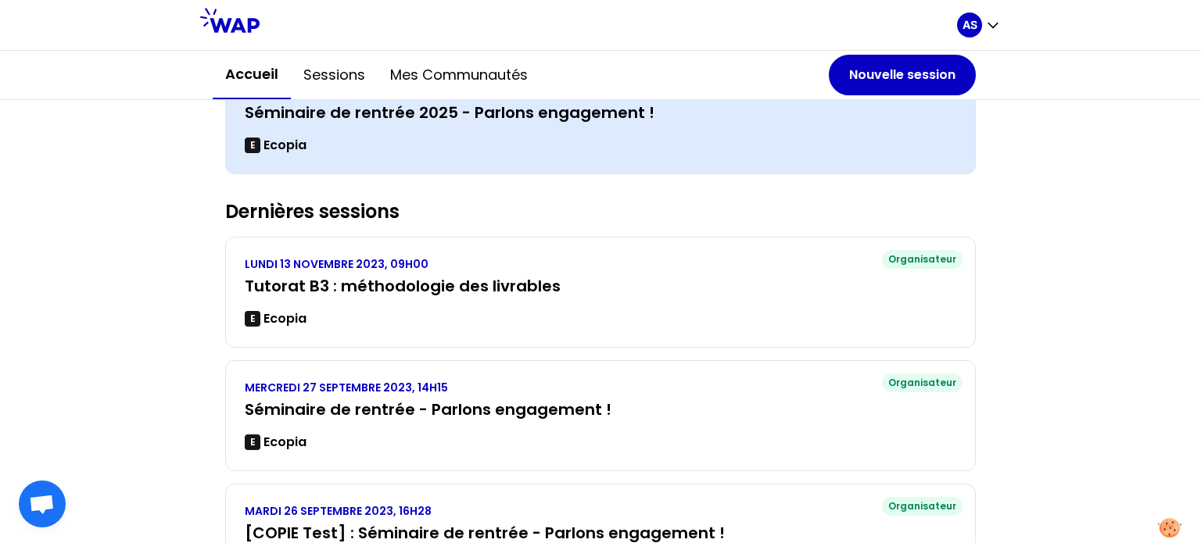
scroll to position [244, 0]
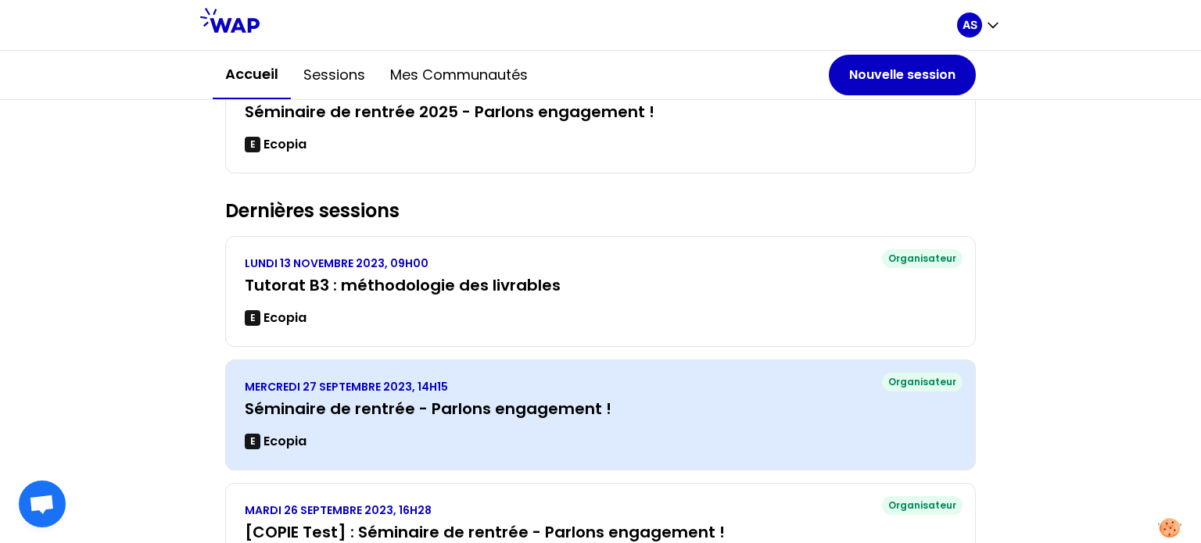
click at [561, 408] on h3 "Séminaire de rentrée - Parlons engagement !" at bounding box center [601, 409] width 712 height 22
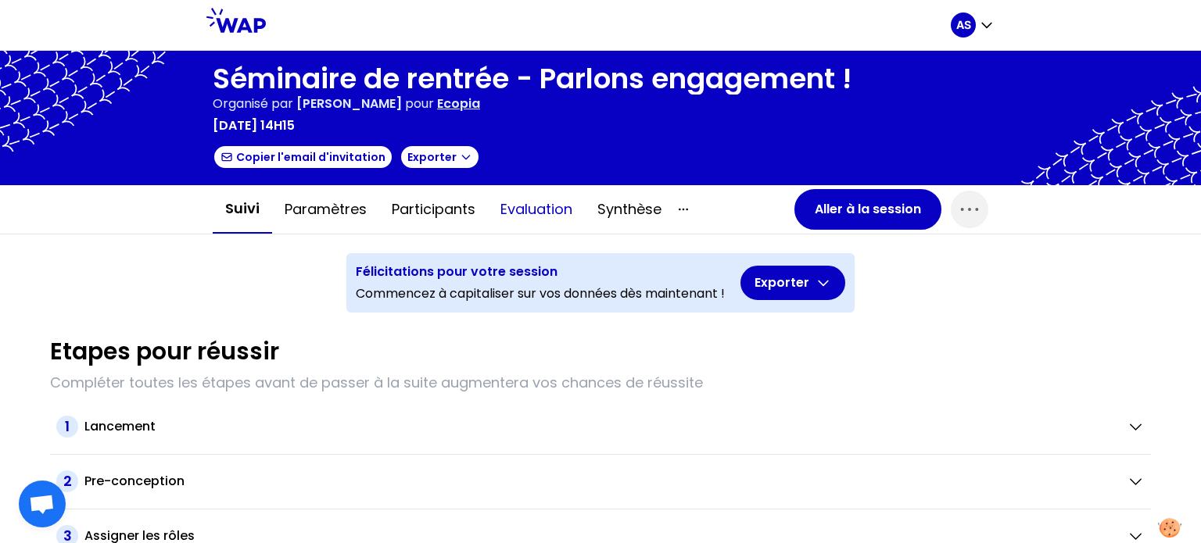
click at [540, 211] on button "Evaluation" at bounding box center [536, 209] width 97 height 47
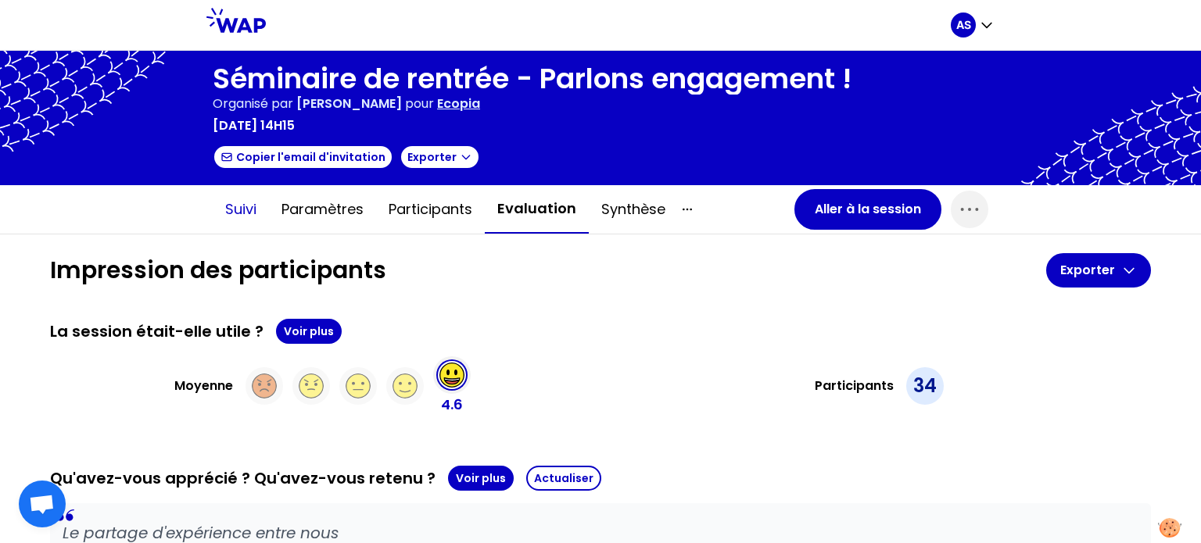
click at [227, 210] on button "Suivi" at bounding box center [241, 209] width 56 height 47
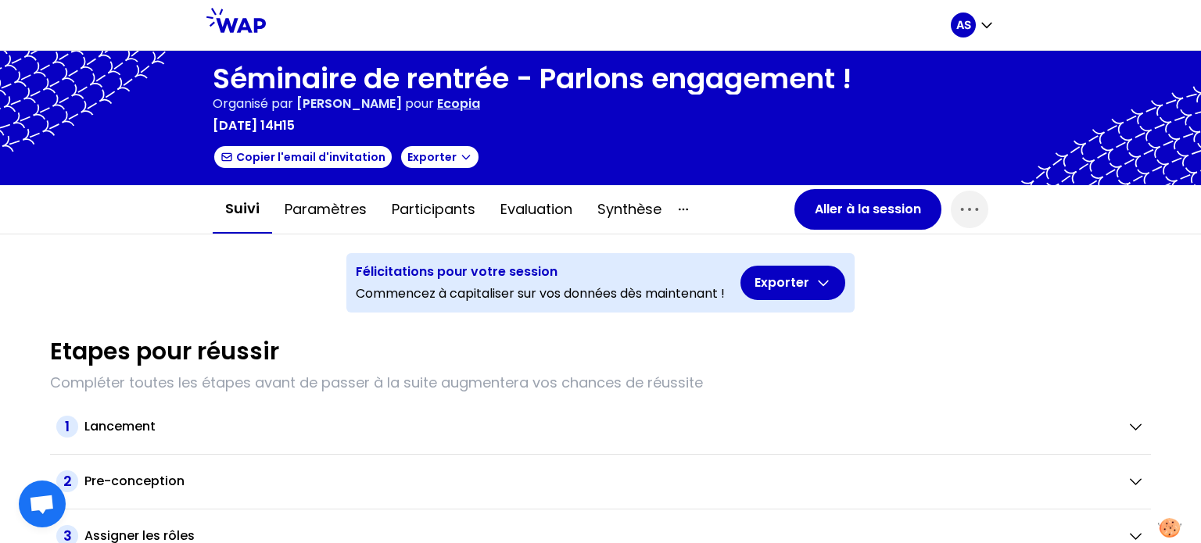
click at [229, 9] on icon at bounding box center [235, 20] width 59 height 25
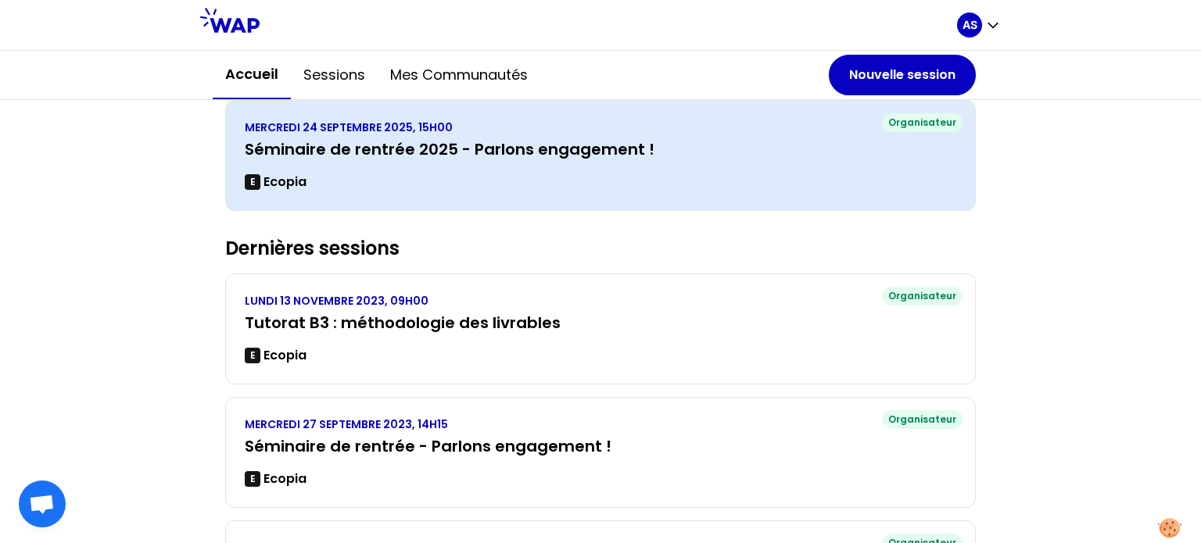
scroll to position [206, 0]
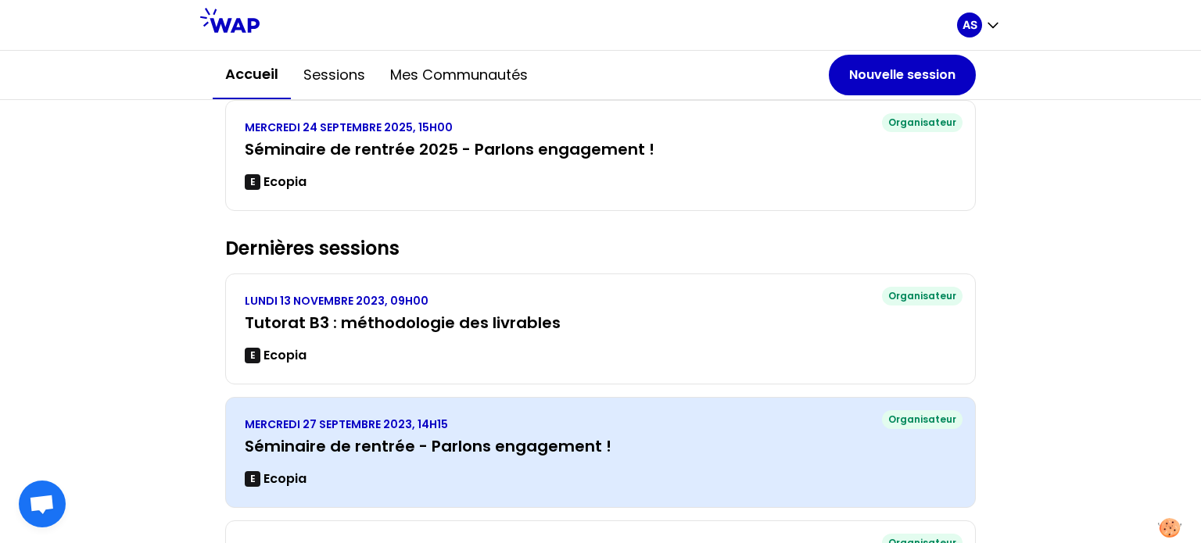
click at [507, 436] on h3 "Séminaire de rentrée - Parlons engagement !" at bounding box center [601, 447] width 712 height 22
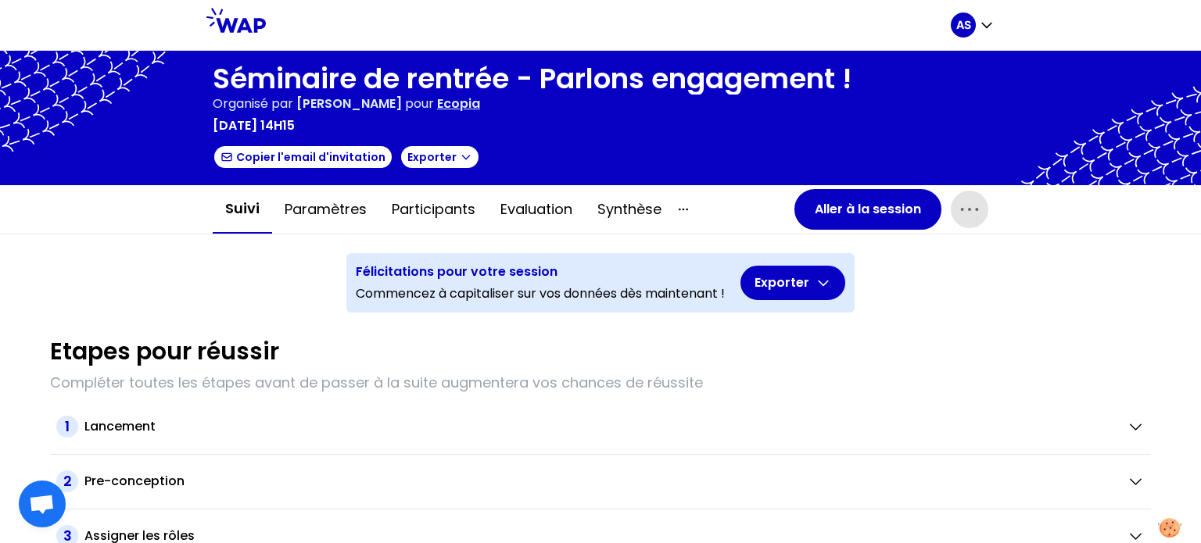
click at [957, 203] on icon "button" at bounding box center [969, 209] width 25 height 25
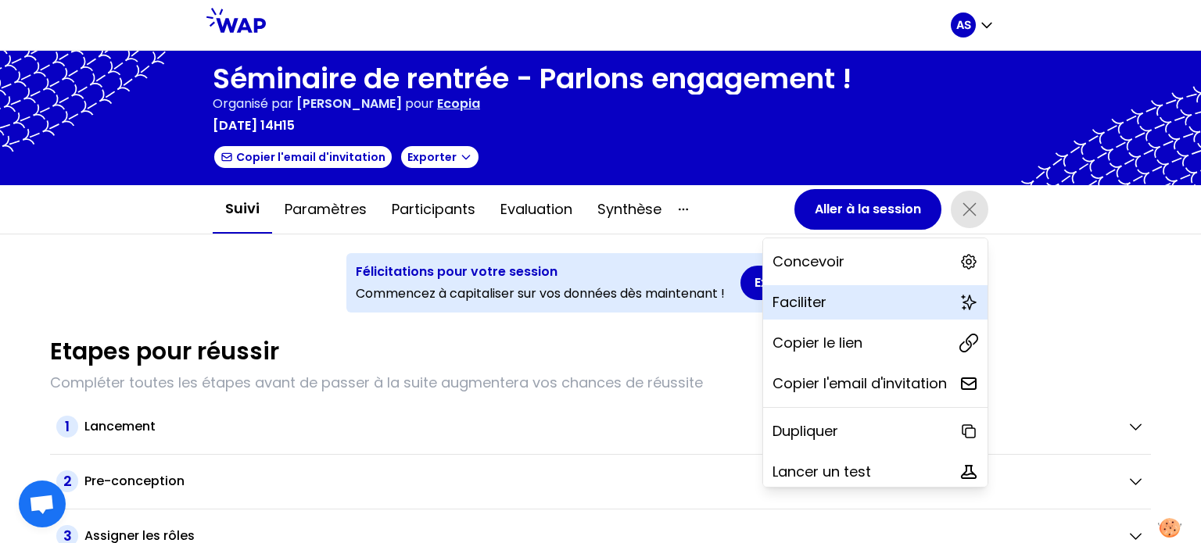
click at [798, 292] on p "Faciliter" at bounding box center [800, 303] width 54 height 22
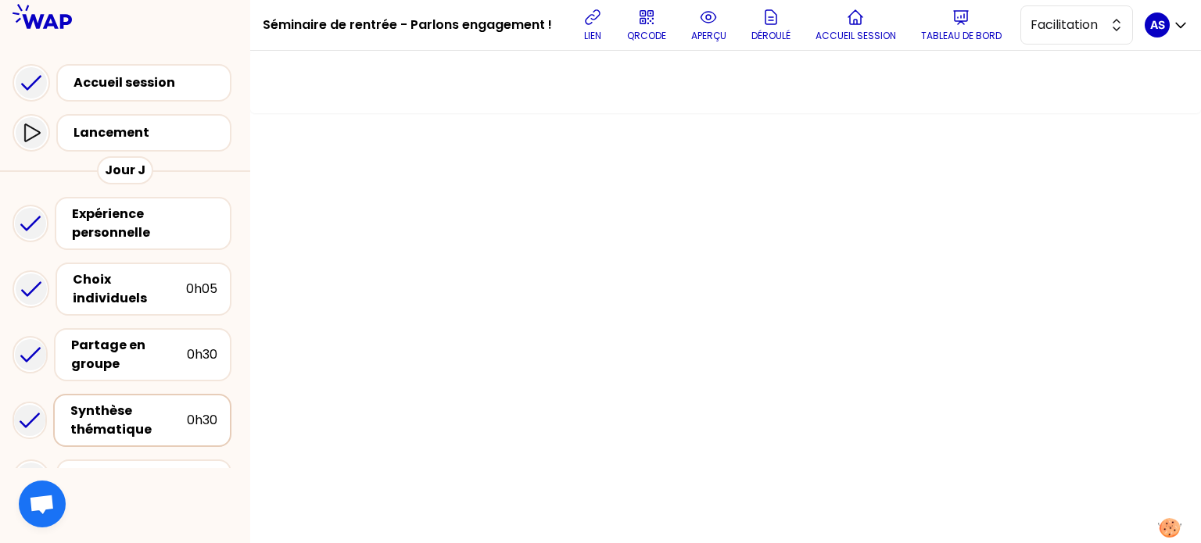
click at [149, 414] on div "Synthèse thématique" at bounding box center [128, 421] width 117 height 38
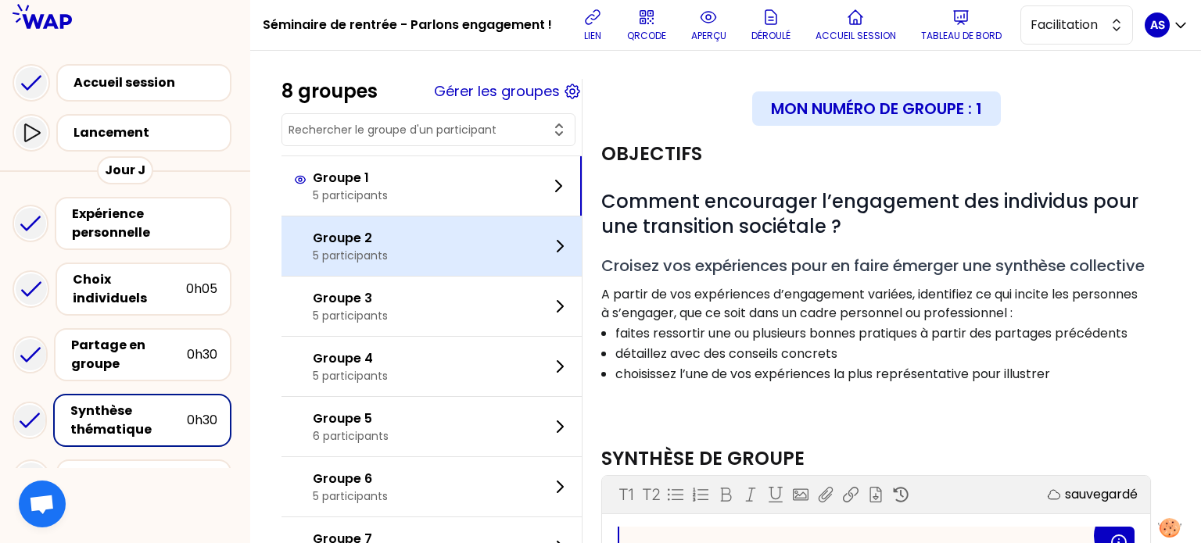
click at [421, 234] on div "Groupe 2 5 participants" at bounding box center [432, 246] width 300 height 59
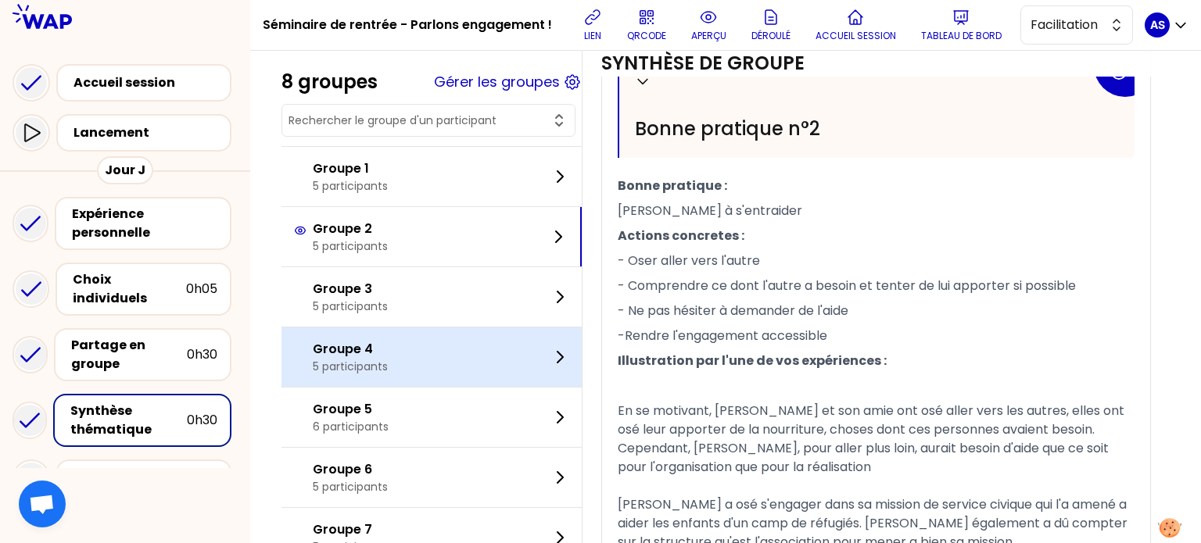
scroll to position [1392, 0]
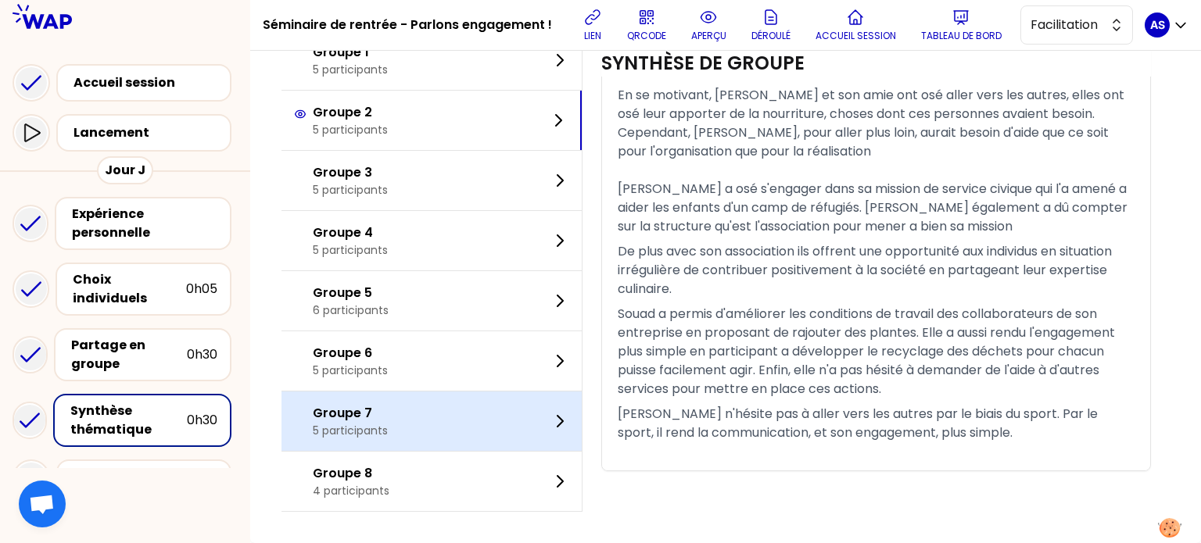
click at [459, 449] on div "Groupe 7 5 participants" at bounding box center [432, 421] width 300 height 59
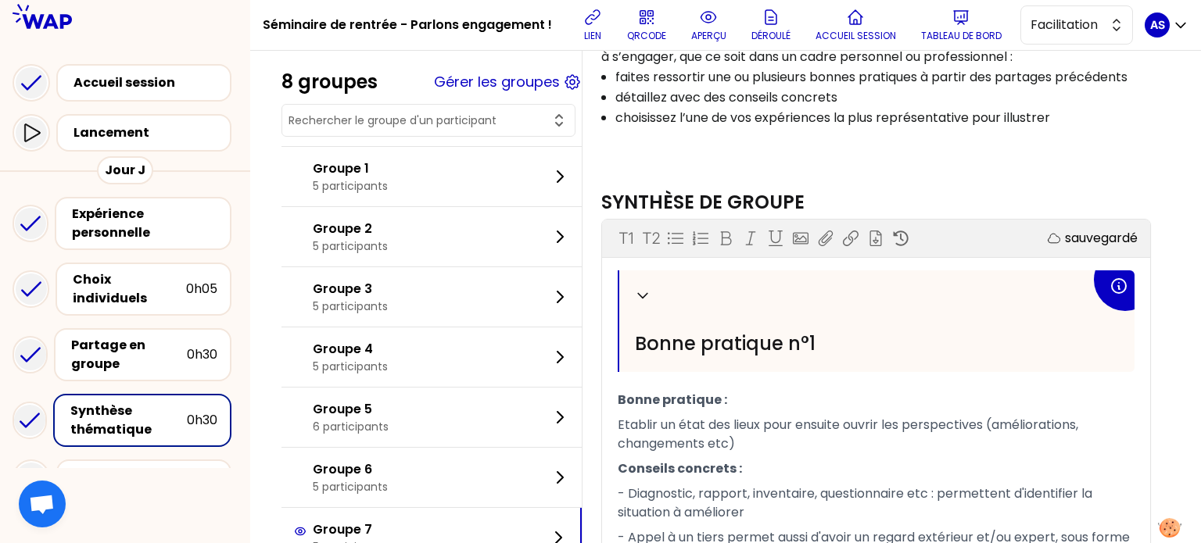
scroll to position [0, 0]
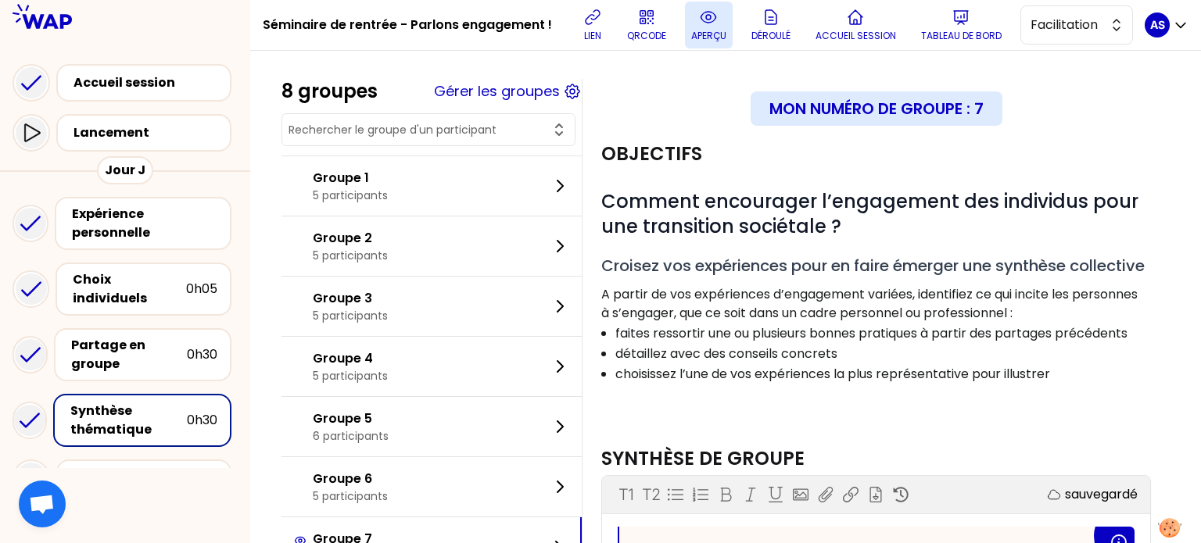
click at [715, 30] on p "aperçu" at bounding box center [708, 36] width 35 height 13
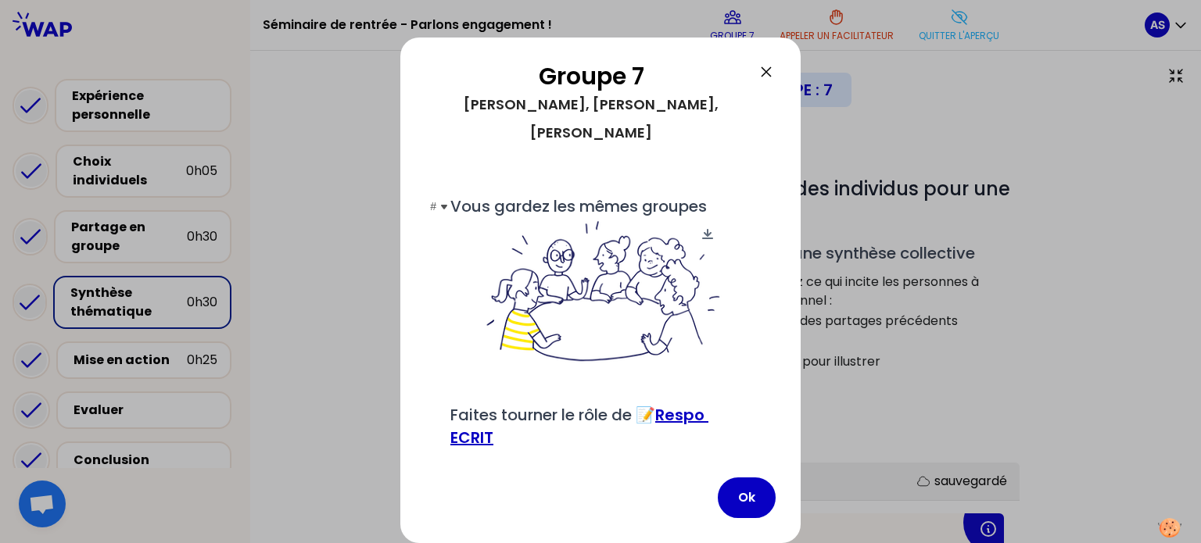
scroll to position [20, 0]
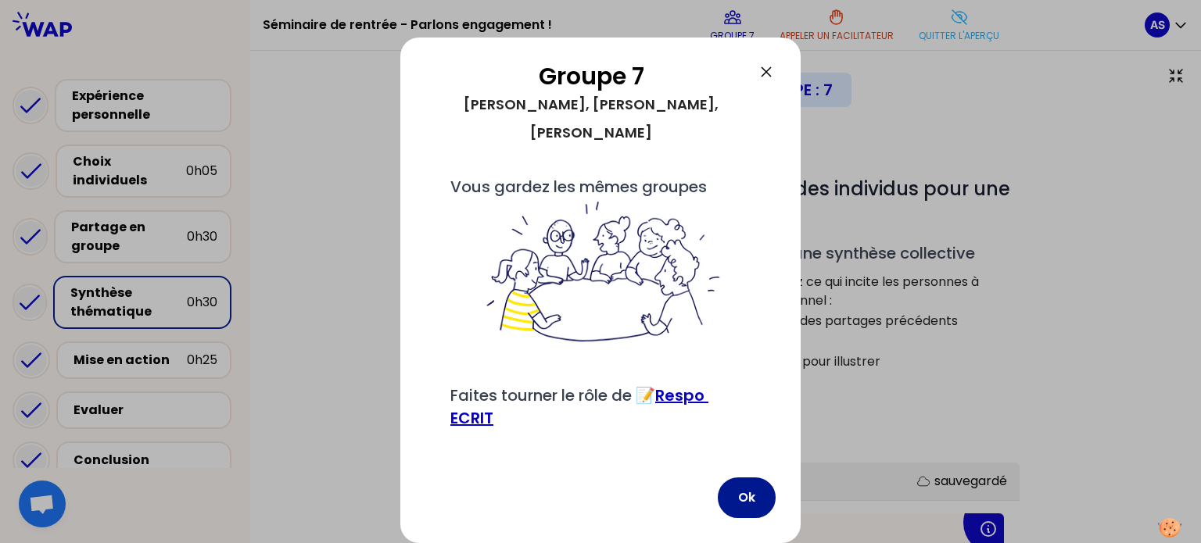
click at [735, 495] on button "Ok" at bounding box center [747, 498] width 58 height 41
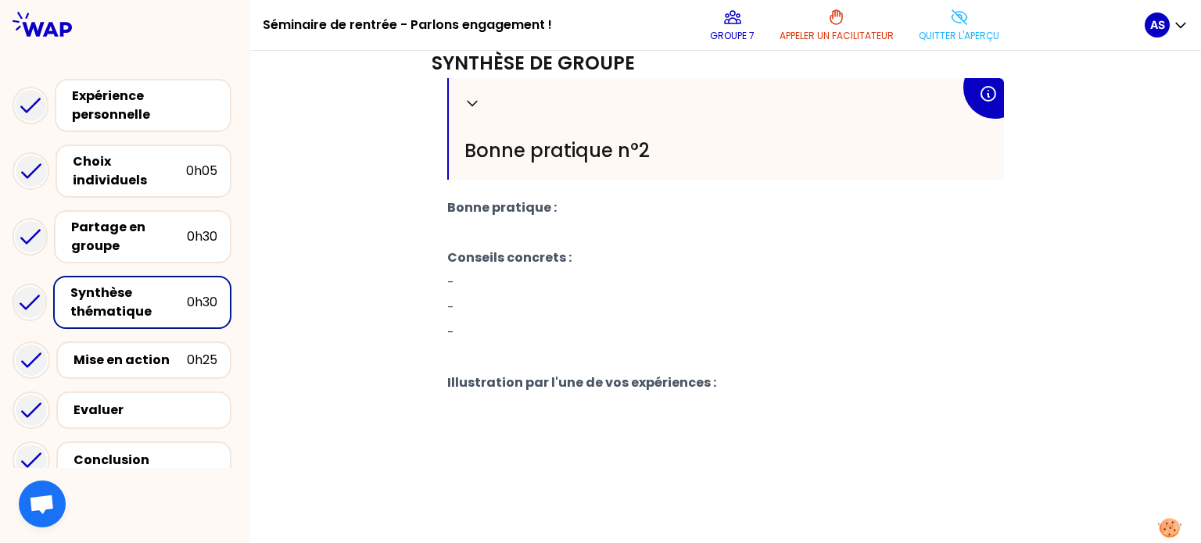
scroll to position [862, 0]
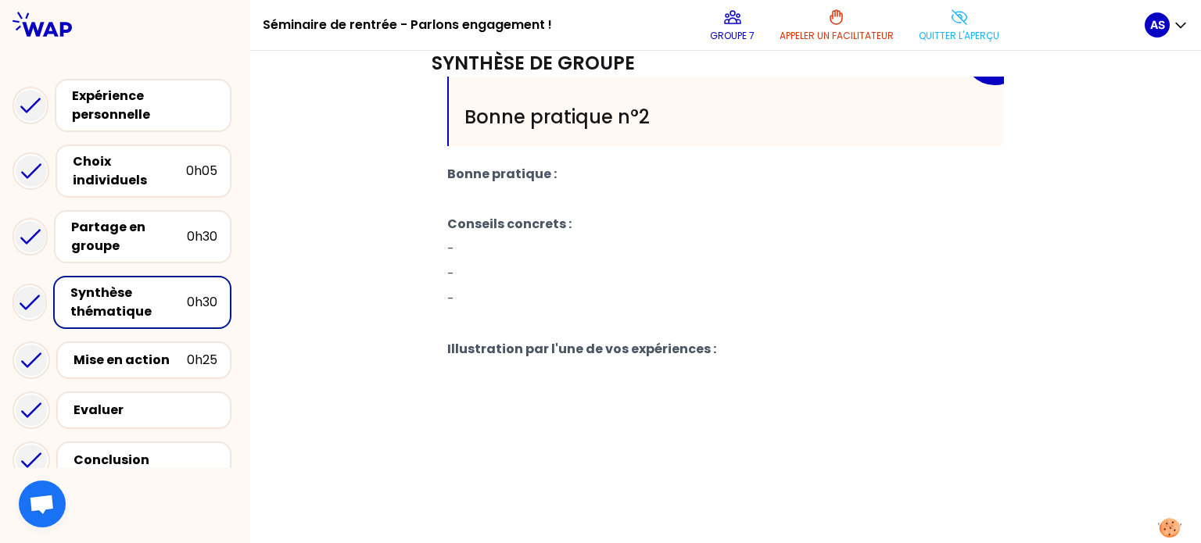
click at [565, 296] on p "-" at bounding box center [725, 299] width 557 height 25
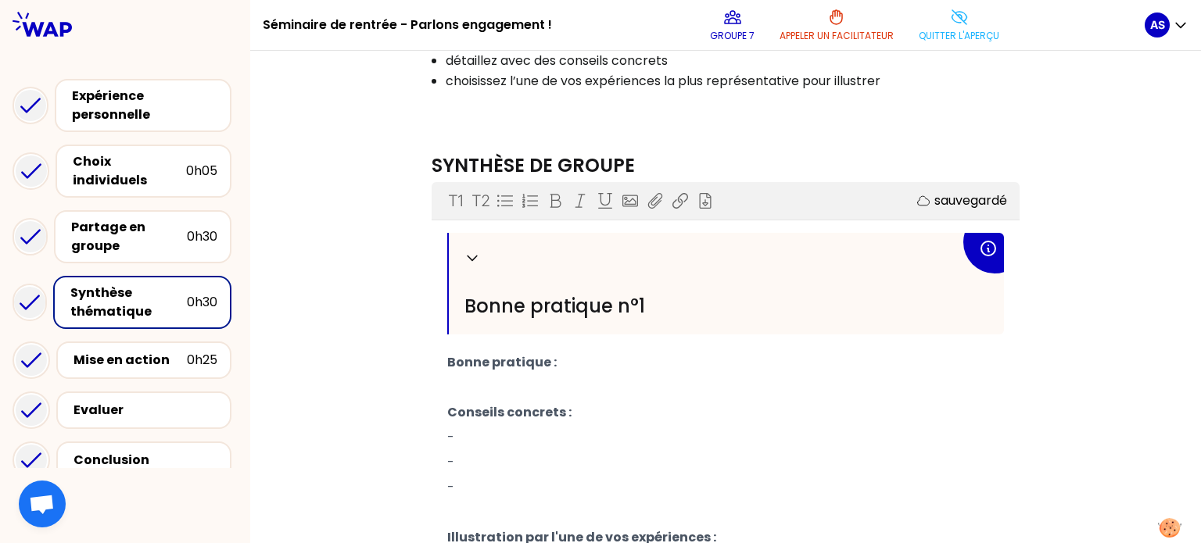
scroll to position [280, 0]
click at [959, 26] on icon at bounding box center [959, 17] width 19 height 19
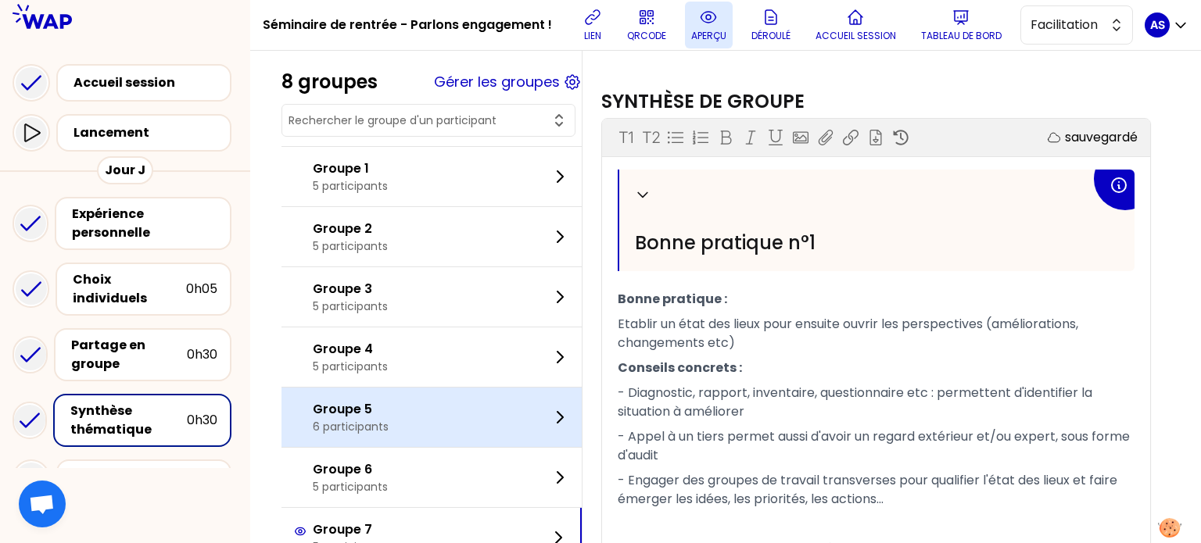
scroll to position [396, 0]
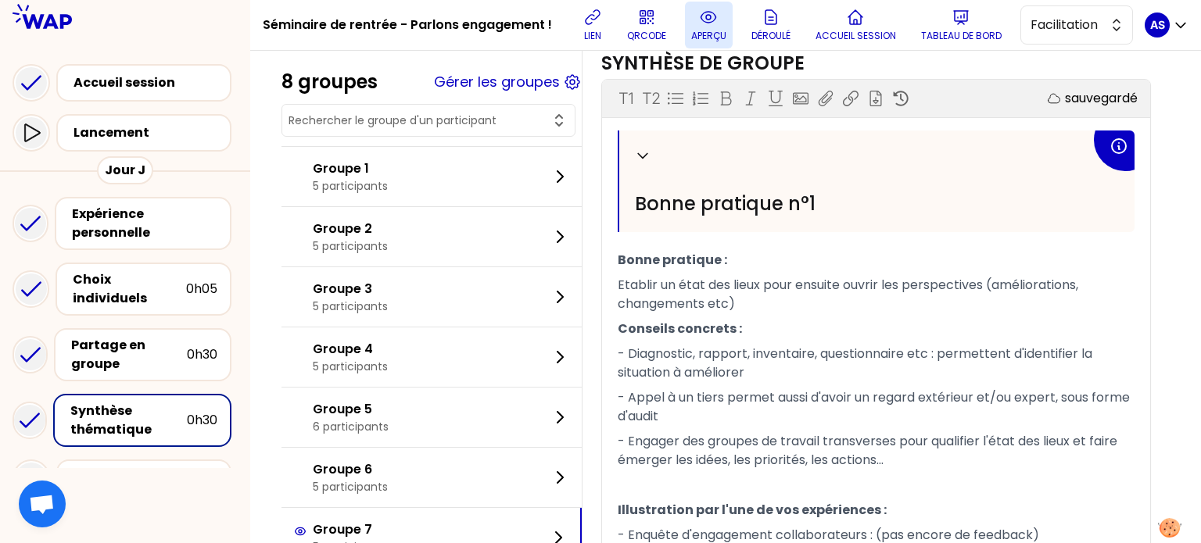
click at [706, 17] on icon at bounding box center [708, 17] width 19 height 19
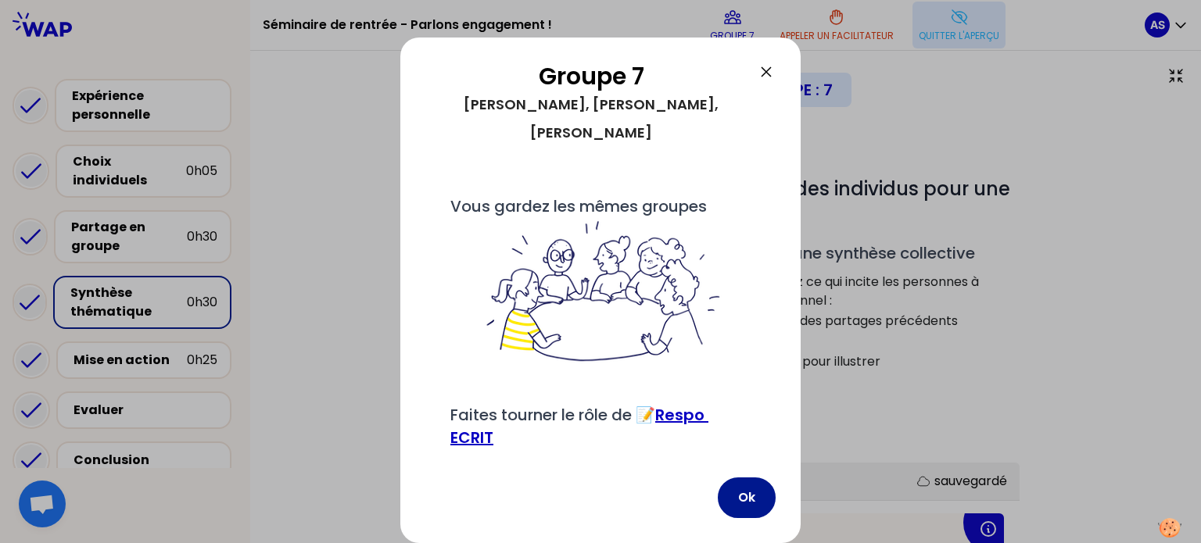
click at [755, 487] on button "Ok" at bounding box center [747, 498] width 58 height 41
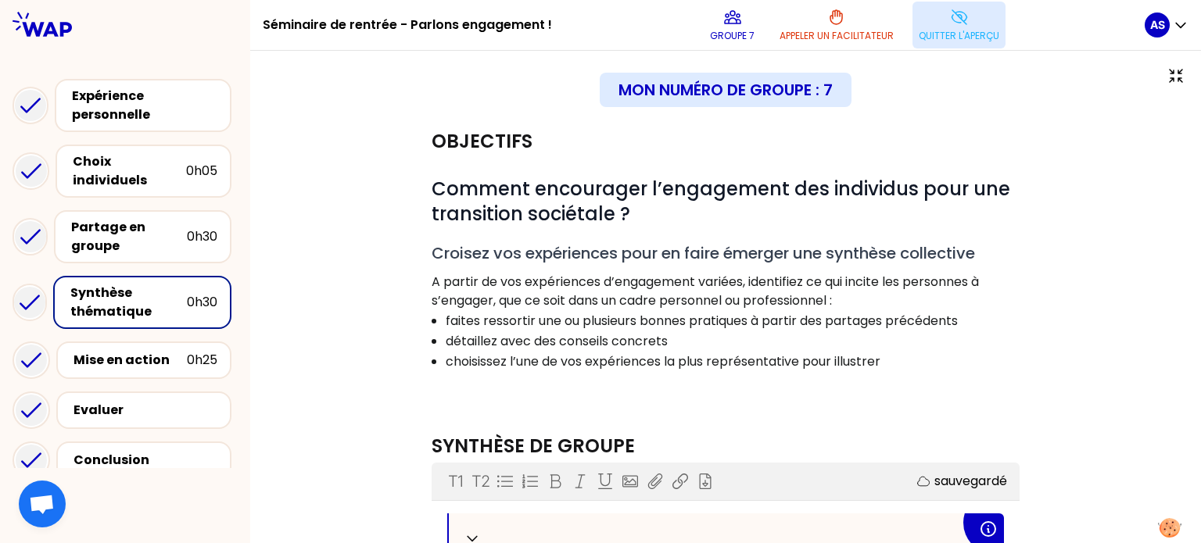
click at [981, 23] on button "Quitter l'aperçu" at bounding box center [959, 25] width 93 height 47
